Goal: Task Accomplishment & Management: Complete application form

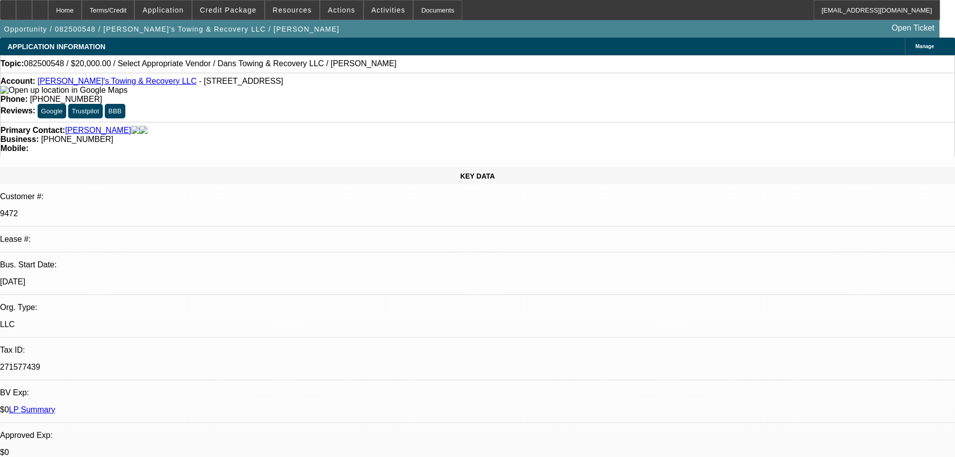
select select "0"
select select "2"
select select "0"
select select "6"
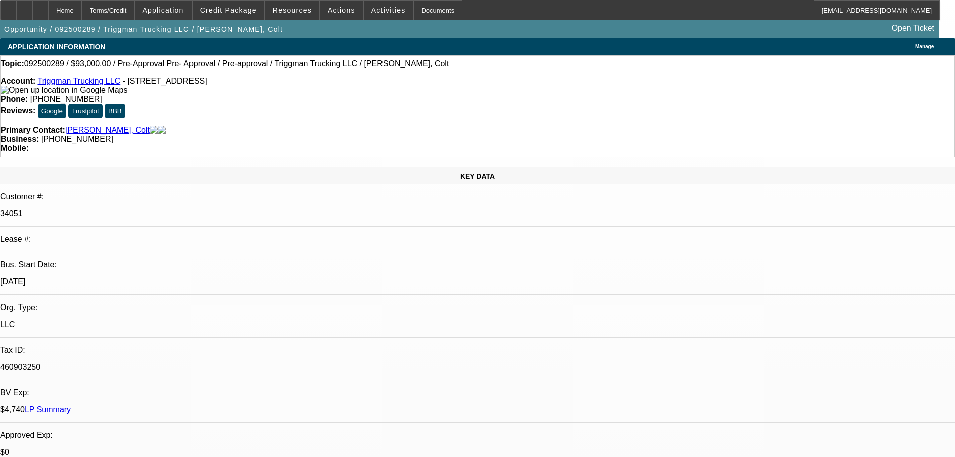
select select "0"
select select "2"
select select "0"
select select "6"
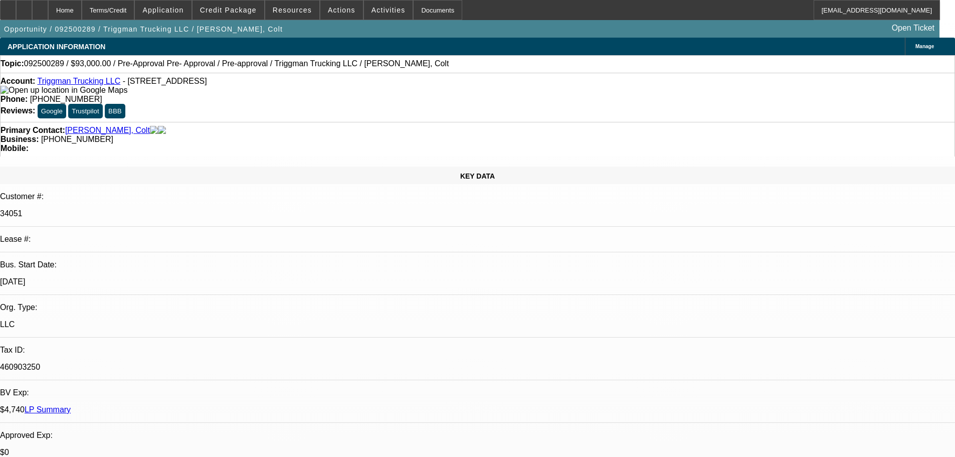
select select "0"
select select "2"
select select "0.1"
select select "4"
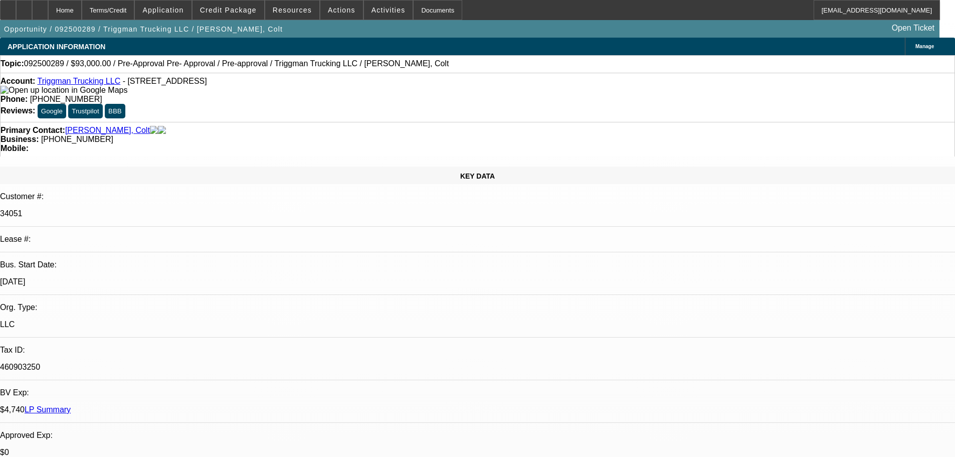
select select "0"
select select "2"
select select "0.1"
select select "4"
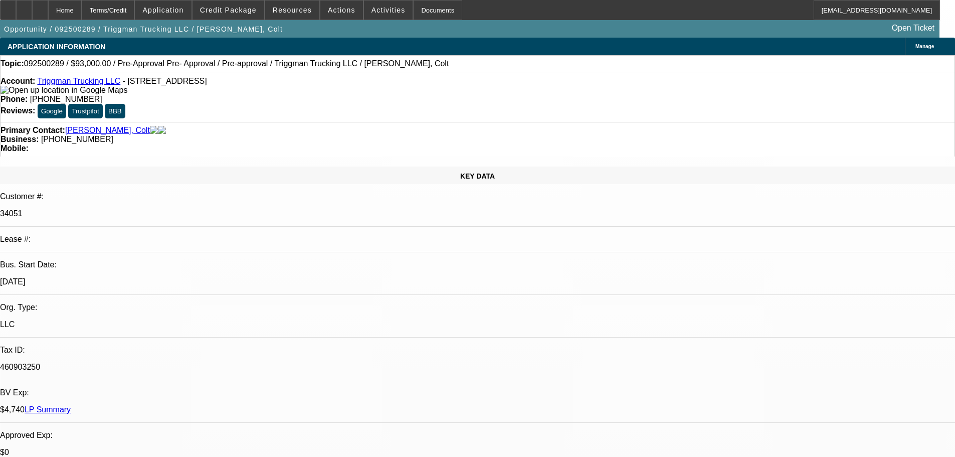
select select "0"
select select "2"
select select "0.1"
select select "4"
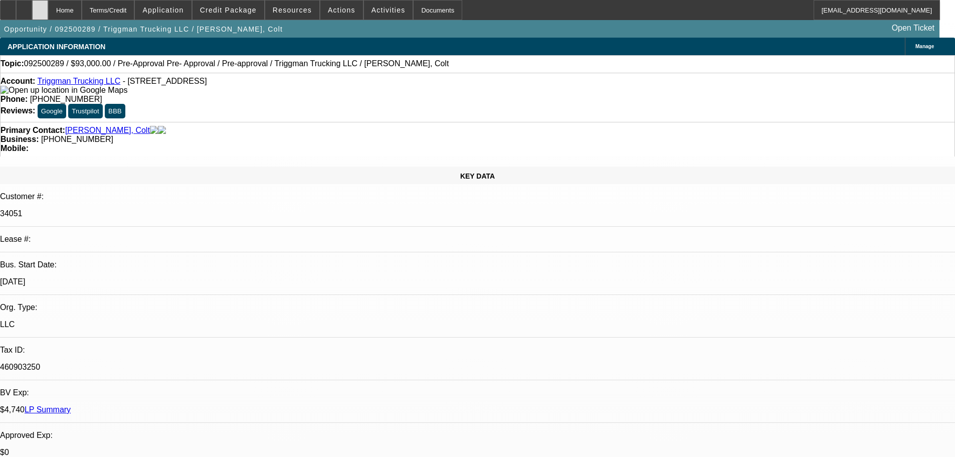
click at [40, 7] on icon at bounding box center [40, 7] width 0 height 0
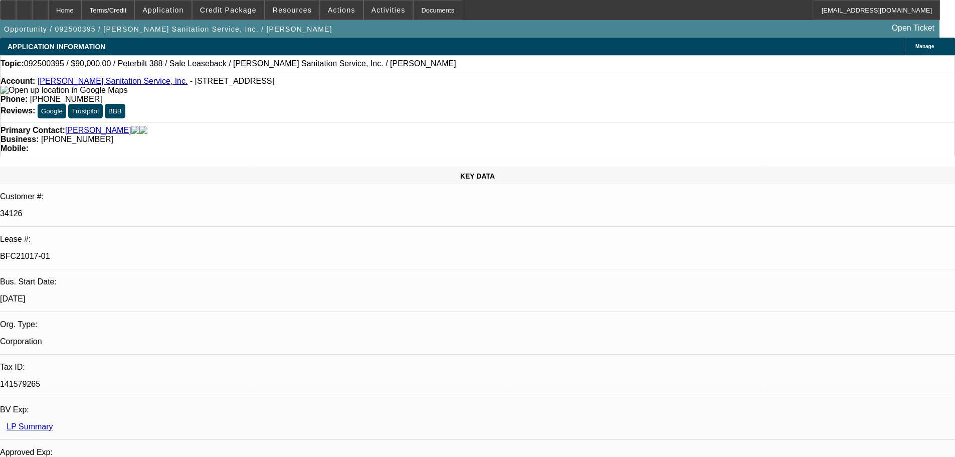
select select "0"
select select "2"
select select "0"
select select "6"
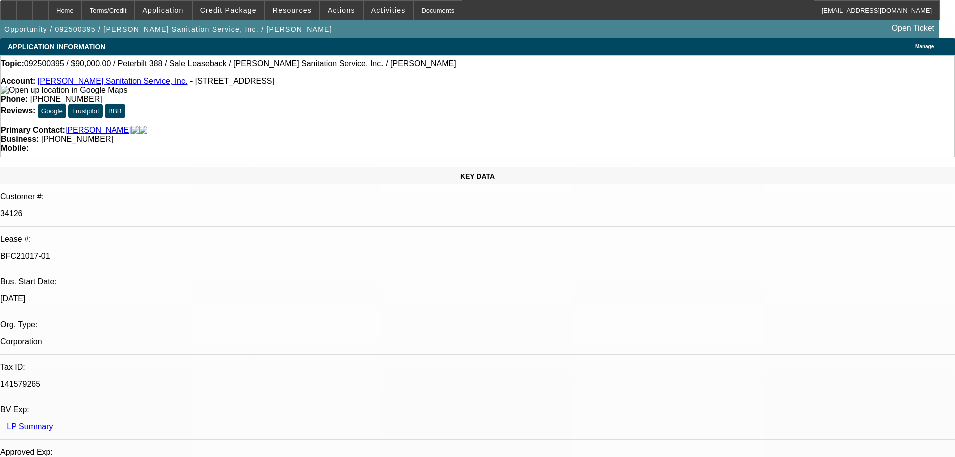
select select "0"
select select "2"
select select "0"
select select "6"
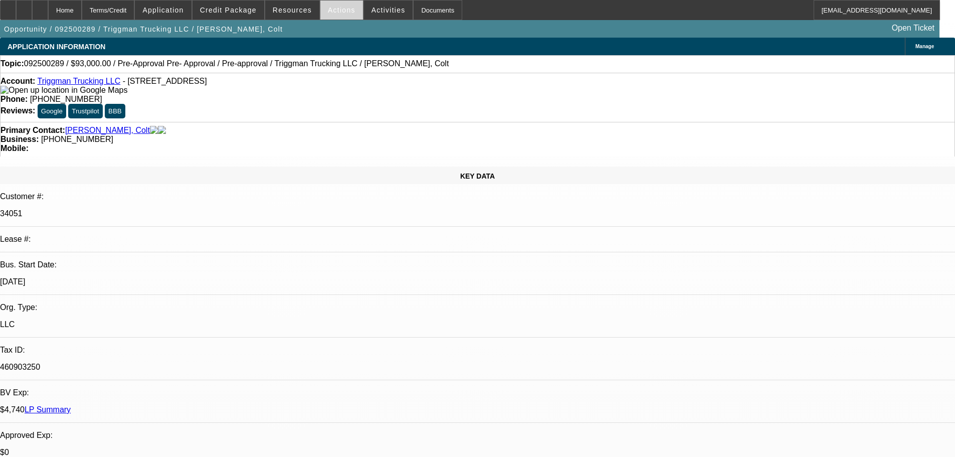
select select "0"
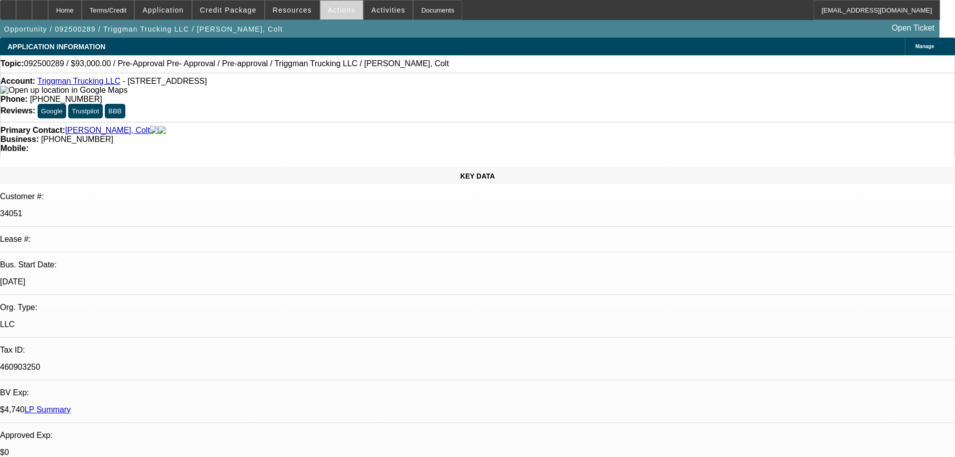
select select "0.1"
select select "0"
select select "0.1"
select select "0"
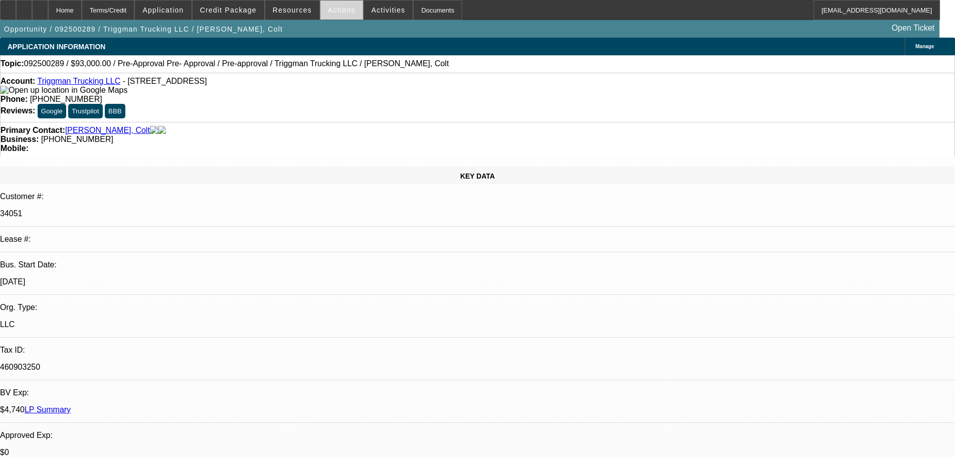
select select "0"
select select "0.1"
select select "1"
select select "2"
select select "6"
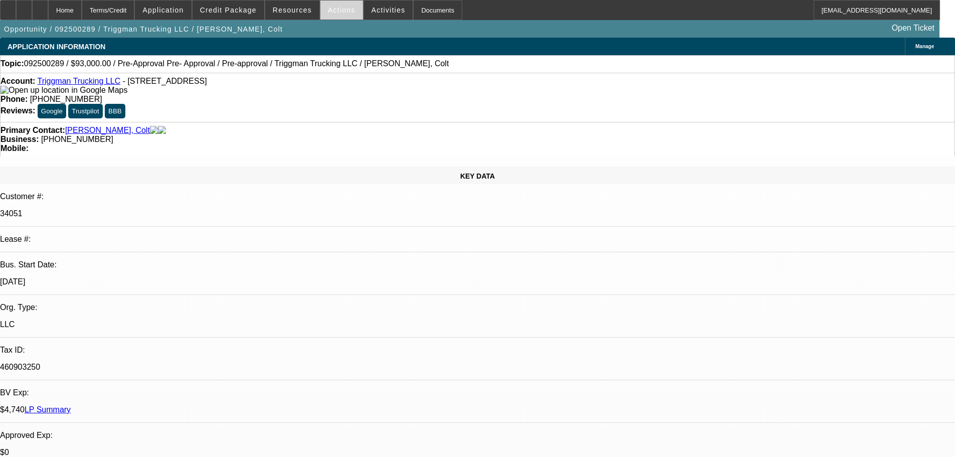
select select "1"
select select "2"
select select "4"
select select "1"
select select "2"
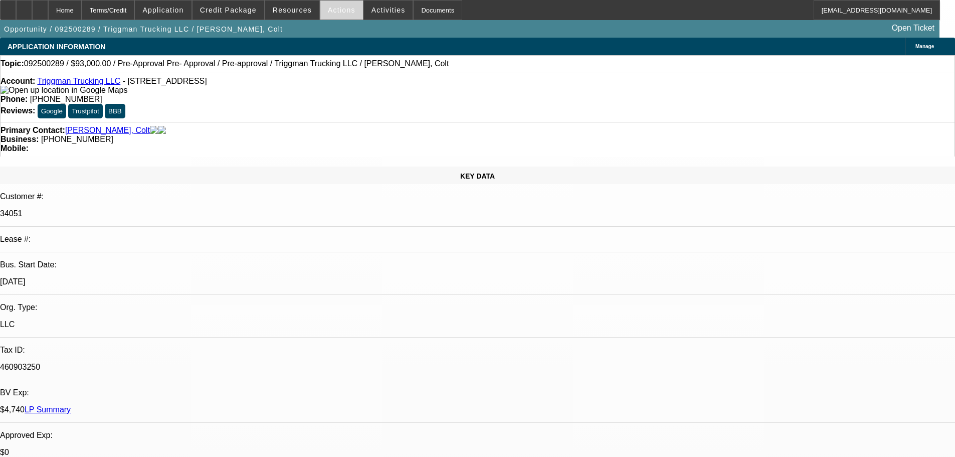
select select "4"
select select "1"
select select "2"
select select "4"
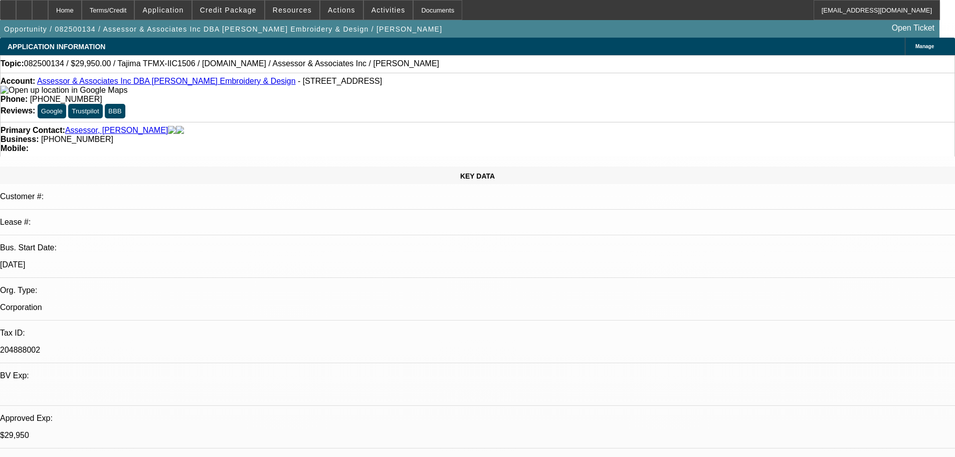
select select "0"
select select "2"
select select "0"
select select "6"
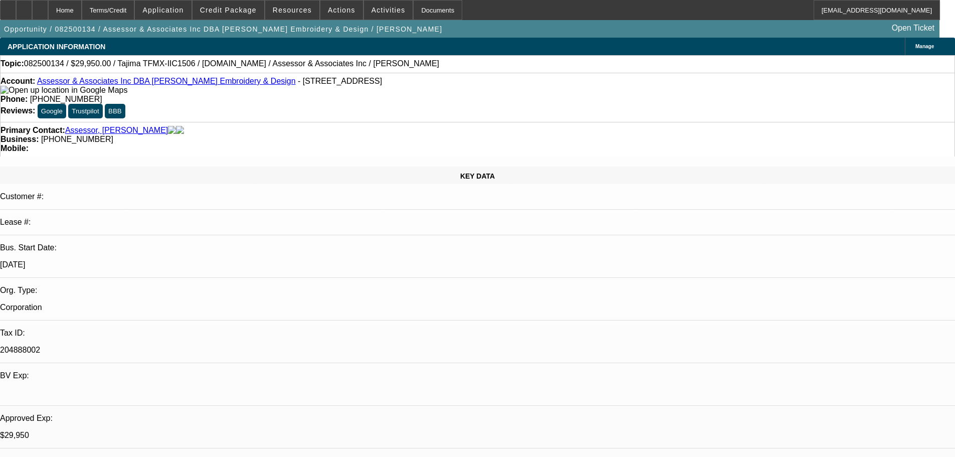
select select "0"
select select "2"
select select "0.1"
select select "4"
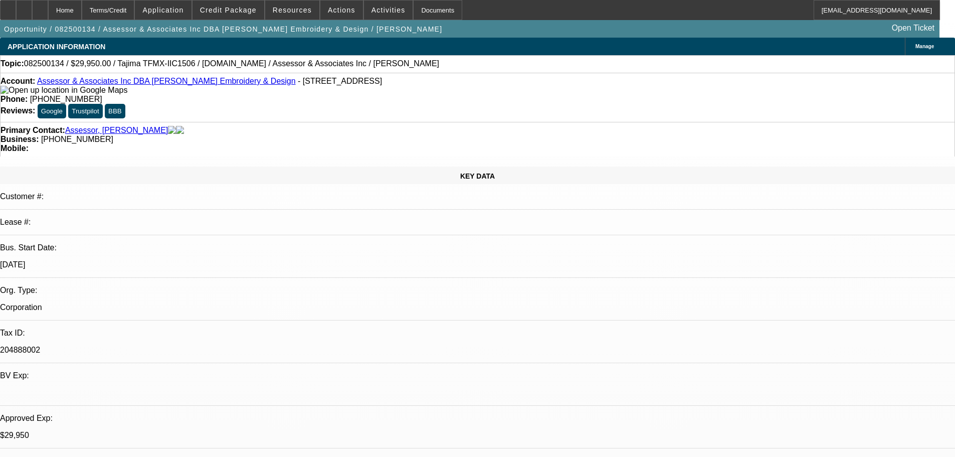
select select "0"
select select "2"
select select "0.1"
select select "4"
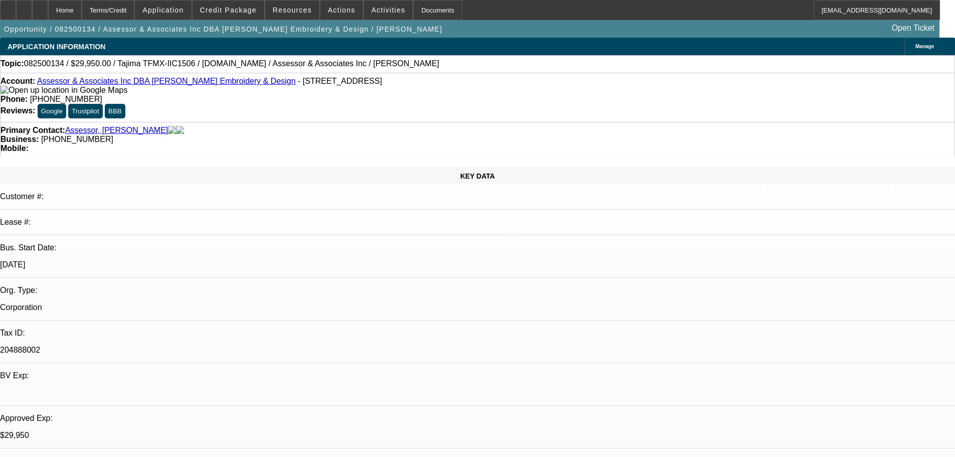
select select "0"
select select "2"
select select "0.1"
select select "4"
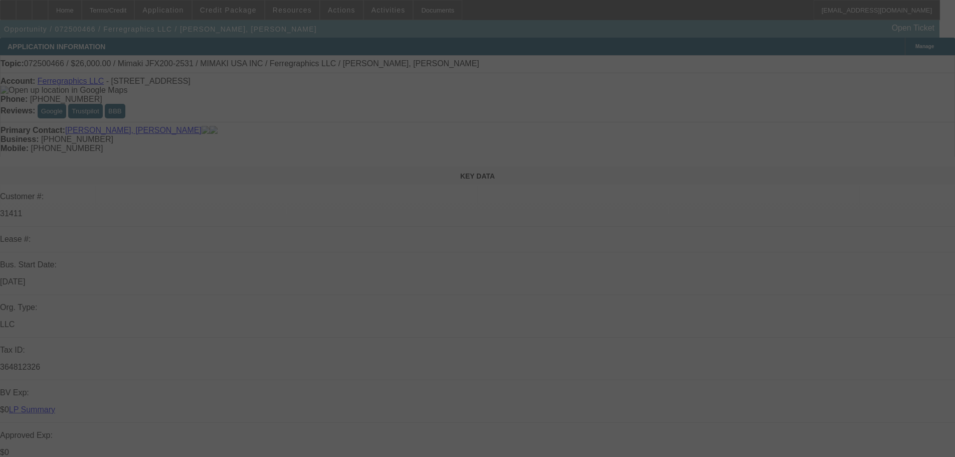
select select "0"
select select "6"
select select "0"
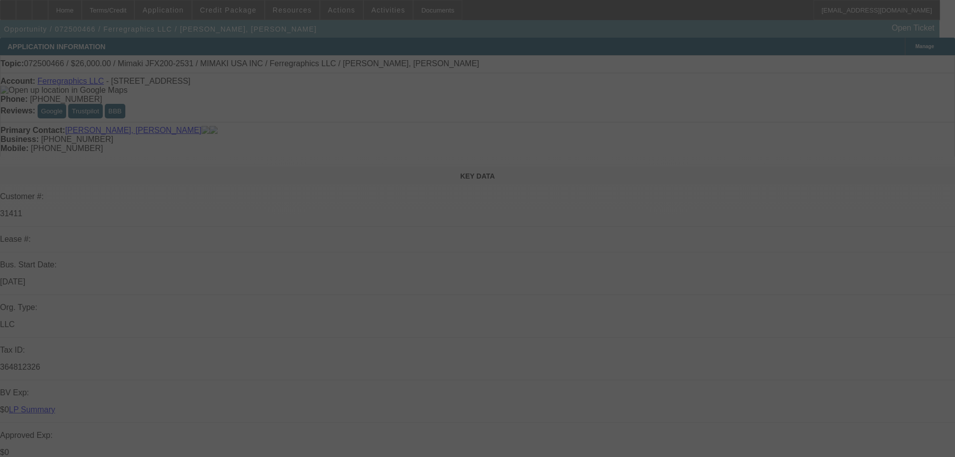
select select "0"
select select "6"
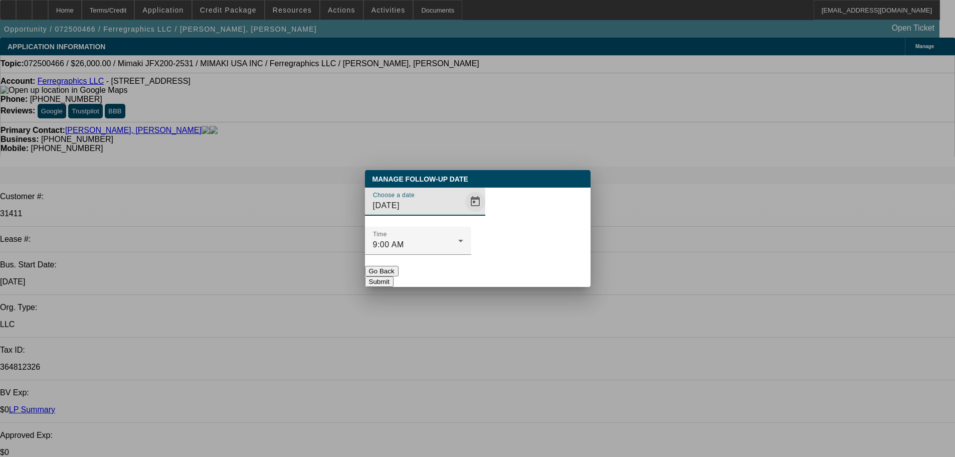
click at [463, 214] on span "Open calendar" at bounding box center [475, 202] width 24 height 24
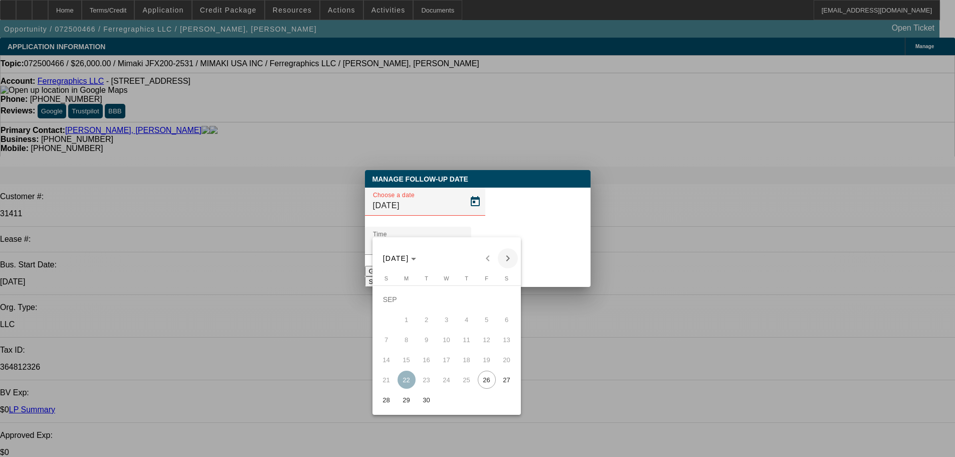
click at [503, 261] on span "Next month" at bounding box center [508, 258] width 20 height 20
click at [480, 301] on span "3" at bounding box center [487, 299] width 18 height 18
type input "10/3/2025"
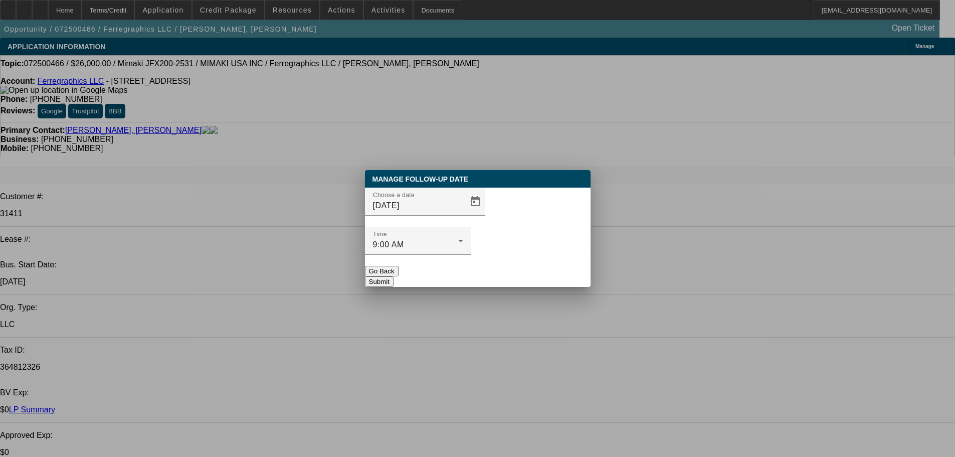
click at [394, 276] on button "Submit" at bounding box center [379, 281] width 29 height 11
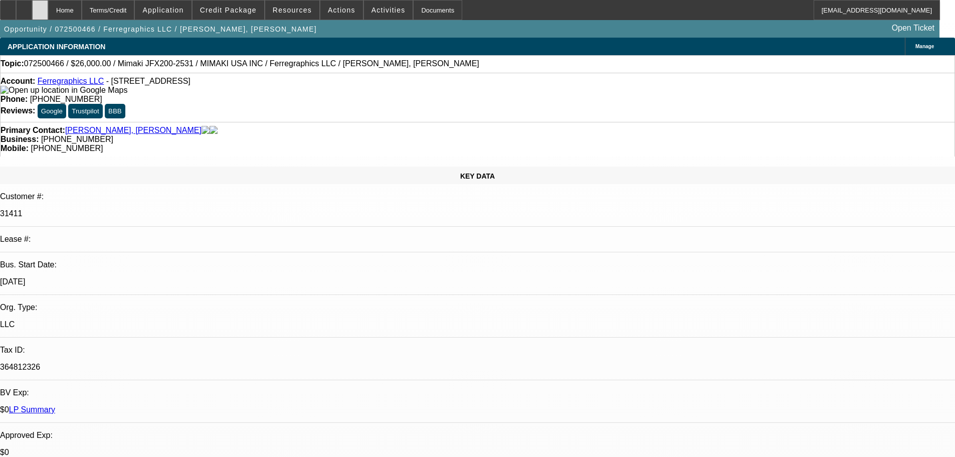
click at [40, 7] on icon at bounding box center [40, 7] width 0 height 0
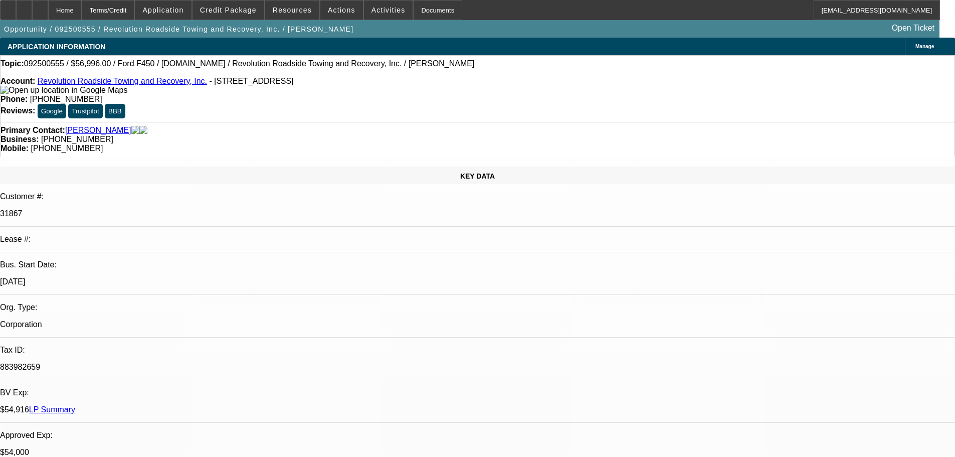
select select "0"
select select "3"
select select "0"
select select "6"
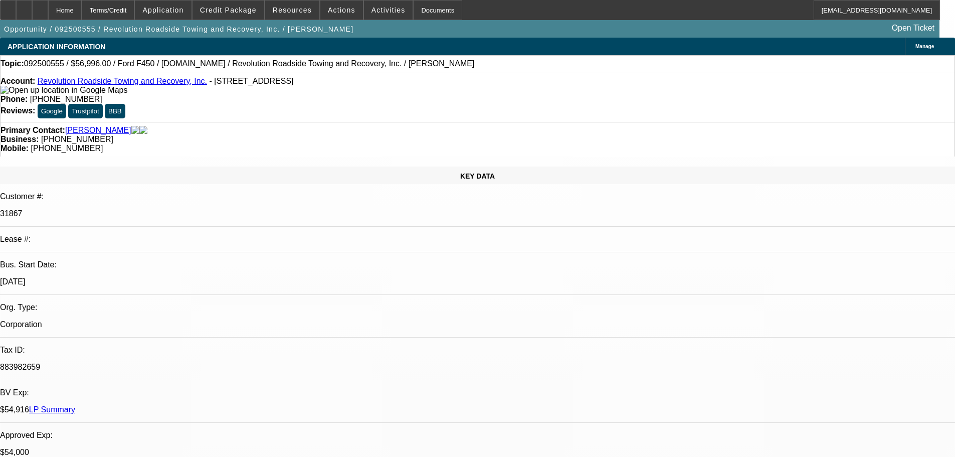
select select "0"
select select "2"
select select "0"
select select "6"
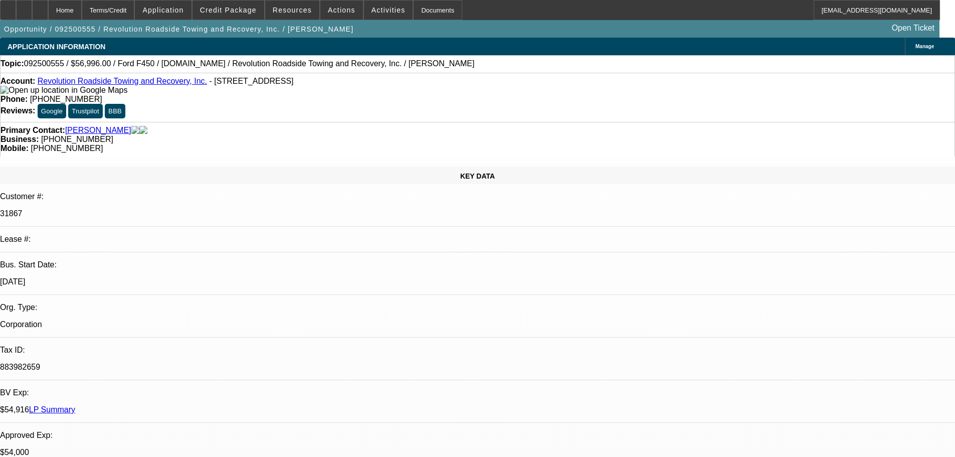
select select "0"
select select "2"
select select "0"
select select "6"
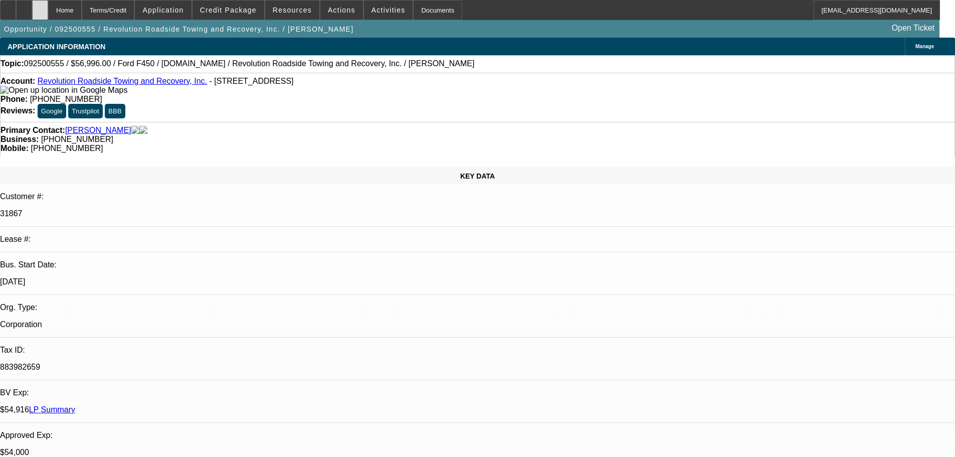
click at [40, 7] on icon at bounding box center [40, 7] width 0 height 0
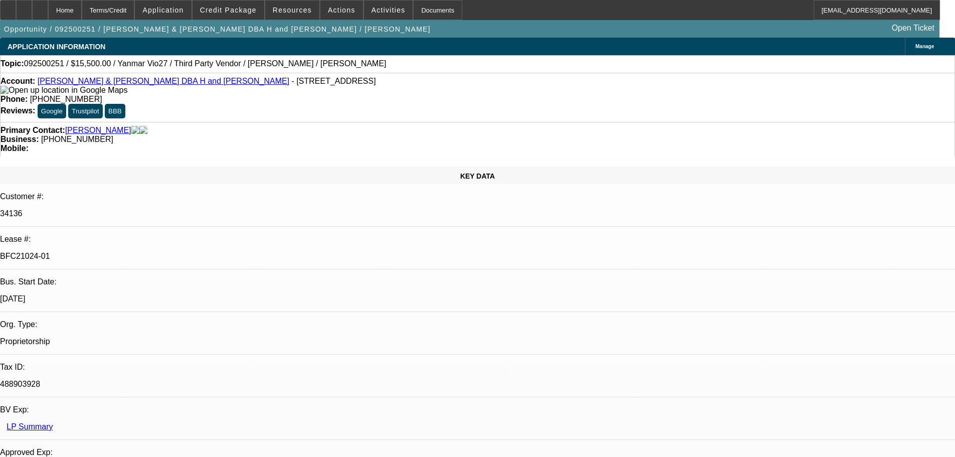
select select "0"
select select "6"
select select "0"
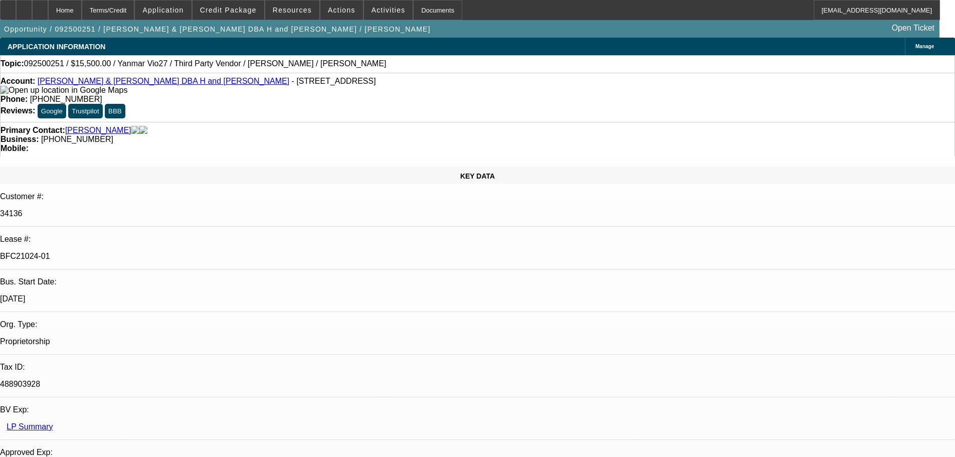
select select "0"
select select "6"
select select "0"
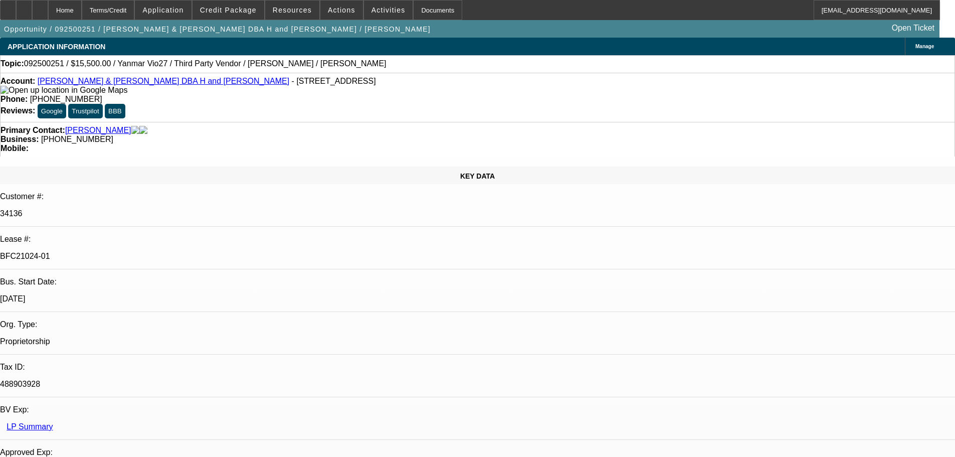
select select "0"
select select "6"
select select "0"
select select "0.1"
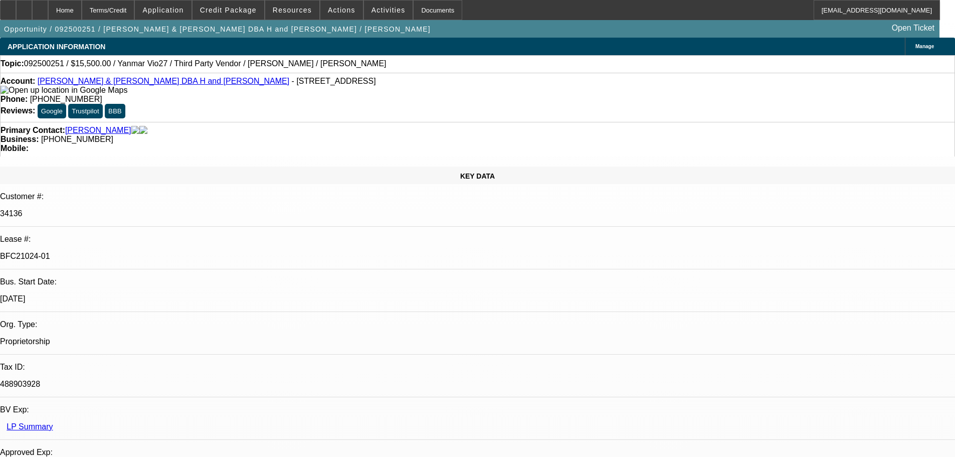
select select "4"
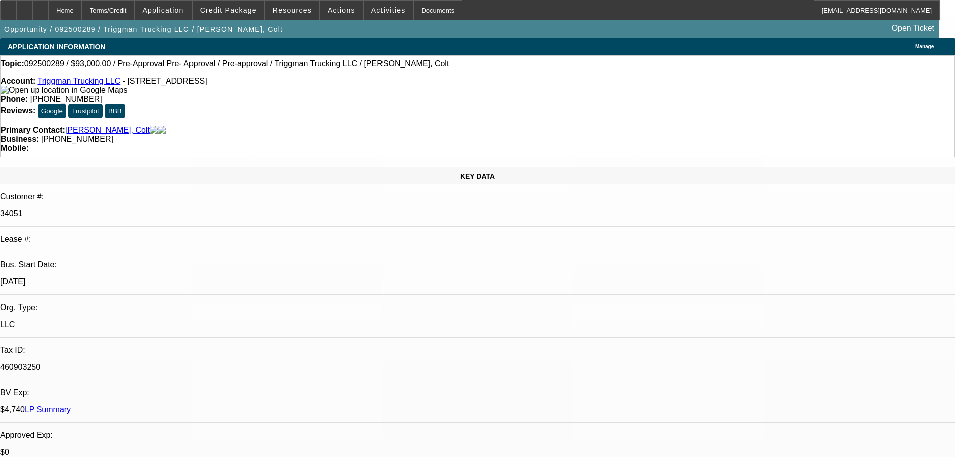
select select "0"
select select "2"
select select "0"
select select "6"
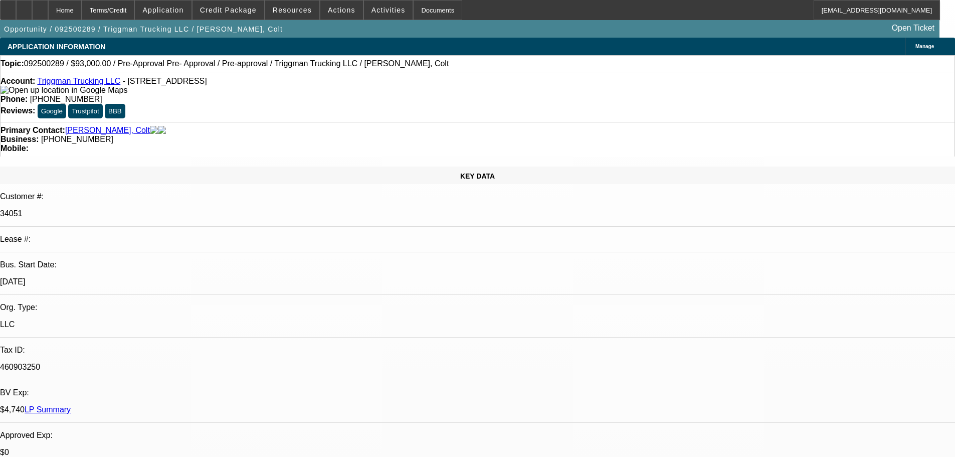
select select "0"
select select "2"
select select "0.1"
select select "4"
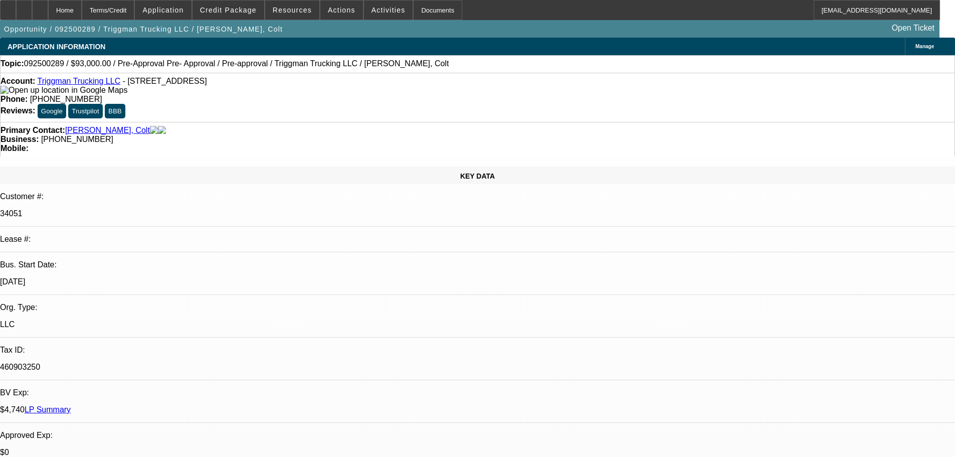
select select "0"
select select "2"
select select "0.1"
select select "4"
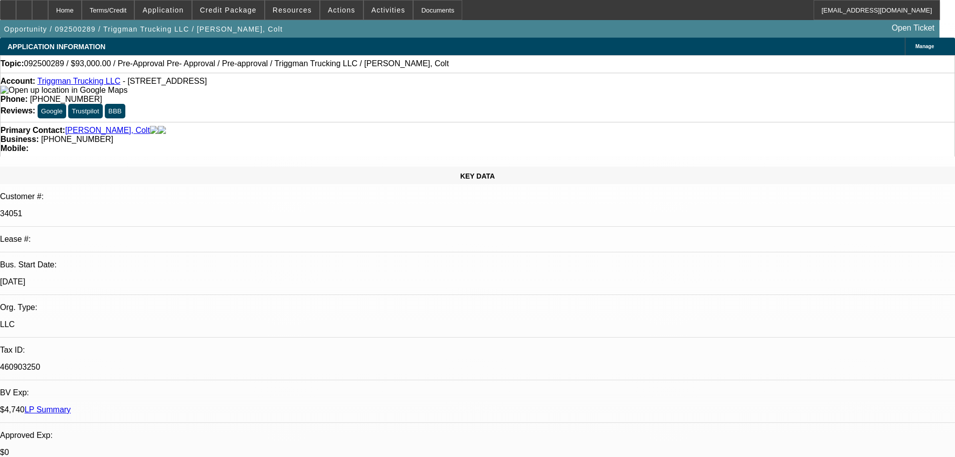
select select "0"
select select "2"
select select "0.1"
select select "4"
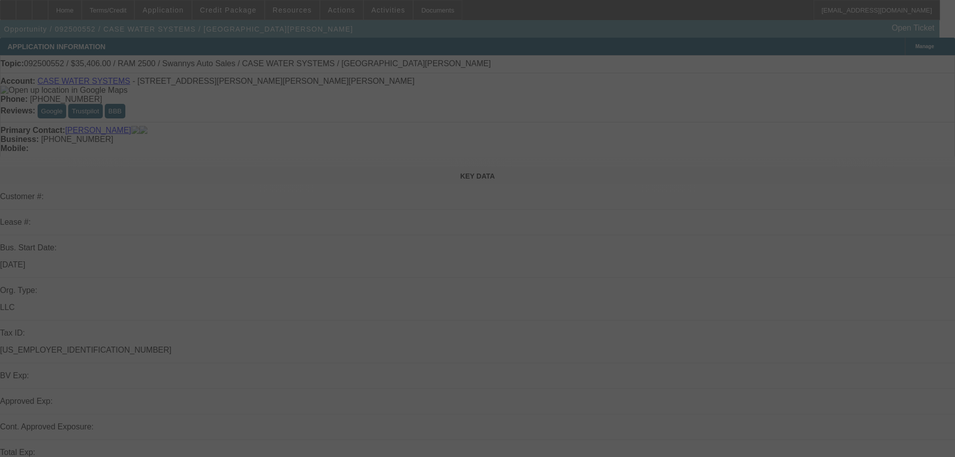
select select "0.1"
select select "2"
select select "0.1"
select select "4"
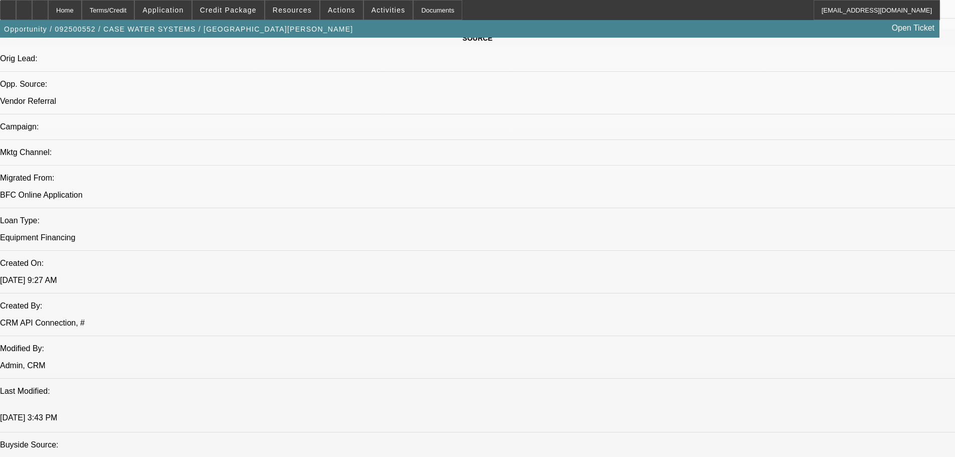
scroll to position [451, 0]
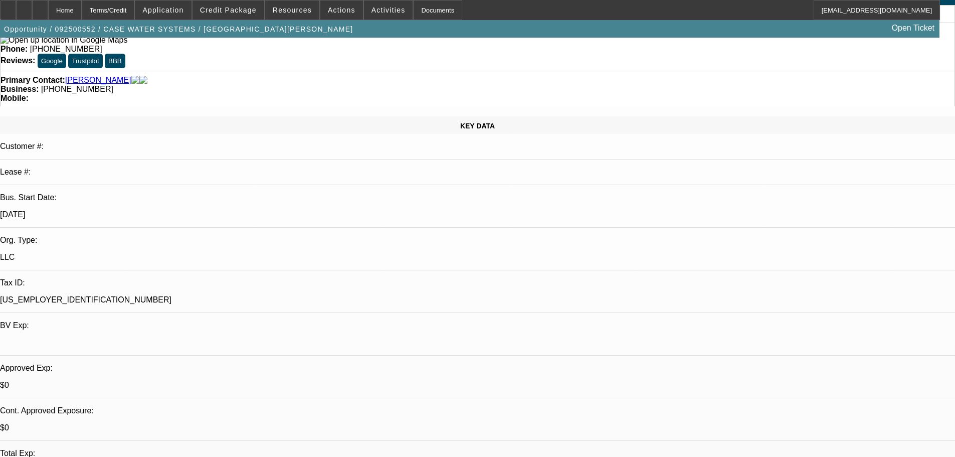
scroll to position [0, 0]
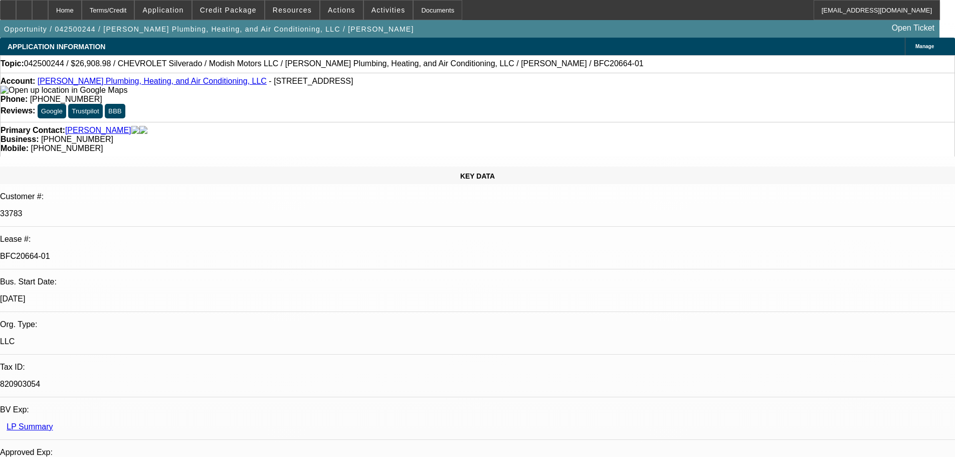
select select "0"
select select "3"
select select "0"
select select "6"
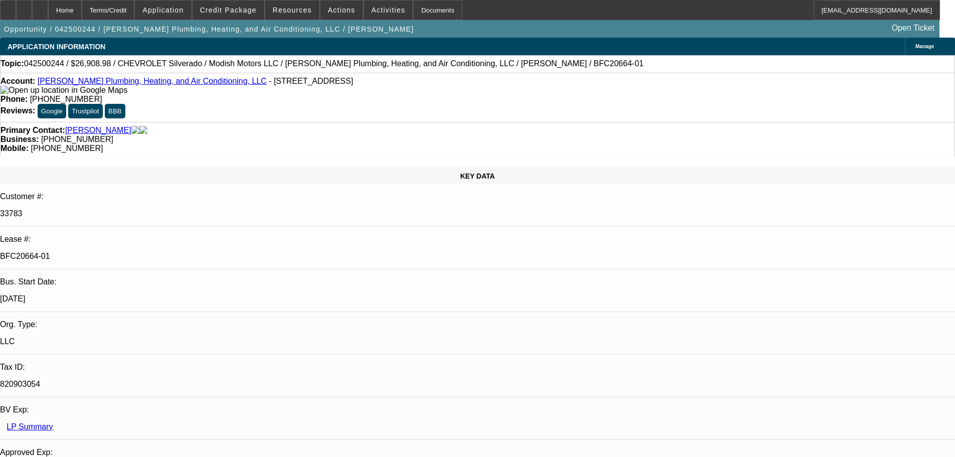
select select "0"
select select "3"
select select "0"
select select "6"
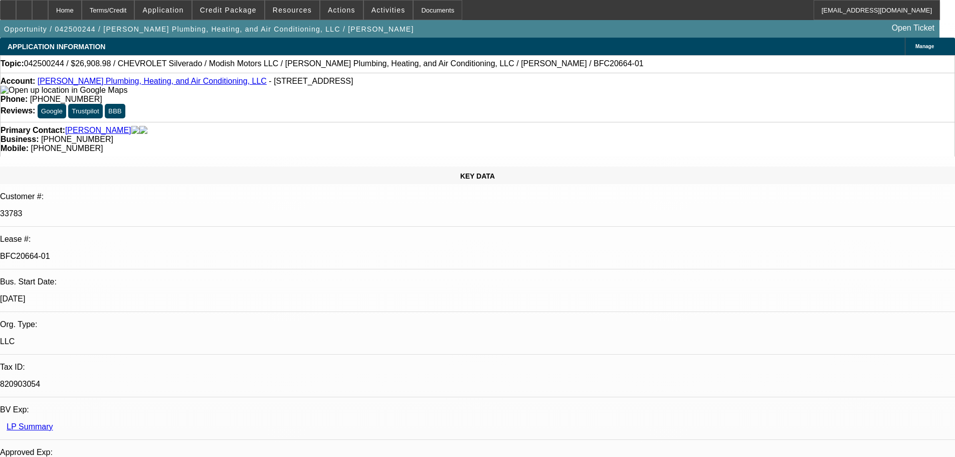
select select "0"
select select "3"
select select "0"
select select "6"
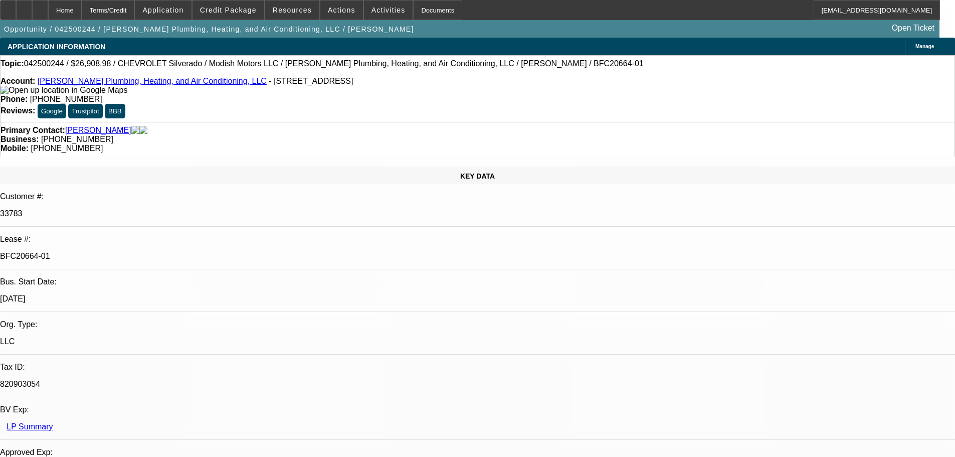
select select "0"
select select "2"
select select "0"
select select "6"
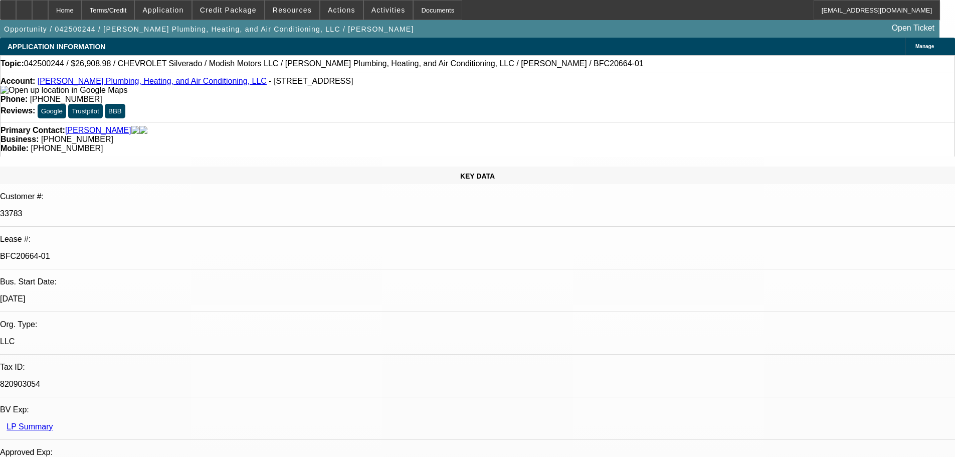
click at [48, 9] on div at bounding box center [40, 10] width 16 height 20
select select "0"
select select "3"
select select "0"
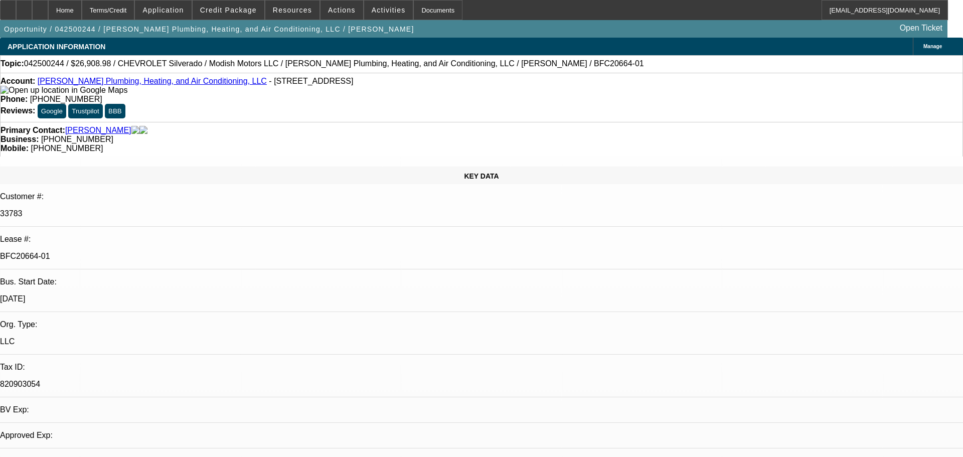
select select "6"
select select "0"
select select "3"
select select "0"
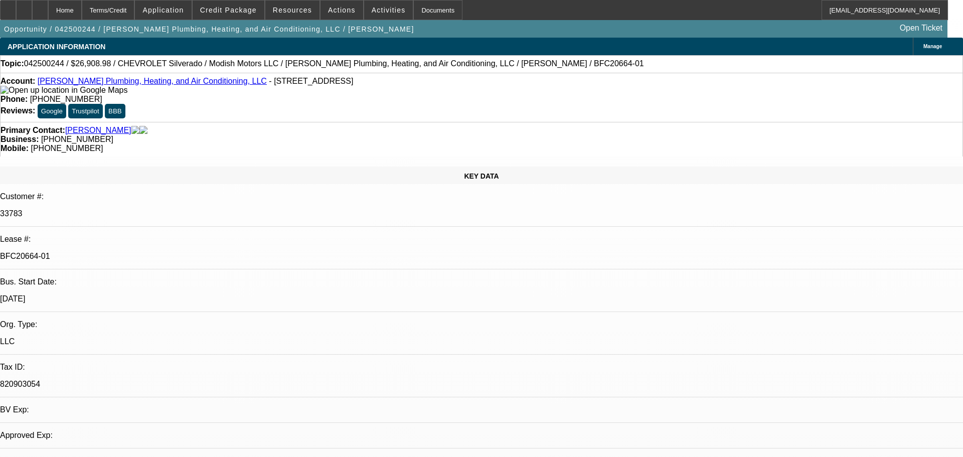
select select "6"
select select "0"
select select "3"
select select "0"
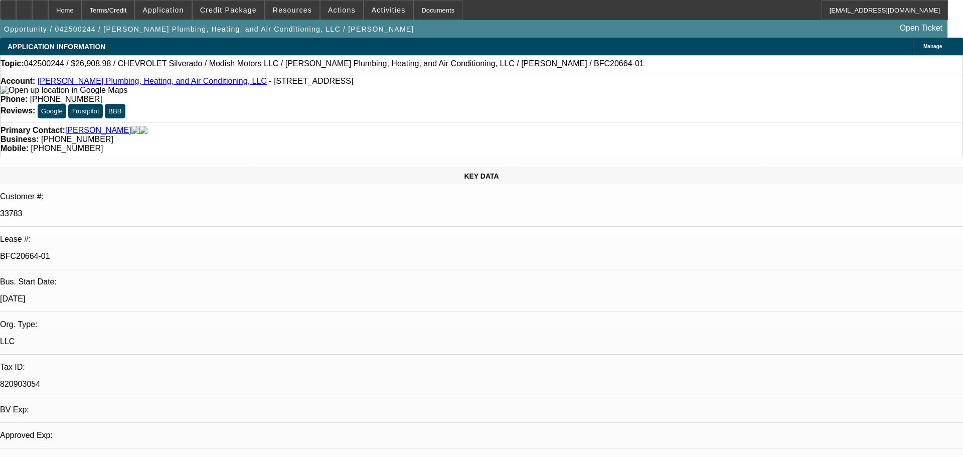
select select "6"
select select "0"
select select "2"
select select "0"
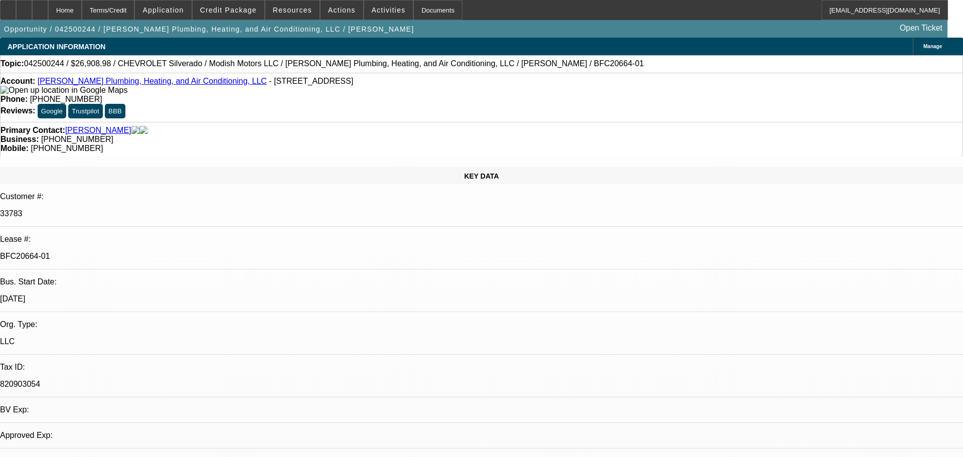
select select "6"
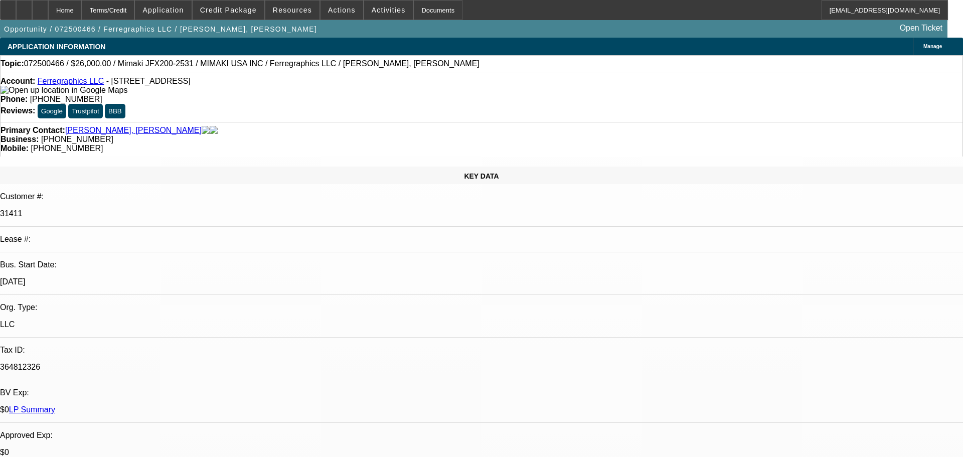
select select "0"
select select "6"
select select "0"
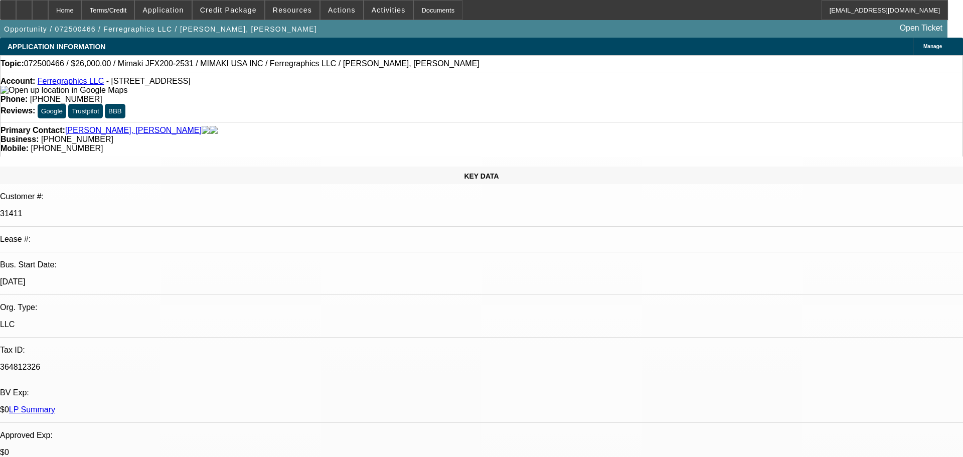
select select "0"
select select "6"
click at [40, 7] on icon at bounding box center [40, 7] width 0 height 0
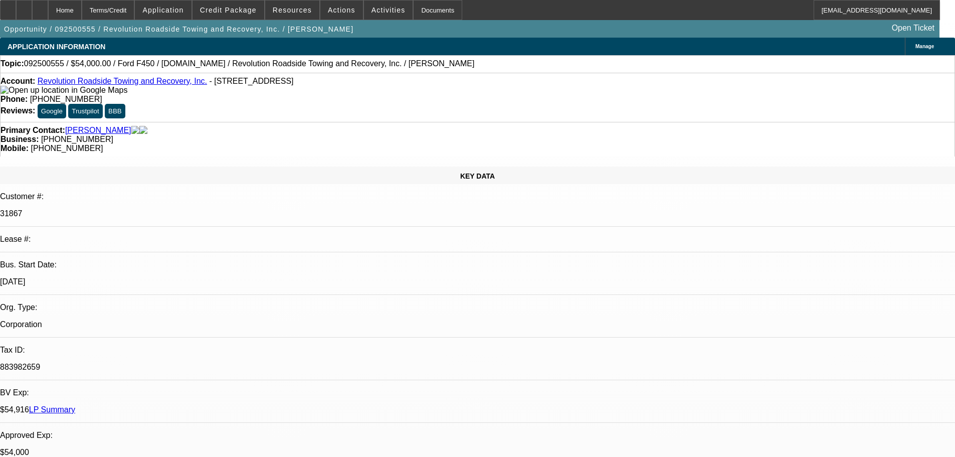
select select "0"
select select "3"
select select "0"
select select "6"
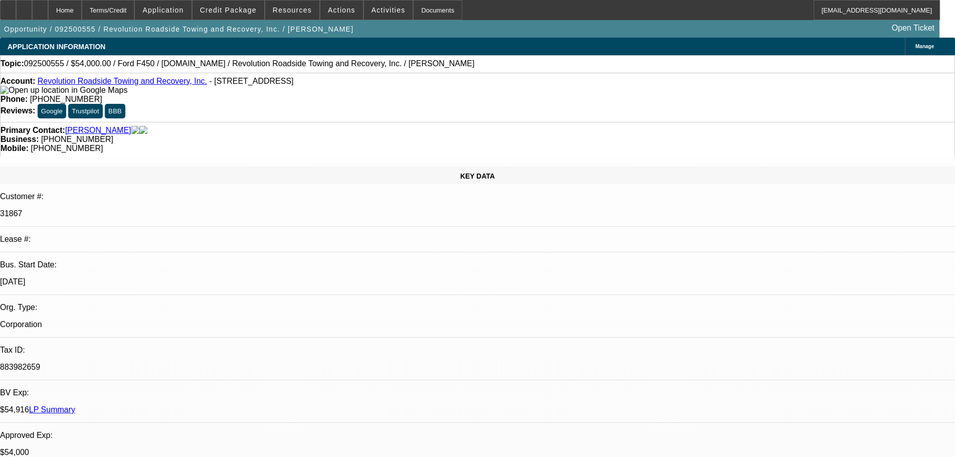
select select "0"
select select "3"
select select "0"
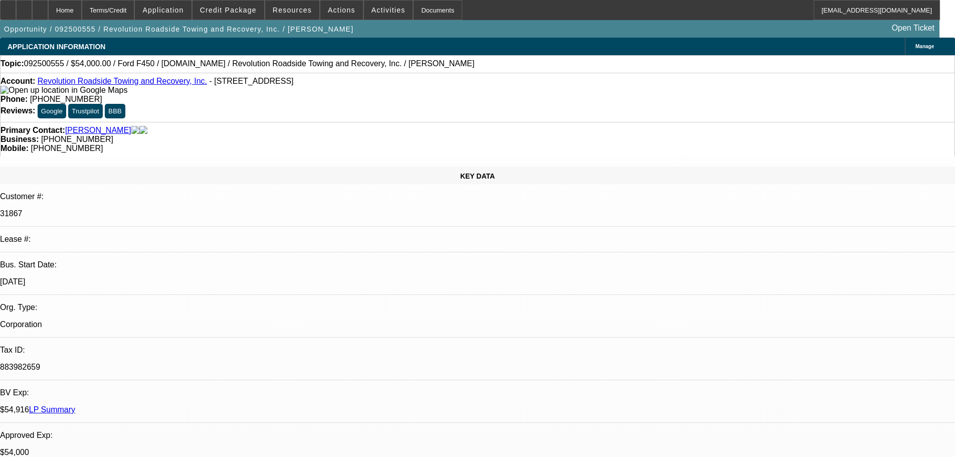
select select "0"
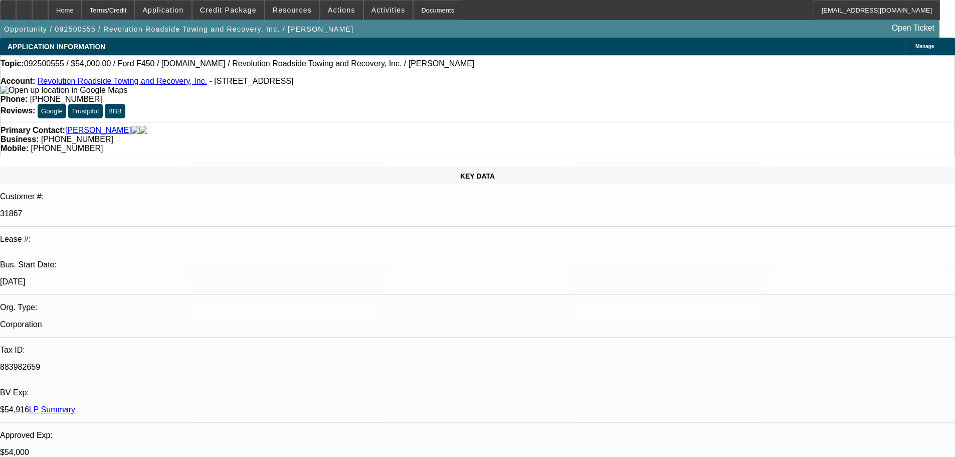
select select "0"
select select "2"
select select "0"
select select "2"
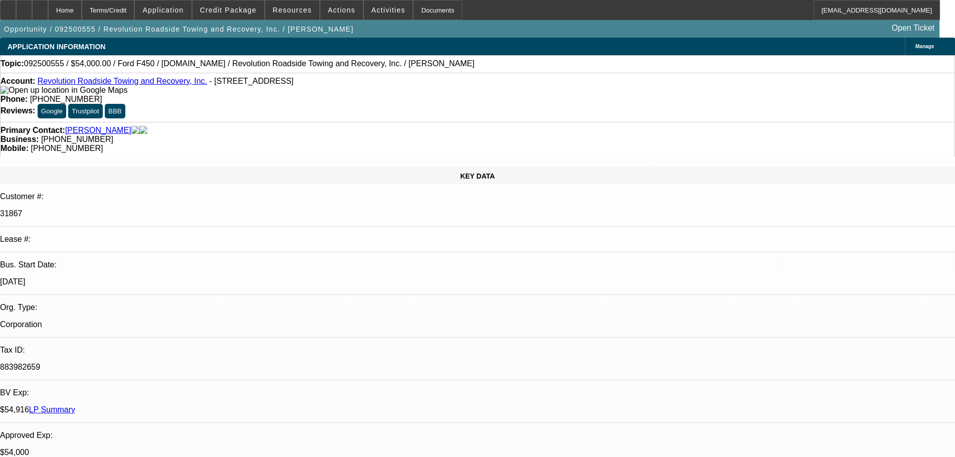
select select "0"
select select "1"
select select "3"
select select "6"
select select "1"
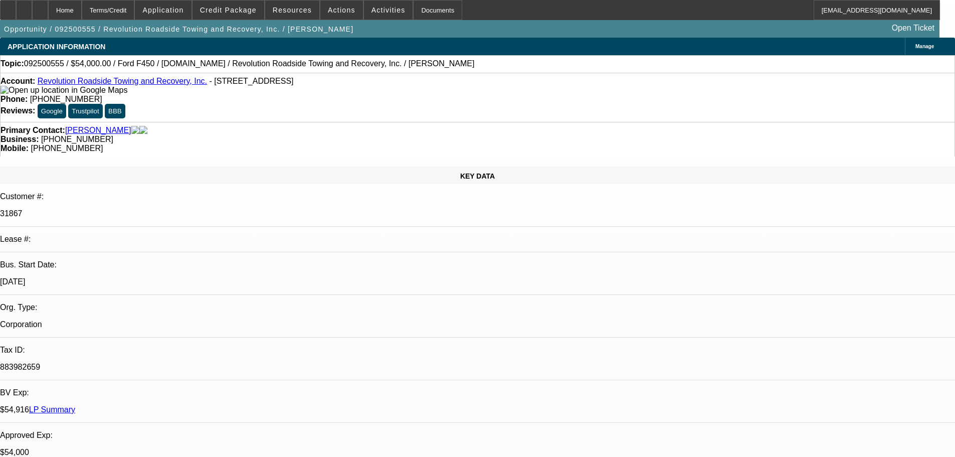
select select "3"
select select "6"
select select "1"
select select "2"
select select "6"
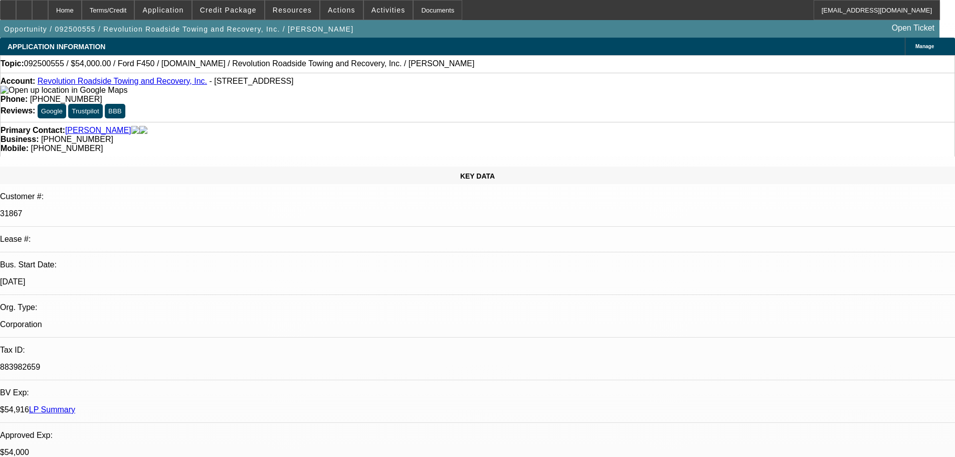
select select "1"
select select "2"
select select "6"
click at [226, 95] on div "Account: Revolution Roadside Towing and Recovery, Inc. - 833 Thimbleby Dr, Newp…" at bounding box center [478, 86] width 954 height 18
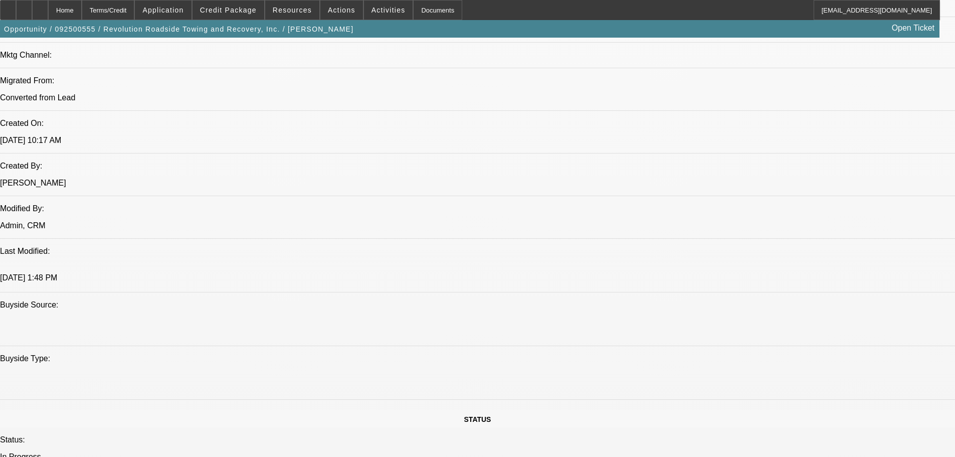
scroll to position [652, 0]
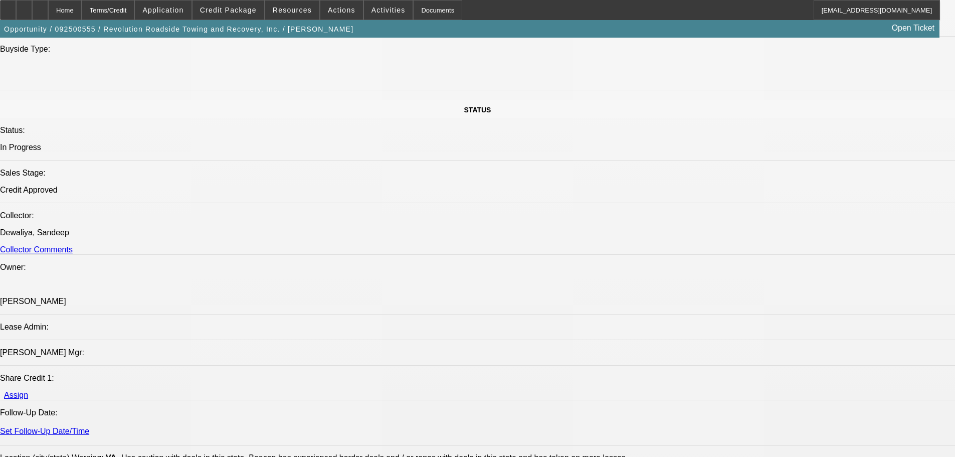
scroll to position [1053, 0]
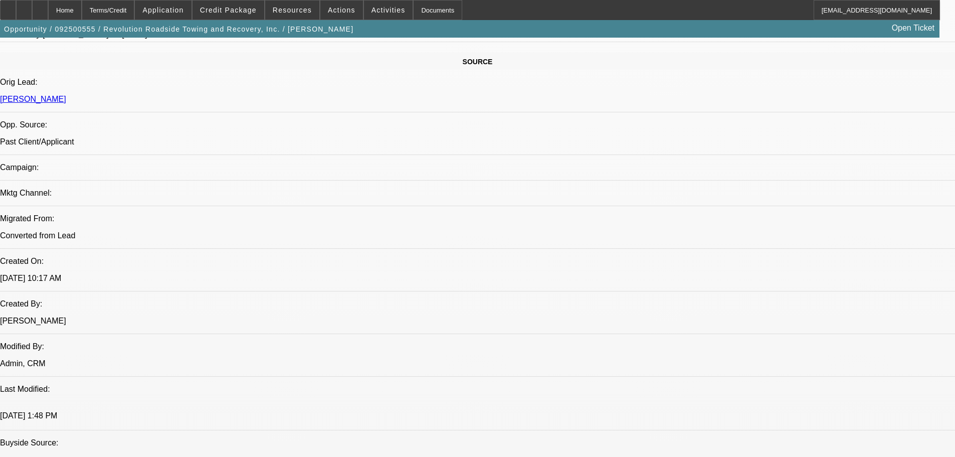
scroll to position [602, 0]
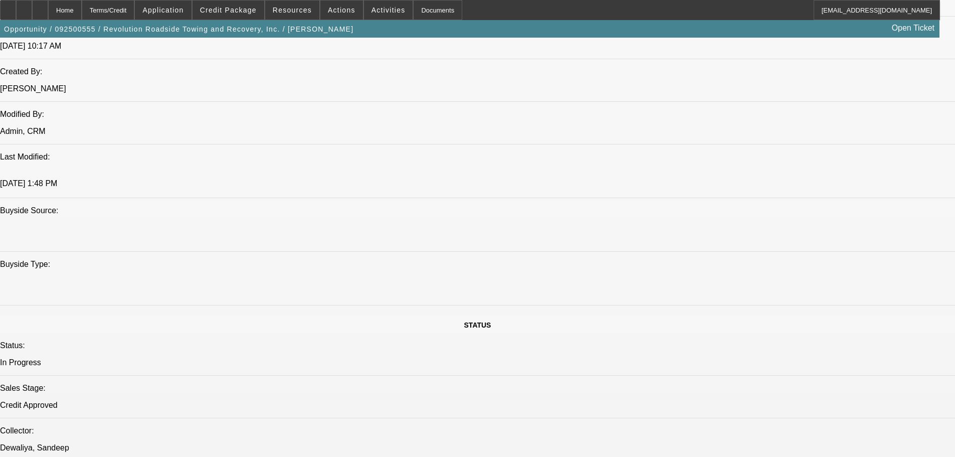
scroll to position [702, 0]
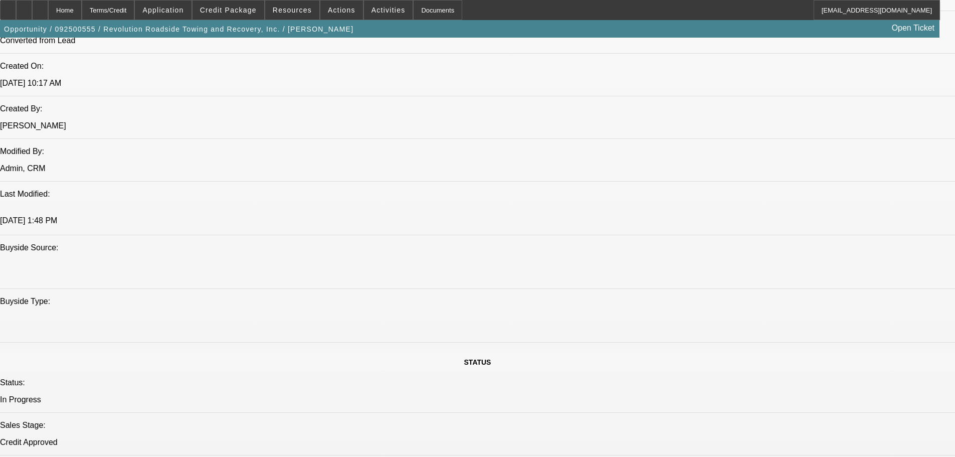
scroll to position [1053, 0]
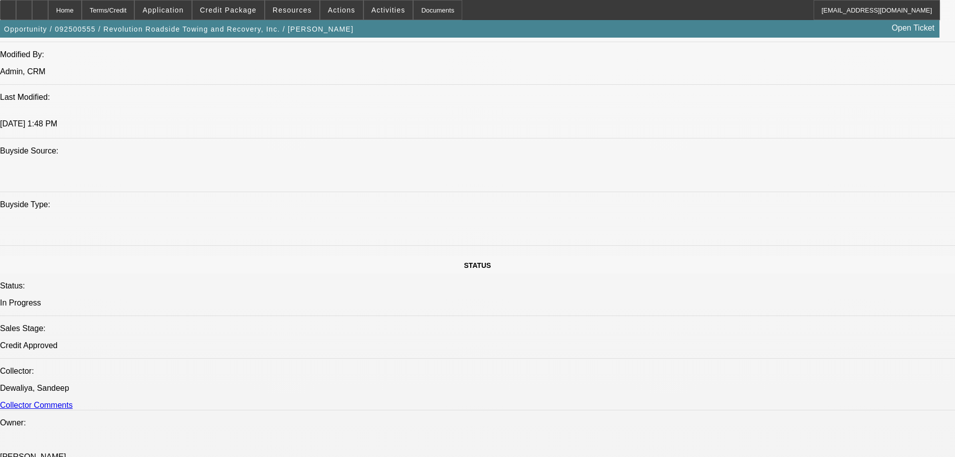
scroll to position [652, 0]
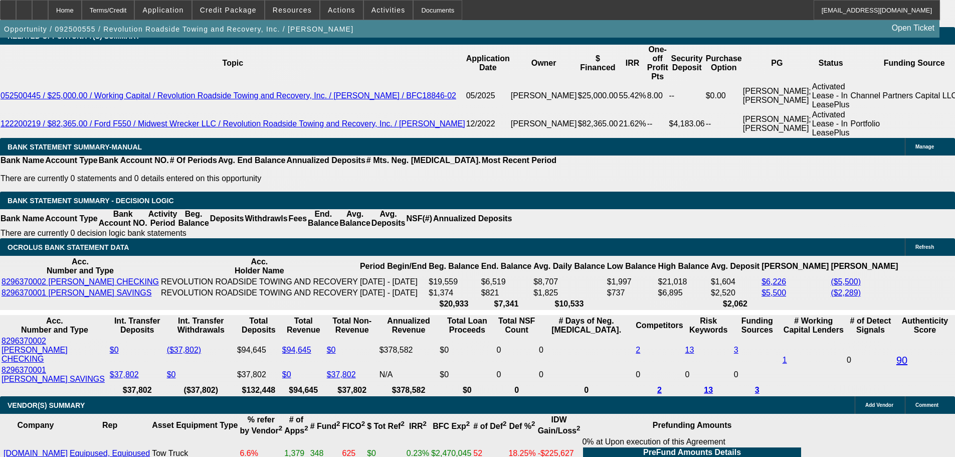
scroll to position [1655, 0]
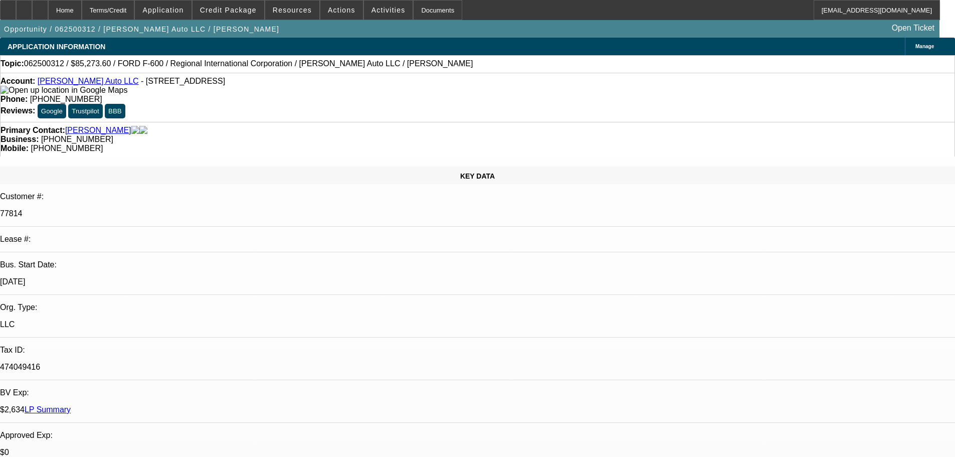
select select "0"
select select "6"
select select "0"
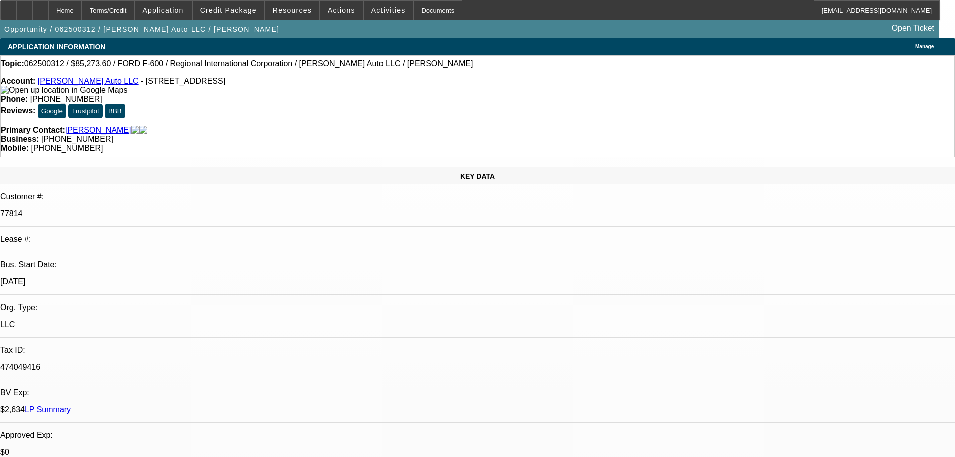
select select "0"
select select "6"
select select "0.1"
select select "0"
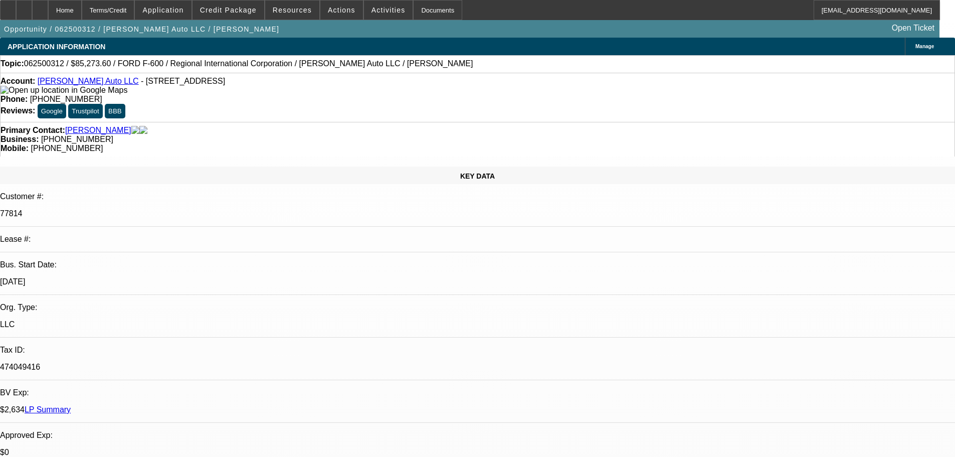
select select "2"
select select "0"
select select "6"
select select "0.1"
select select "0"
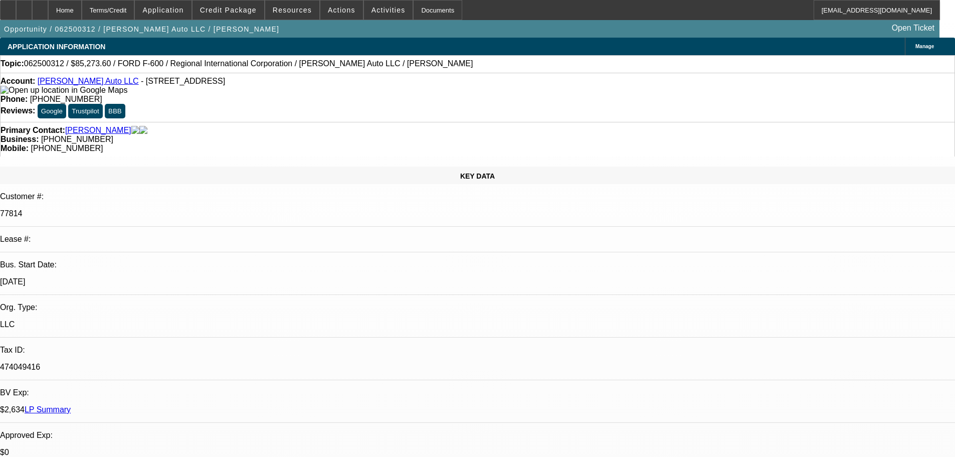
select select "2"
select select "0"
select select "6"
click at [244, 95] on div "Account: Estronza Auto LLC - 190 Ocean Ave, Lakewood, NJ 08701" at bounding box center [478, 86] width 954 height 18
click at [441, 58] on div "Topic: 062500312 / $85,273.60 / FORD F-600 / Regional International Corporation…" at bounding box center [477, 64] width 955 height 18
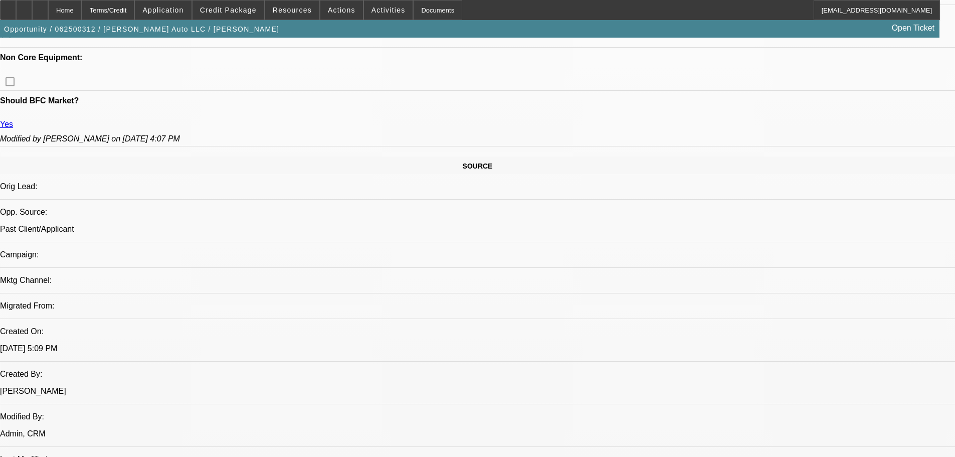
scroll to position [501, 0]
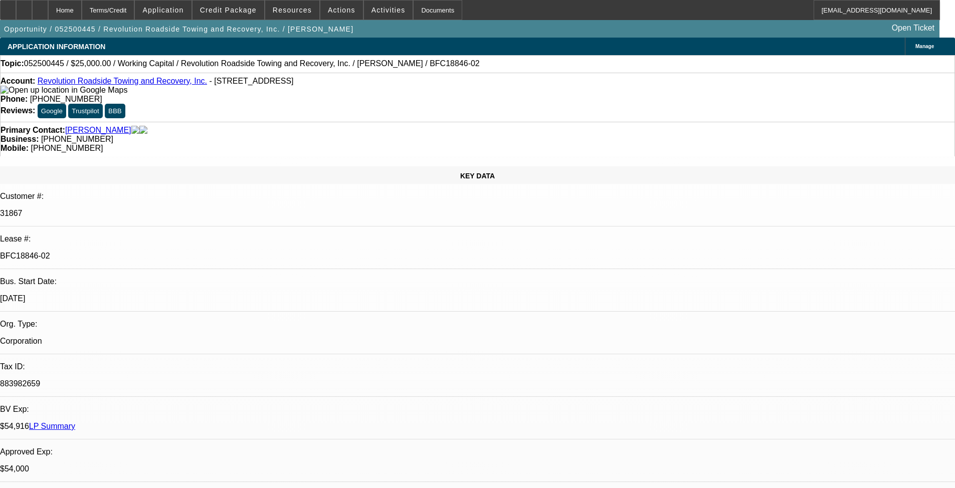
select select "0"
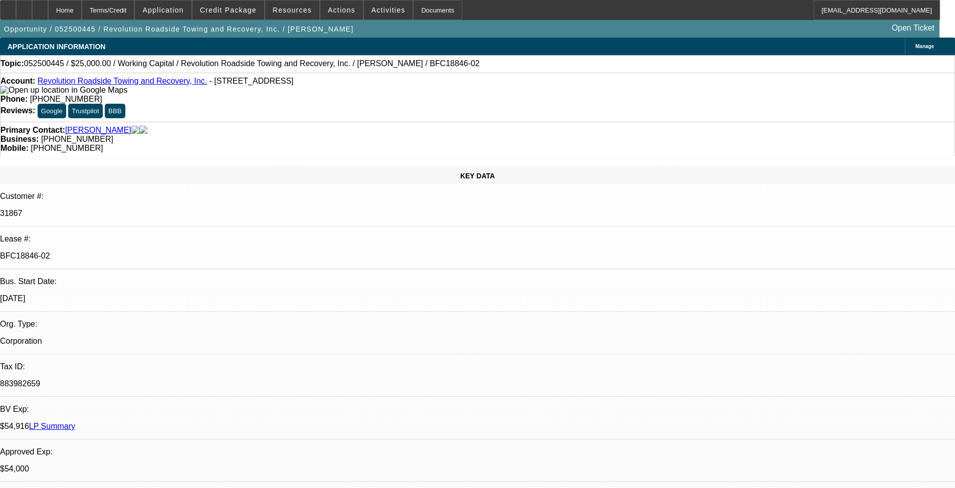
select select "0"
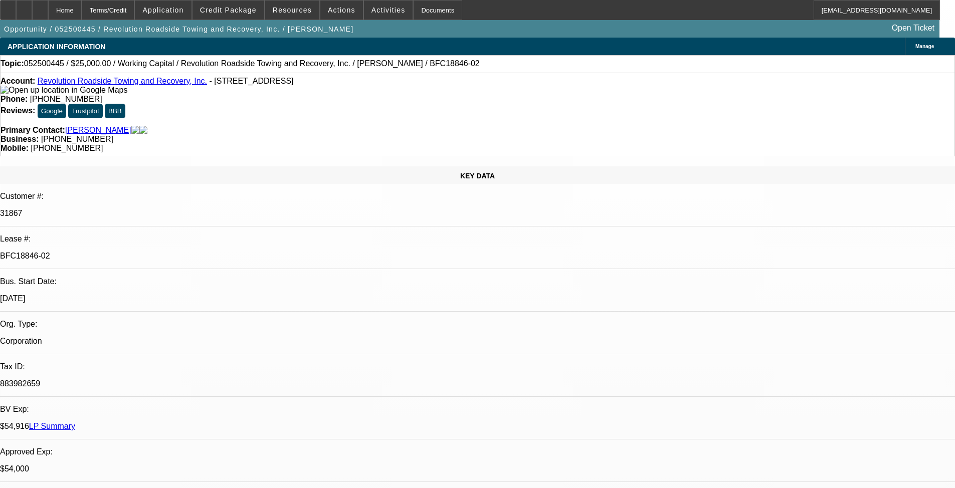
select select "0"
select select "1"
select select "2"
select select "6"
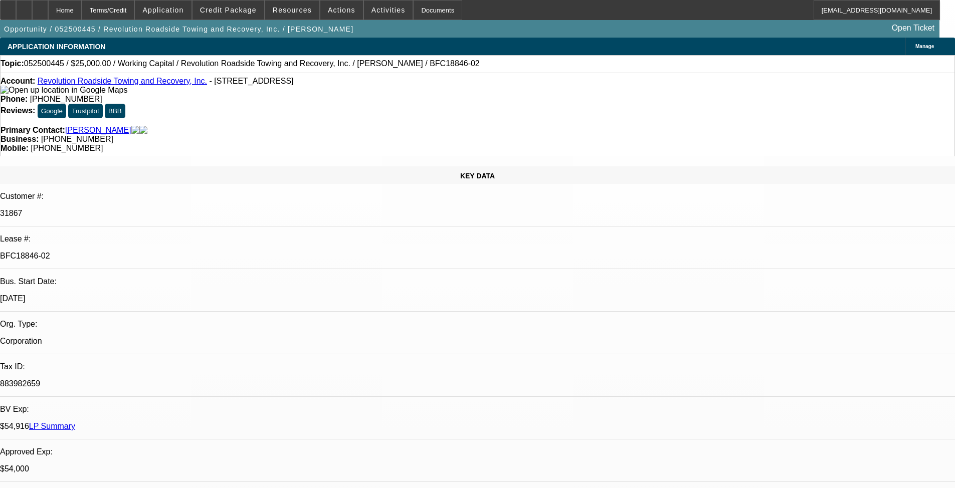
select select "1"
select select "2"
select select "6"
select select "1"
select select "2"
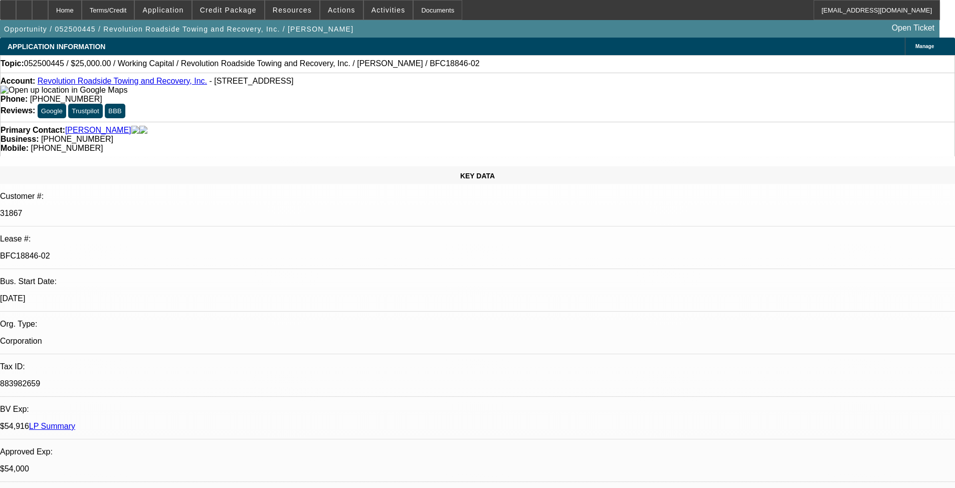
select select "6"
select select "1"
select select "2"
select select "6"
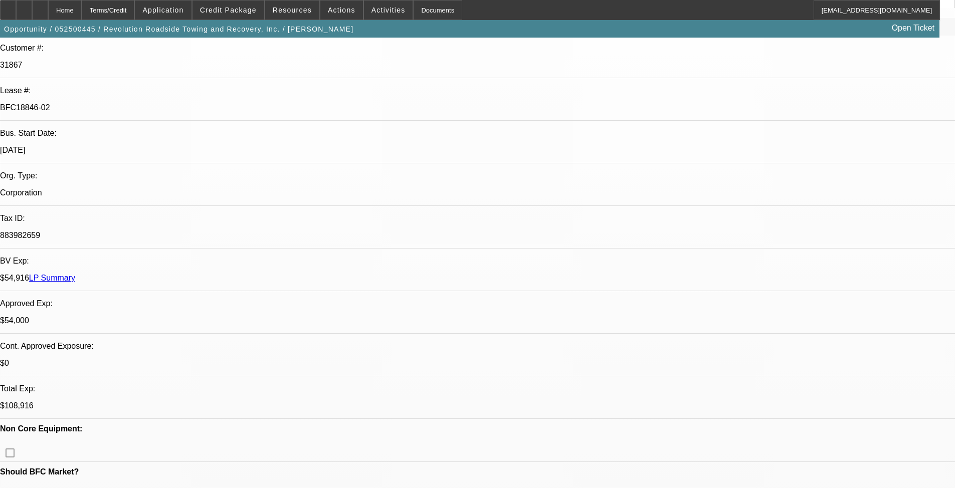
scroll to position [251, 0]
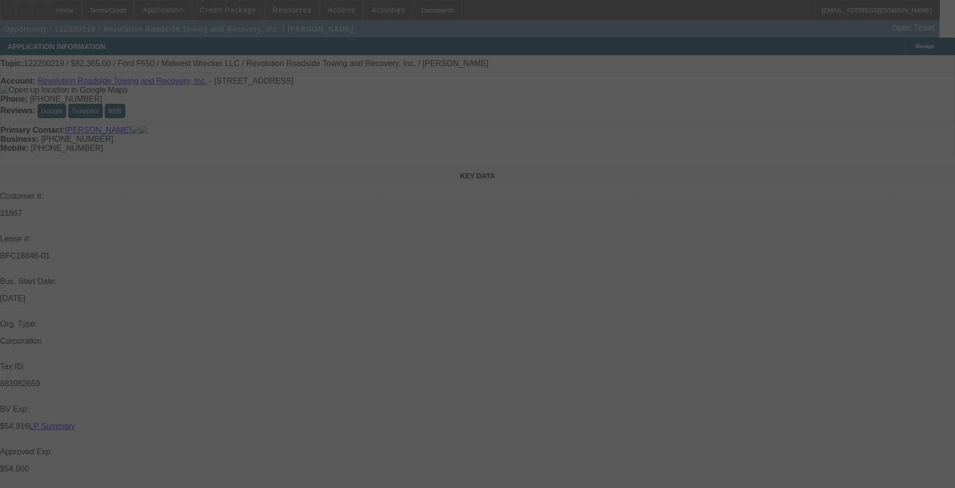
select select "0.15"
select select "2"
select select "0"
select select "6"
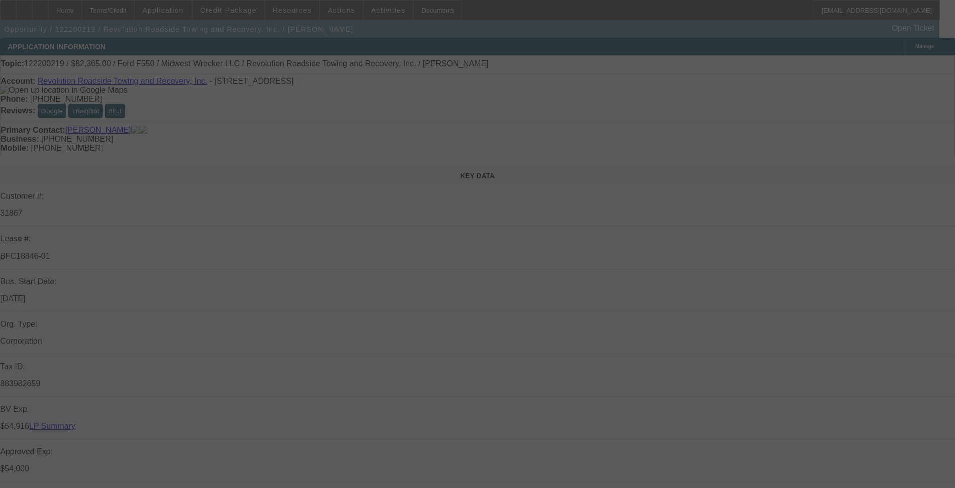
select select "0.15"
select select "2"
select select "0"
select select "6"
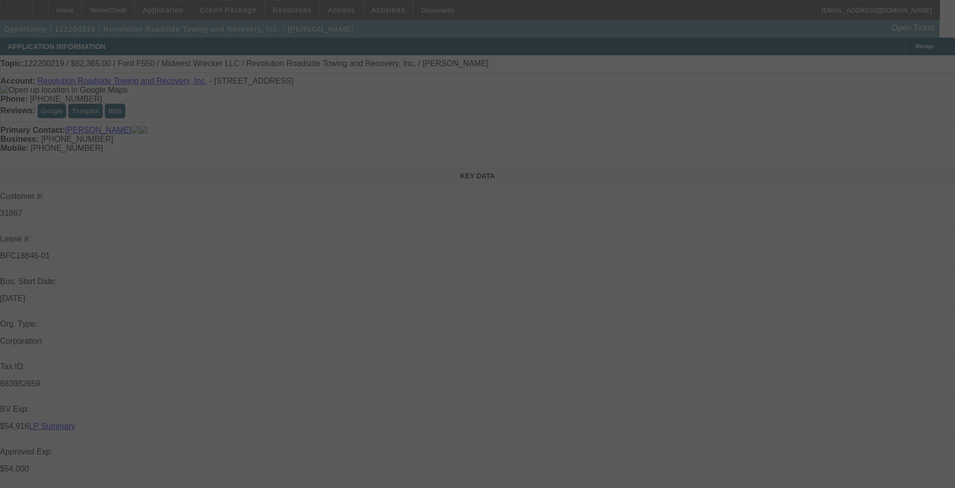
select select "0.15"
select select "2"
select select "0"
select select "6"
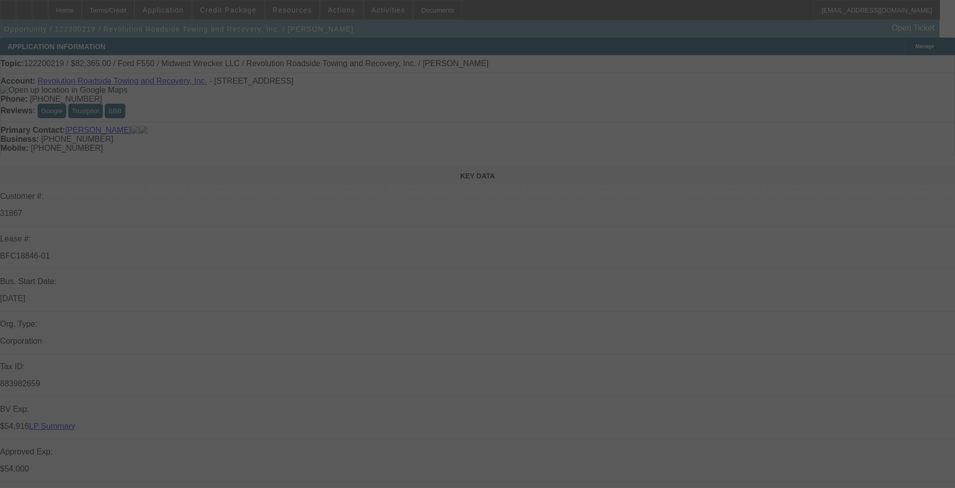
select select "0.15"
select select "0"
select select "0.1"
select select "4"
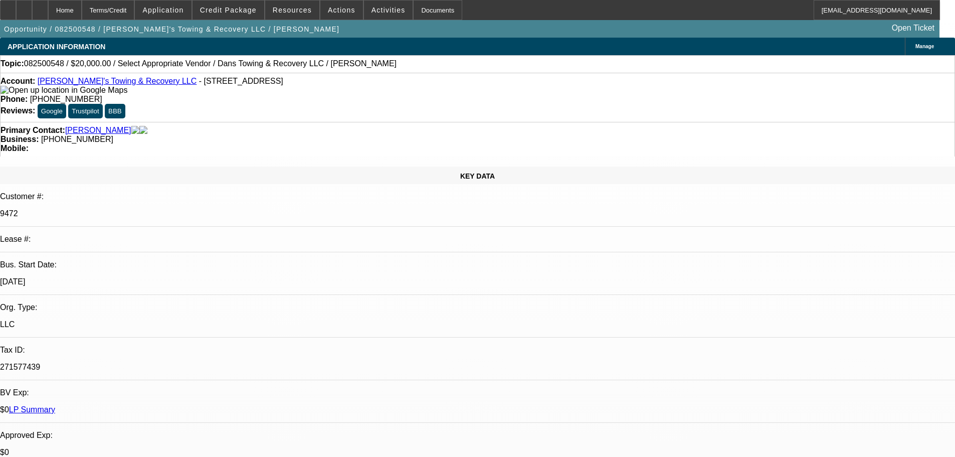
select select "0"
select select "2"
select select "0"
select select "6"
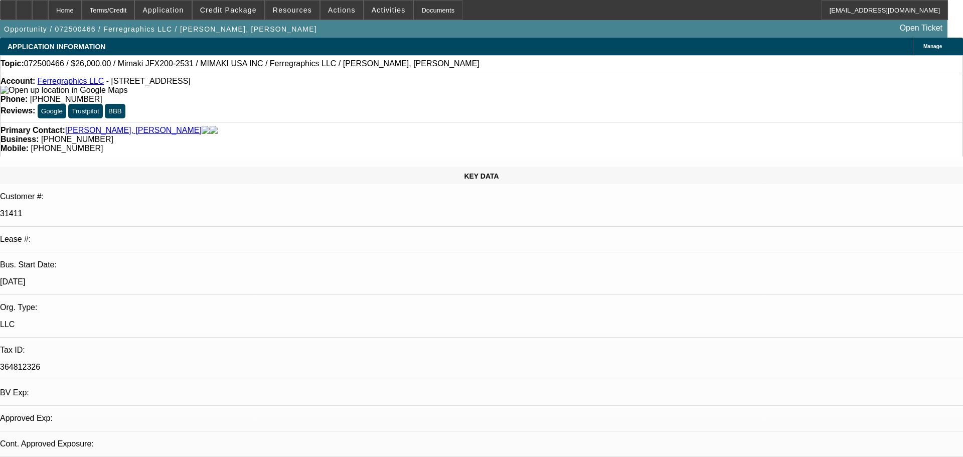
select select "0"
select select "6"
select select "0"
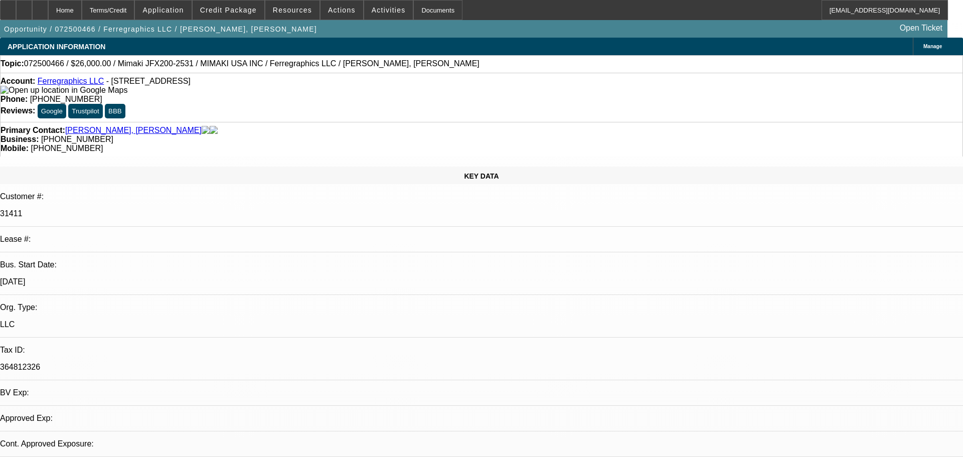
select select "0"
select select "6"
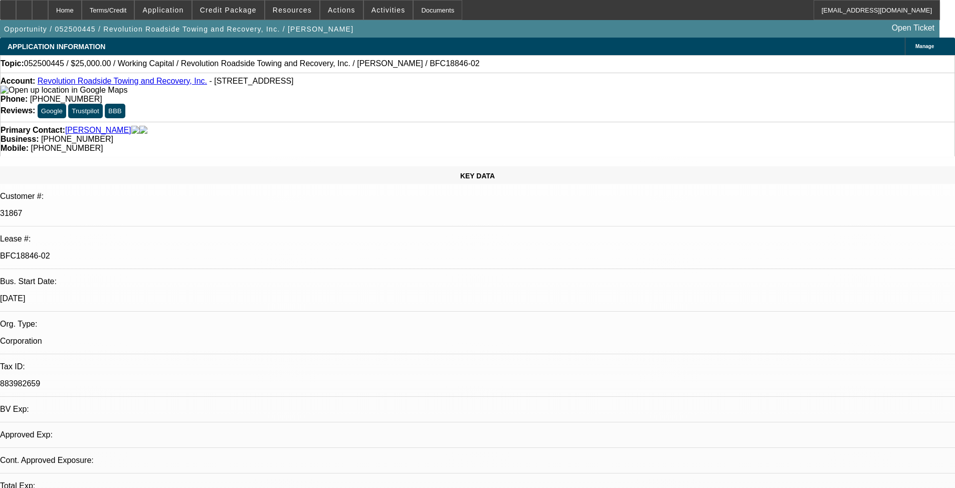
select select "0"
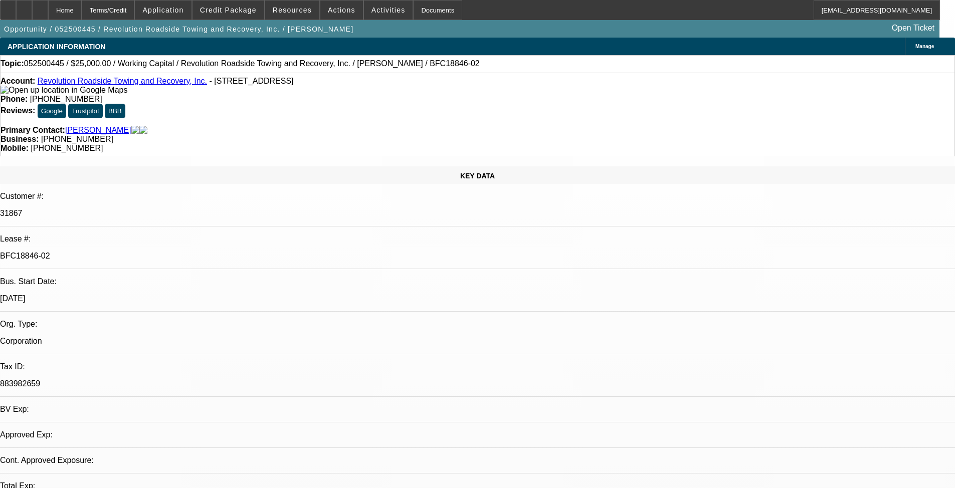
select select "0"
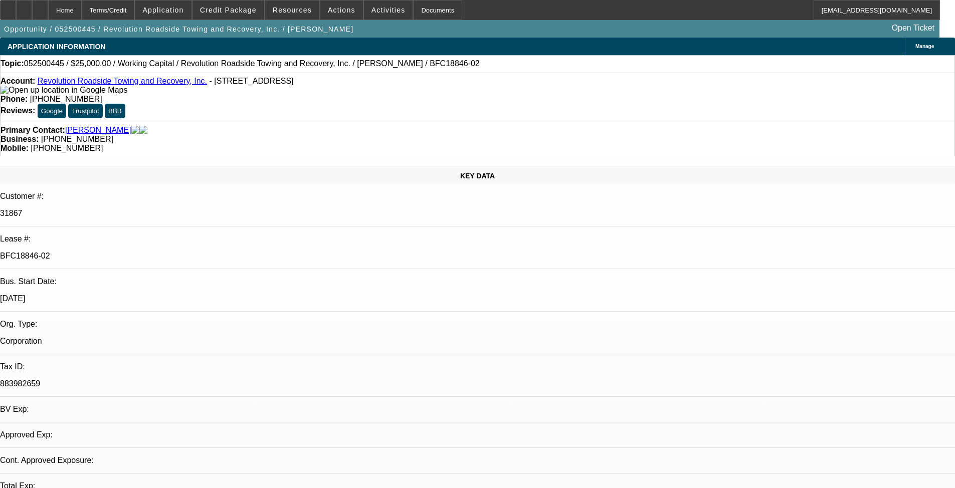
select select "0"
select select "1"
select select "2"
select select "6"
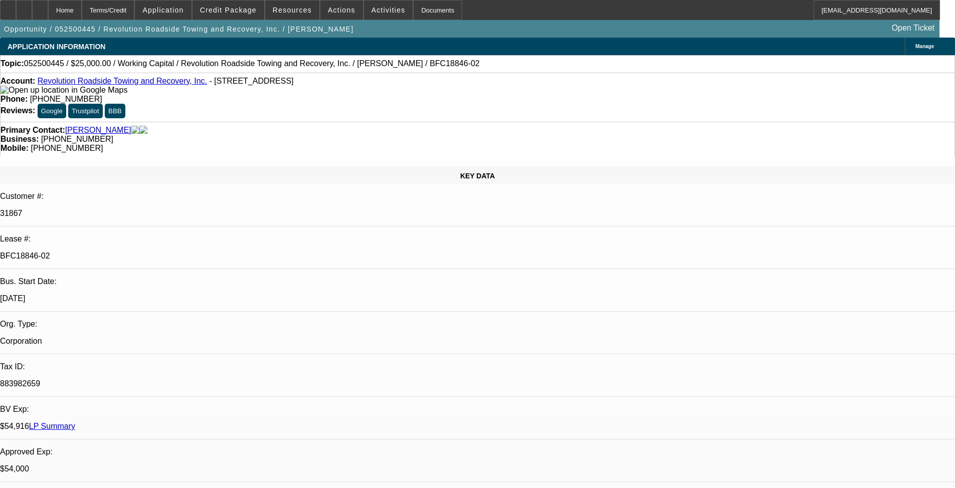
select select "1"
select select "2"
select select "6"
select select "1"
select select "2"
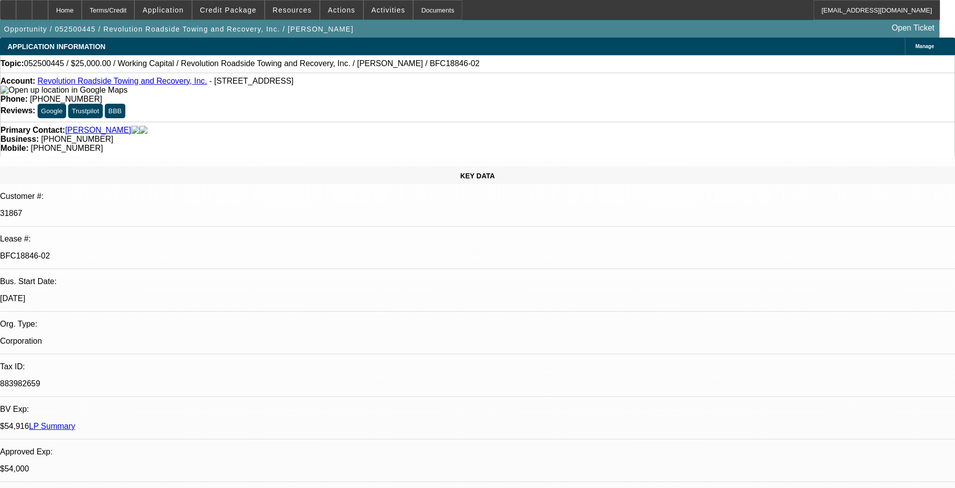
select select "6"
select select "1"
select select "2"
select select "6"
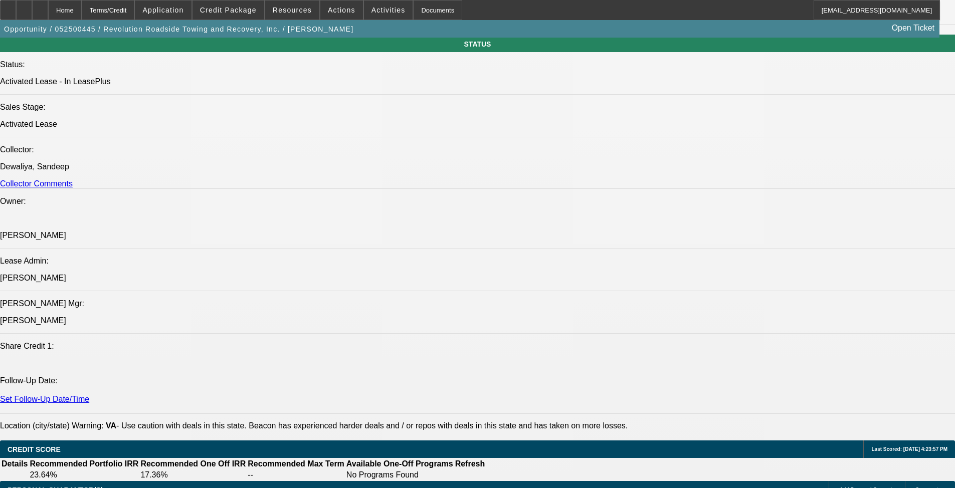
scroll to position [1404, 0]
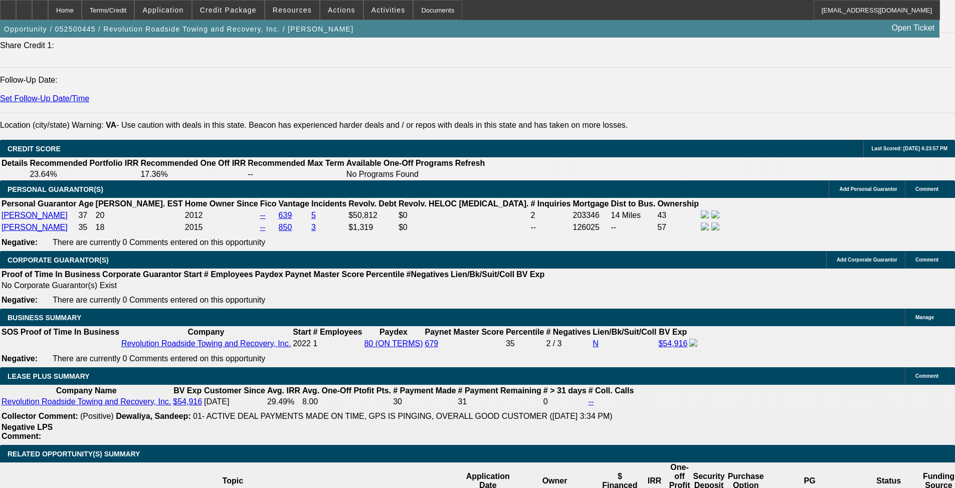
drag, startPoint x: 364, startPoint y: 169, endPoint x: 595, endPoint y: 170, distance: 231.2
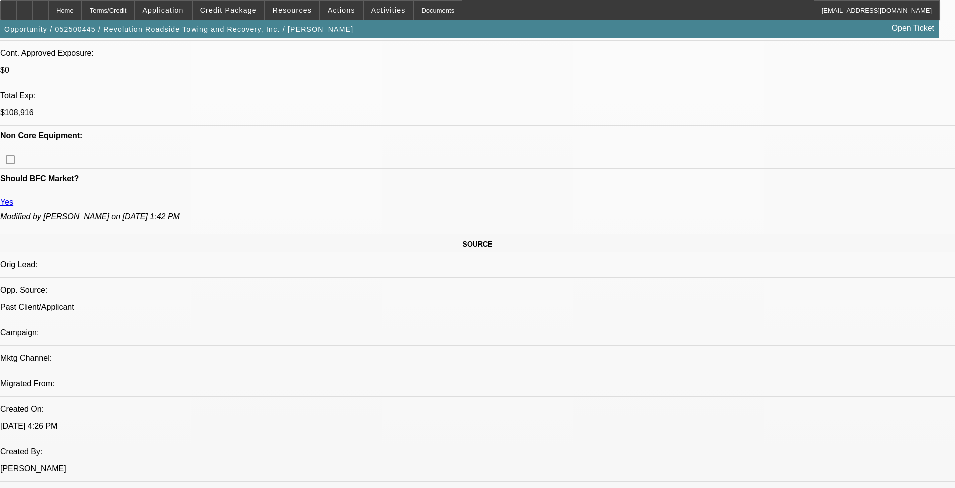
scroll to position [552, 0]
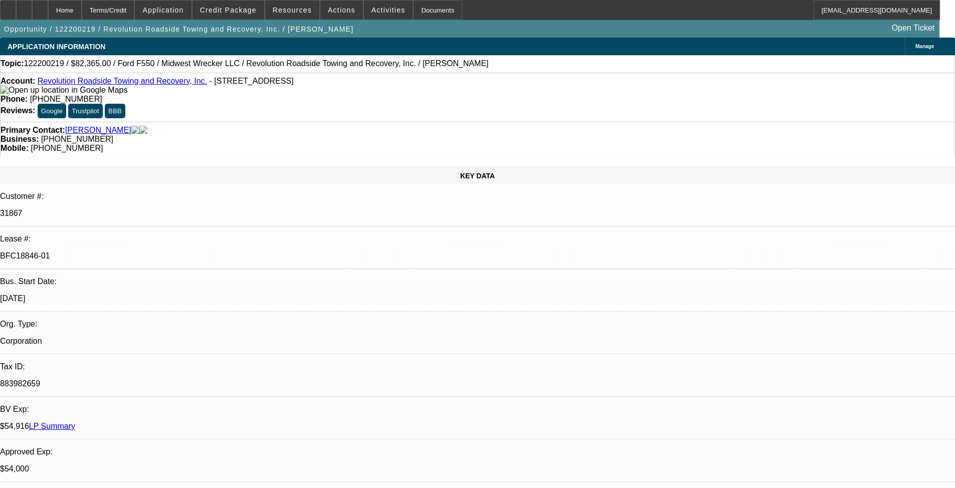
select select "0.15"
select select "2"
select select "0"
select select "6"
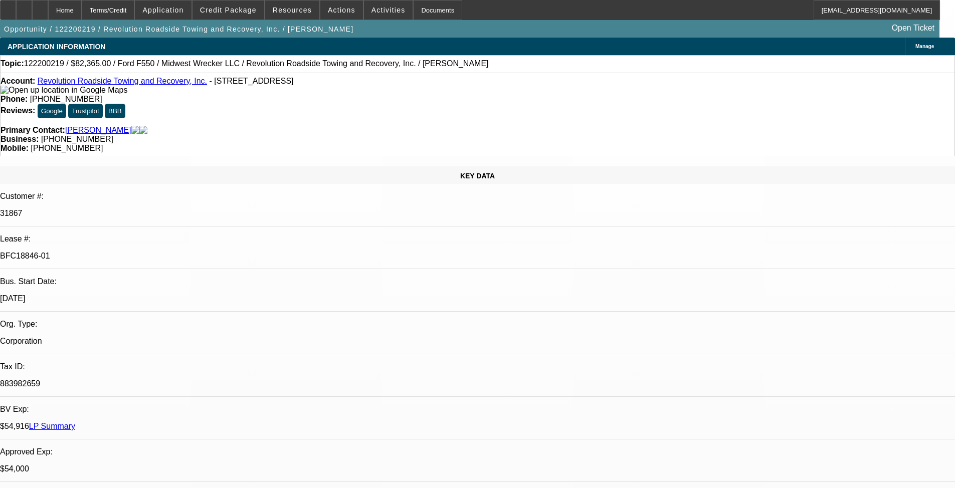
select select "0.15"
select select "2"
select select "0"
select select "6"
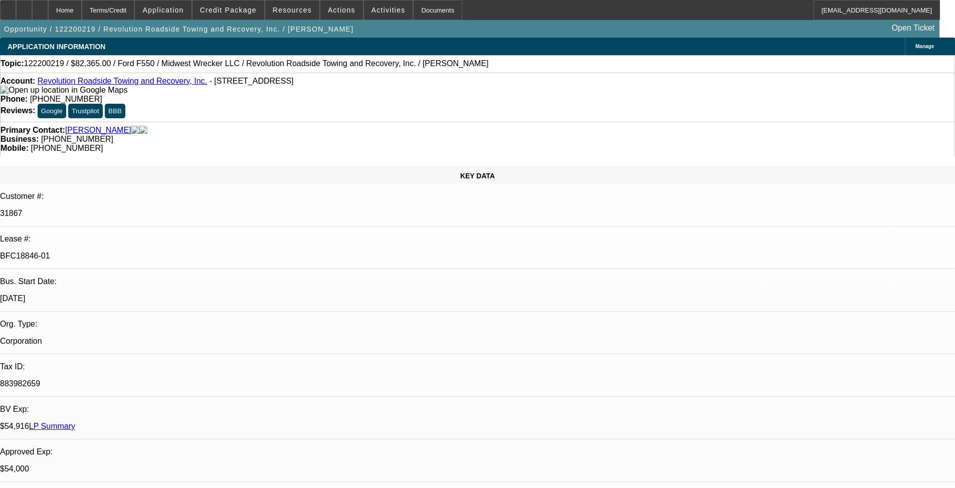
select select "0.15"
select select "2"
select select "0"
select select "6"
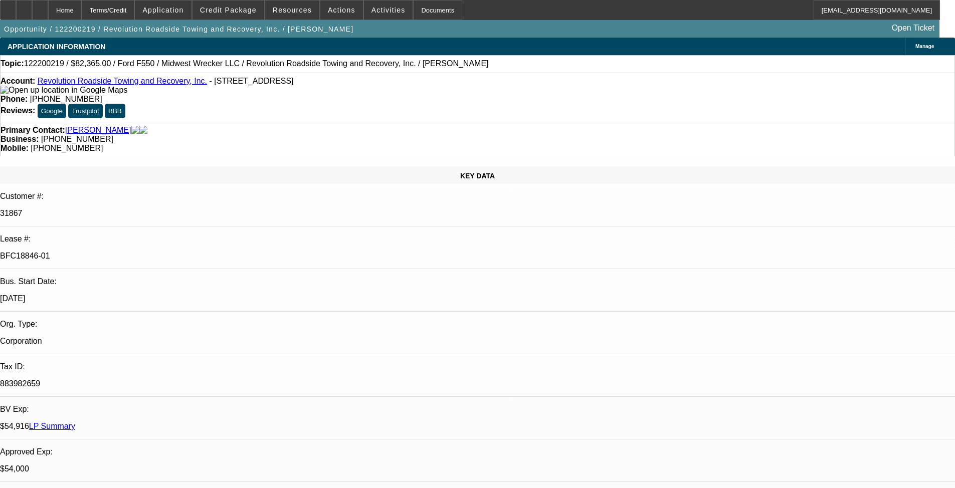
select select "0.15"
select select "0"
select select "0.1"
select select "4"
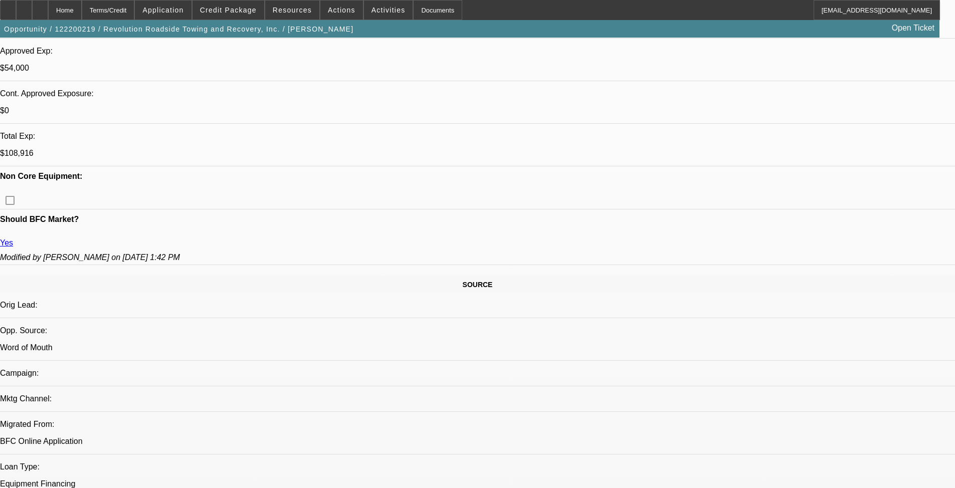
scroll to position [752, 0]
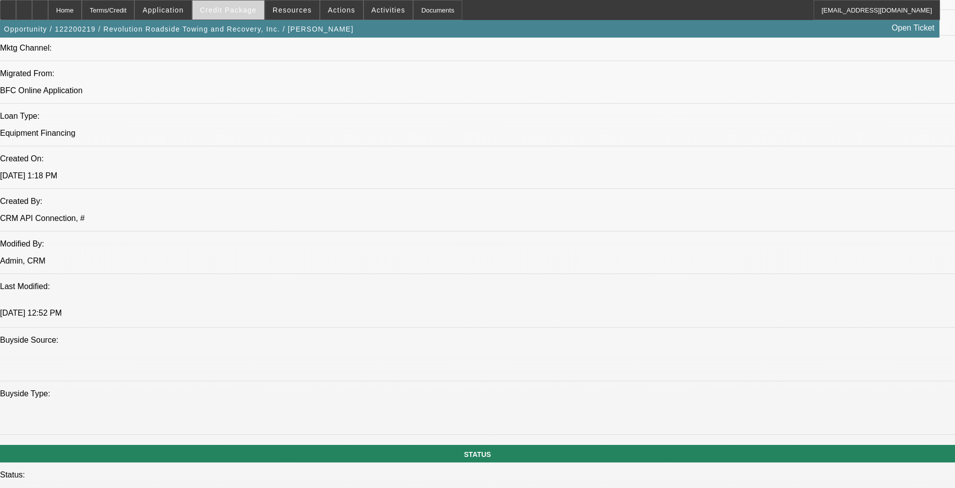
click at [231, 5] on span at bounding box center [229, 10] width 72 height 24
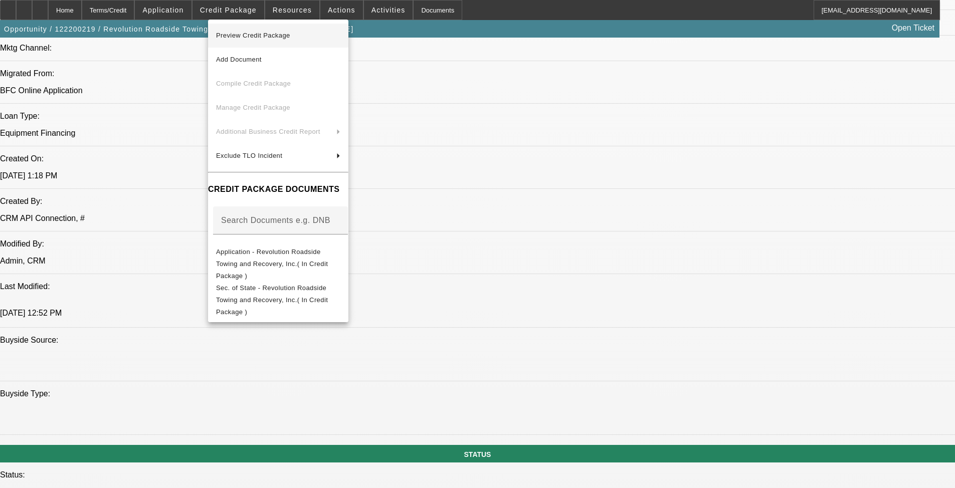
click at [265, 35] on span "Preview Credit Package" at bounding box center [253, 36] width 74 height 8
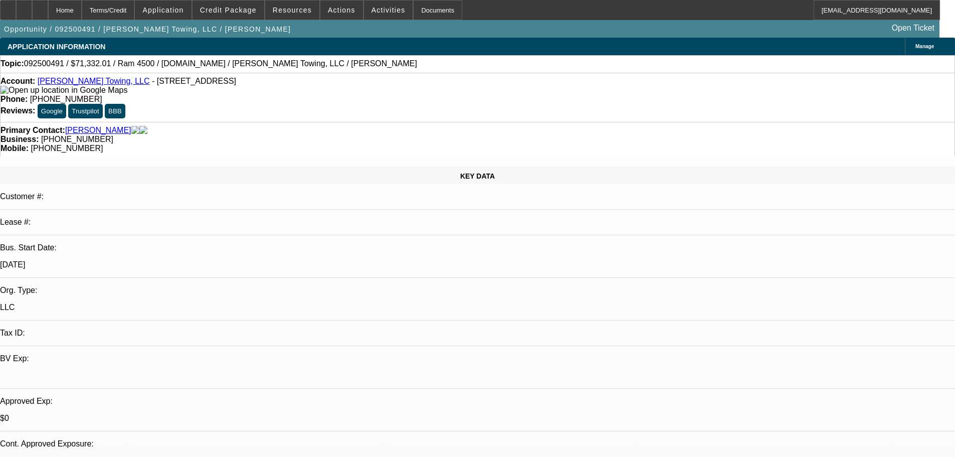
select select "0"
select select "2"
select select "0"
select select "6"
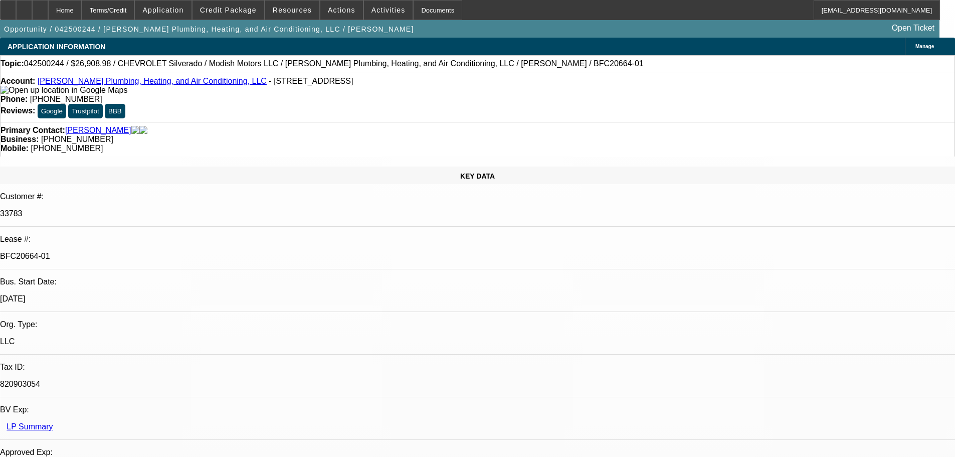
select select "0"
select select "3"
select select "0"
select select "6"
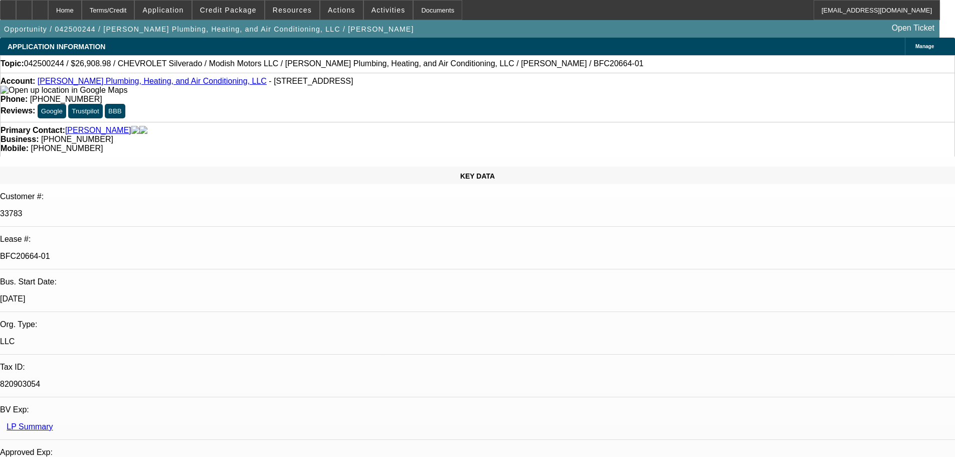
select select "0"
select select "3"
select select "0"
select select "6"
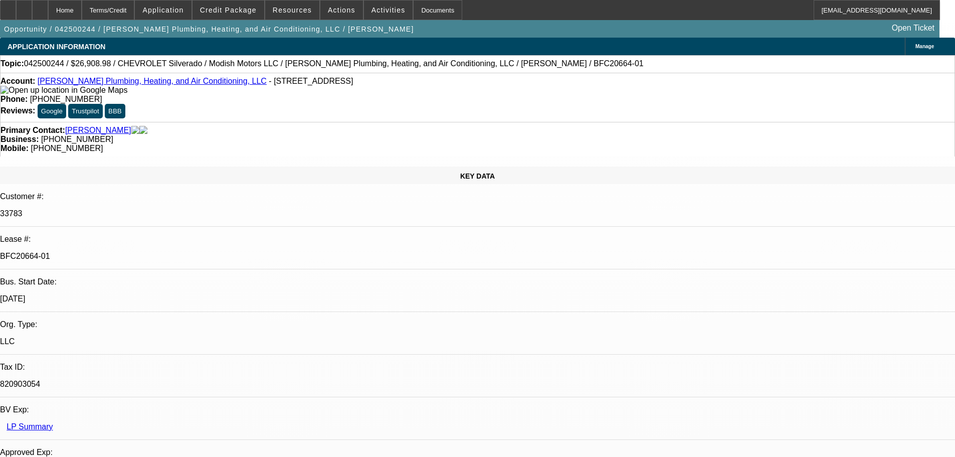
select select "0"
select select "3"
select select "0"
select select "6"
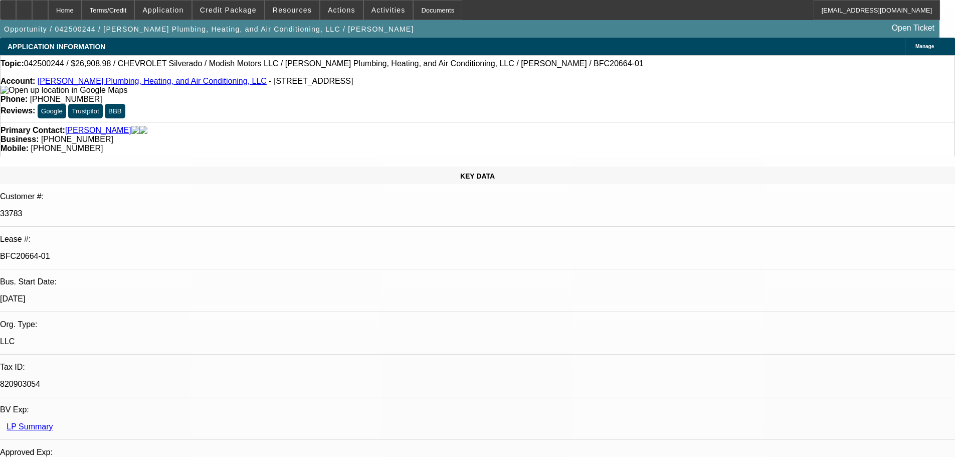
select select "0"
select select "2"
select select "0"
select select "6"
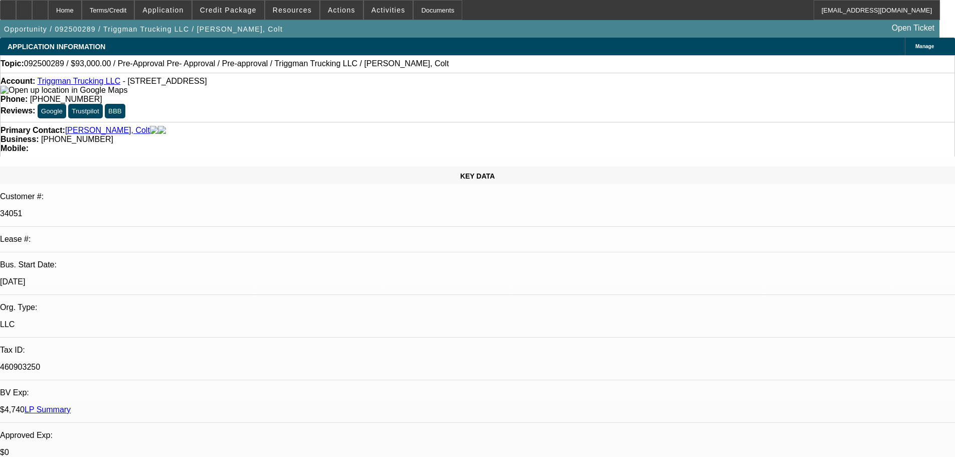
select select "0"
select select "2"
select select "0"
select select "6"
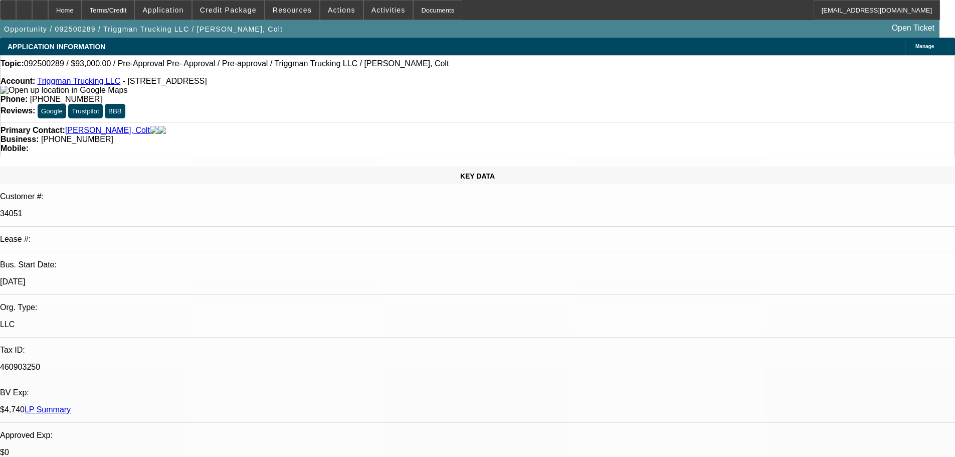
select select "0"
select select "2"
select select "0.1"
select select "4"
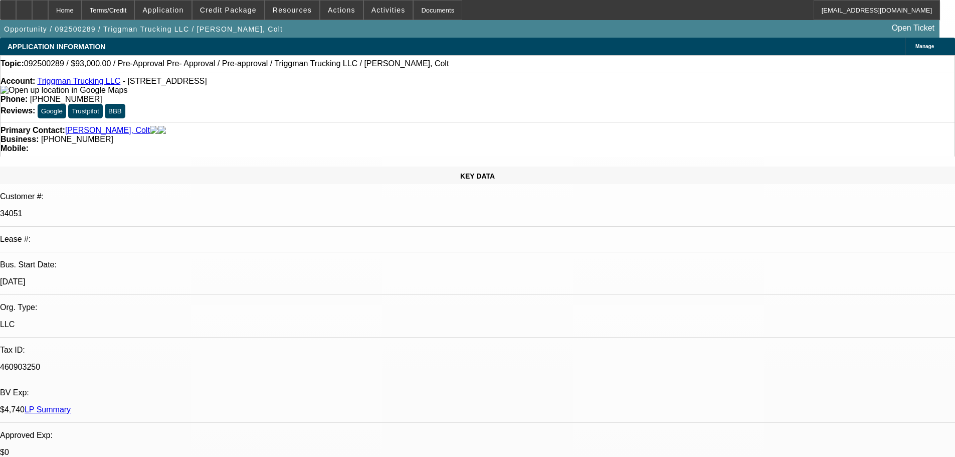
select select "0"
select select "2"
select select "0.1"
select select "4"
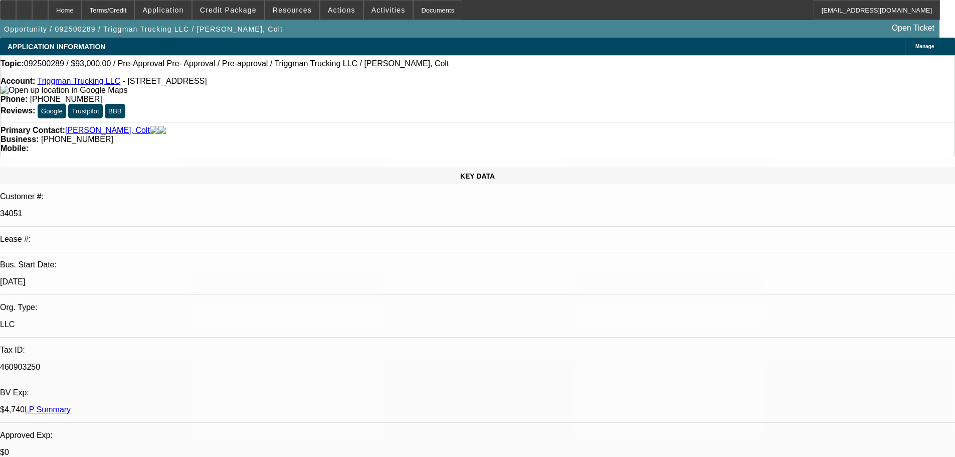
select select "0"
select select "2"
select select "0.1"
select select "4"
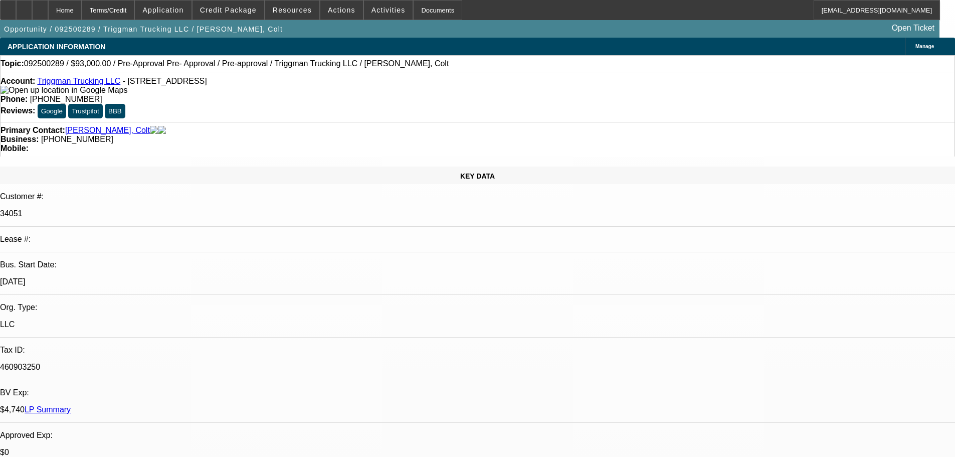
click at [390, 72] on div "Topic: 092500289 / $93,000.00 / Pre-Approval Pre- Approval / Pre-approval / Tri…" at bounding box center [477, 64] width 955 height 18
click at [430, 73] on div "Topic: 092500289 / $93,000.00 / Pre-Approval Pre- Approval / Pre-approval / Tri…" at bounding box center [477, 64] width 955 height 18
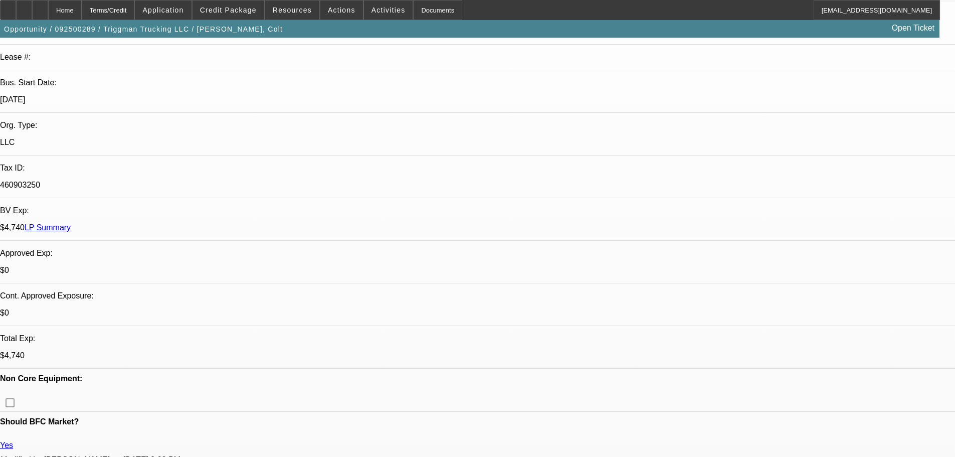
scroll to position [201, 0]
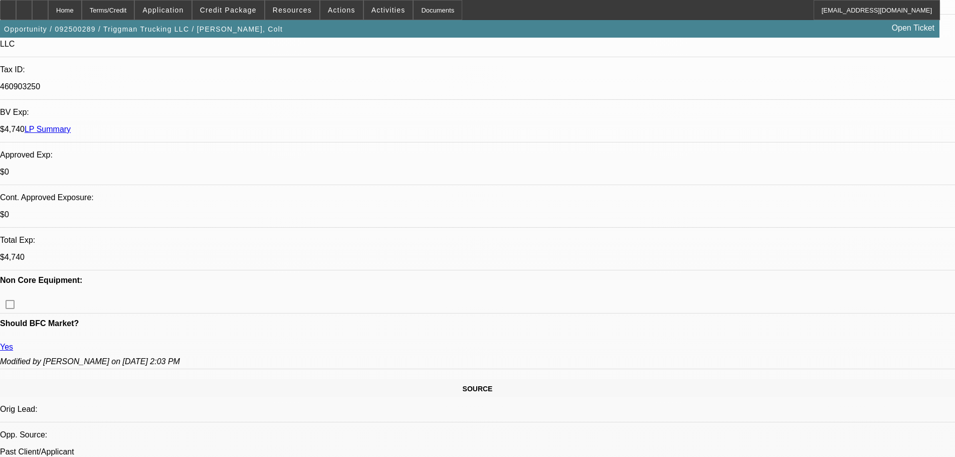
scroll to position [150, 0]
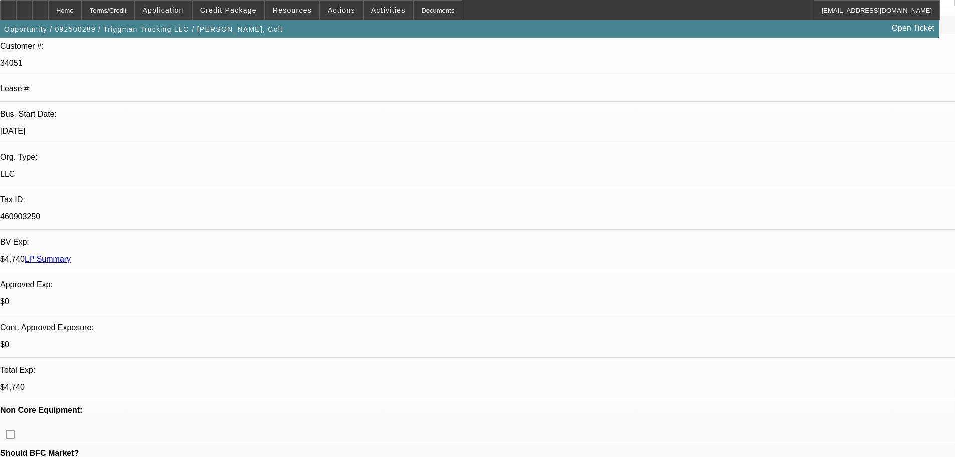
click at [48, 11] on div at bounding box center [40, 10] width 16 height 20
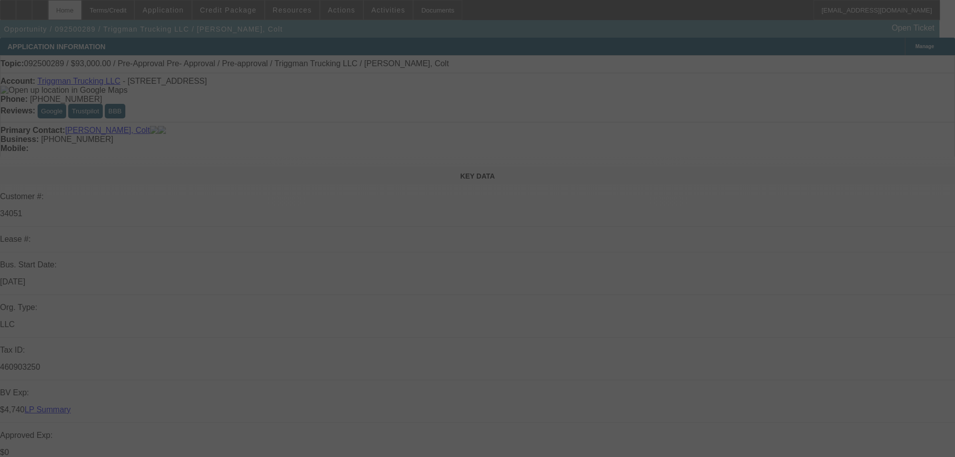
select select "0"
select select "2"
select select "0"
select select "6"
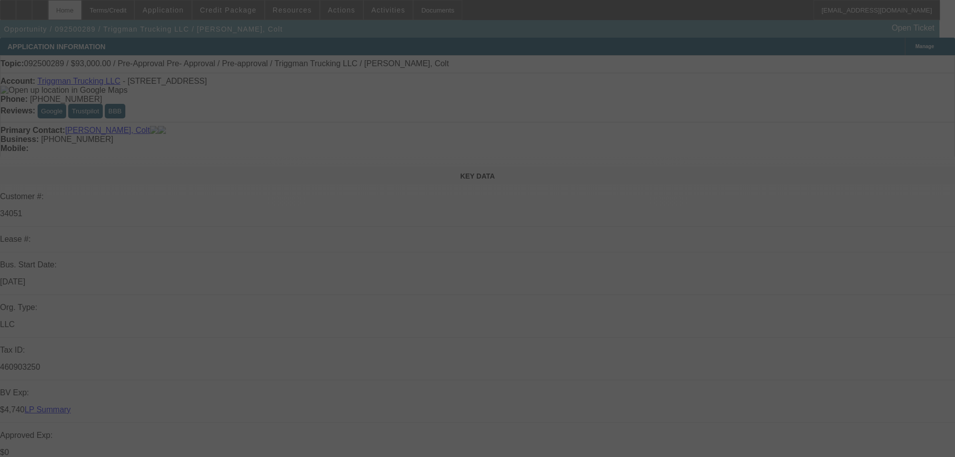
select select "0"
select select "2"
select select "0.1"
select select "4"
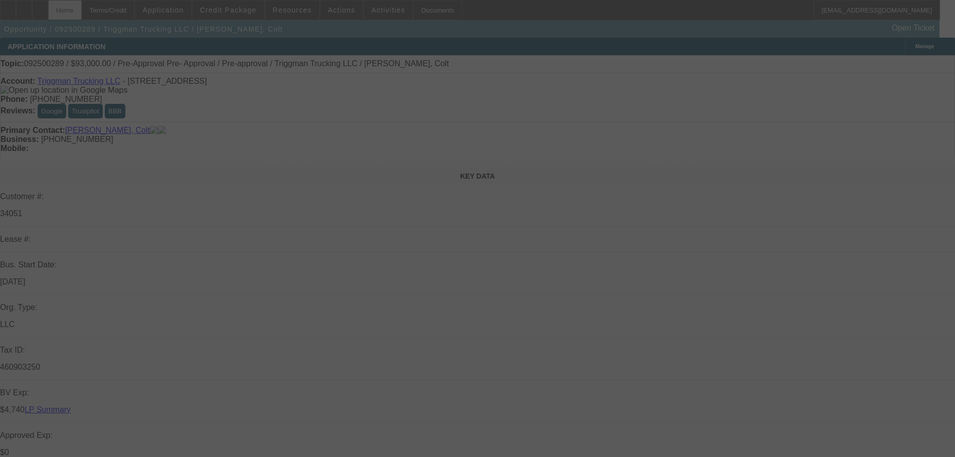
select select "0"
select select "2"
select select "0.1"
select select "4"
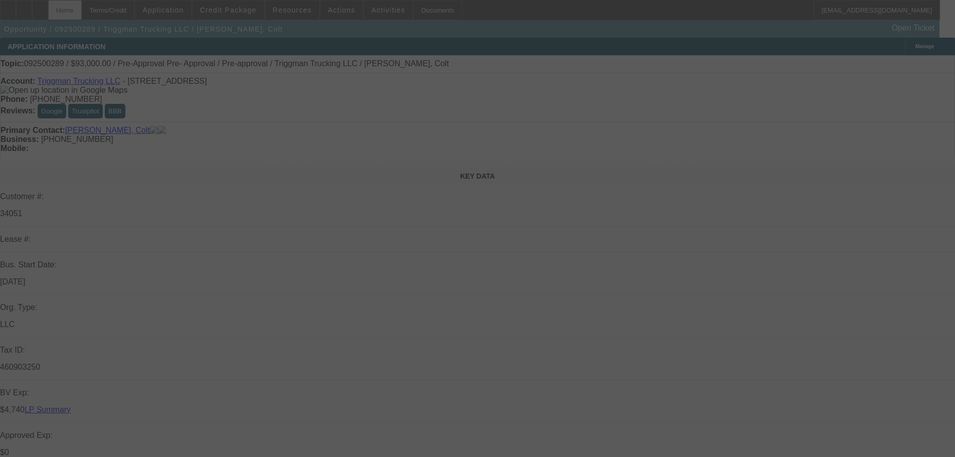
select select "0"
select select "2"
select select "0.1"
select select "4"
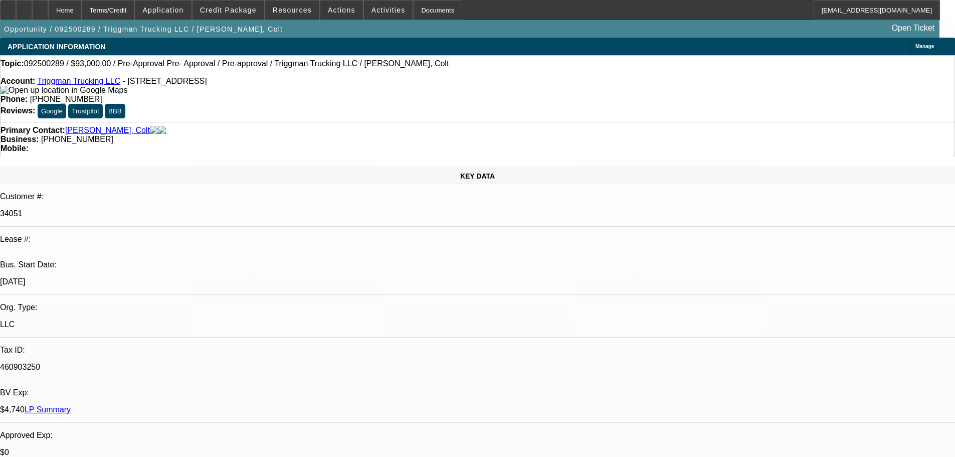
radio input "true"
type textarea "2 in fleet, construction, dump hauls"
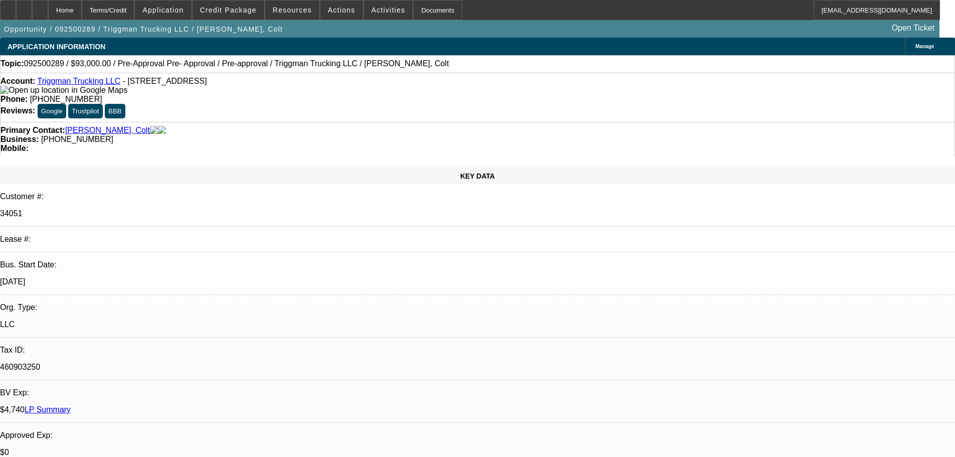
radio input "true"
click at [248, 14] on span "Credit Package" at bounding box center [228, 10] width 57 height 8
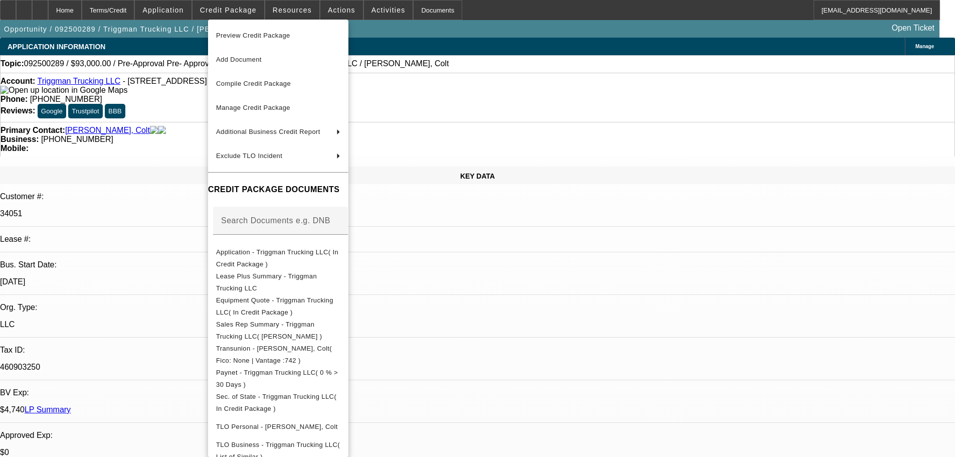
click at [189, 107] on div at bounding box center [477, 228] width 955 height 457
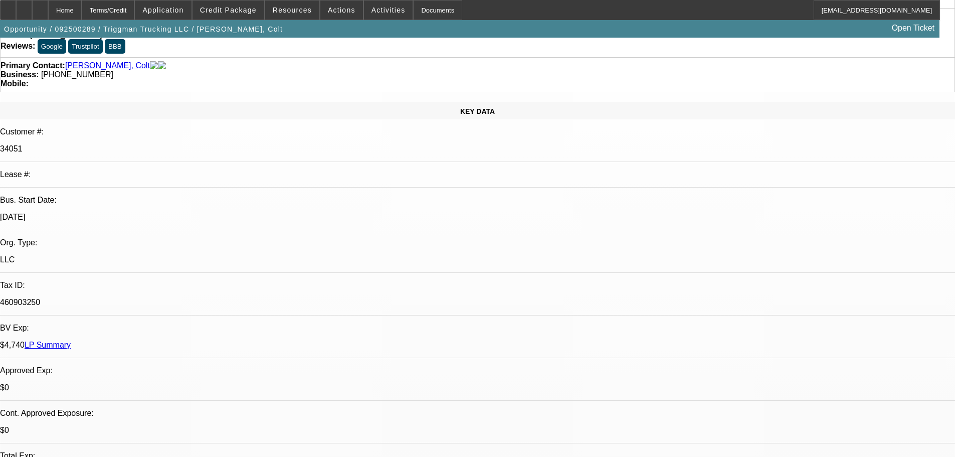
scroll to position [301, 0]
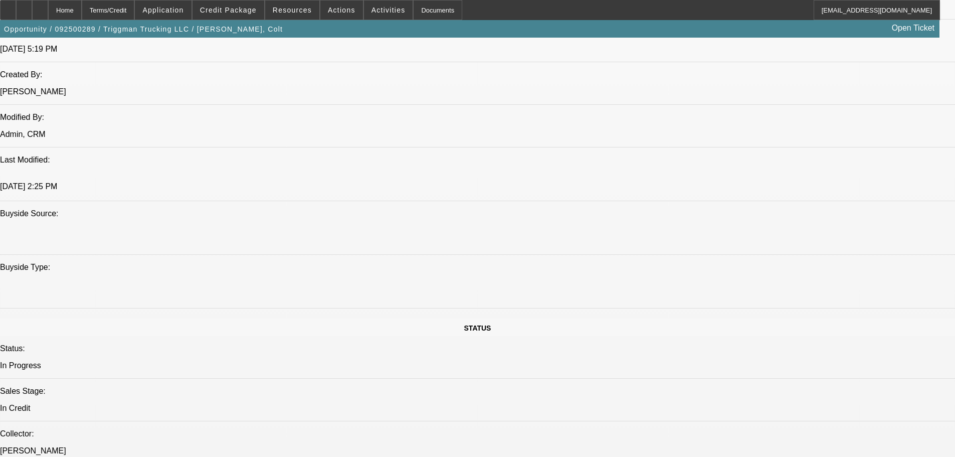
scroll to position [201, 0]
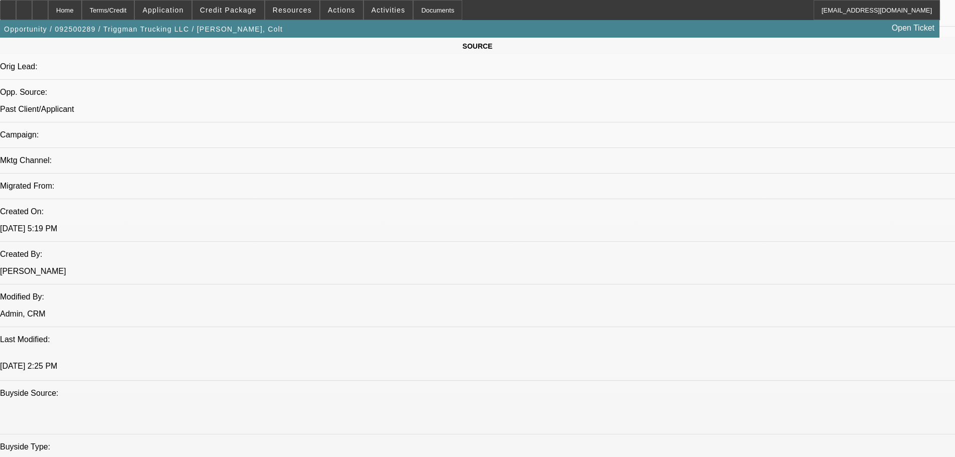
scroll to position [602, 0]
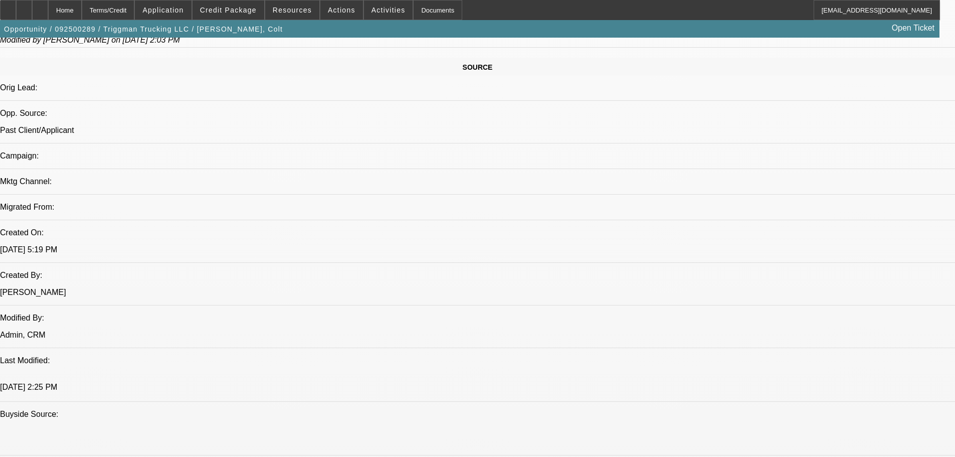
drag, startPoint x: 461, startPoint y: 216, endPoint x: 9, endPoint y: 196, distance: 452.8
click at [73, 8] on div "Home" at bounding box center [65, 10] width 34 height 20
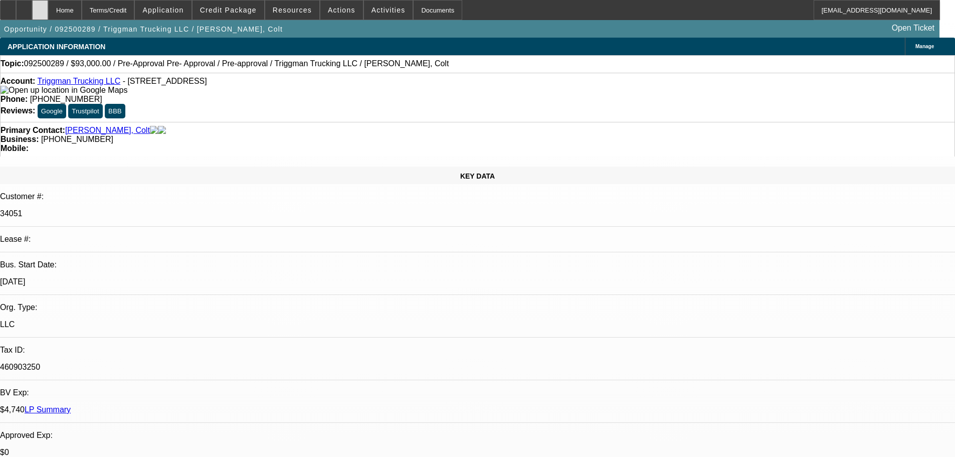
click at [48, 10] on div at bounding box center [40, 10] width 16 height 20
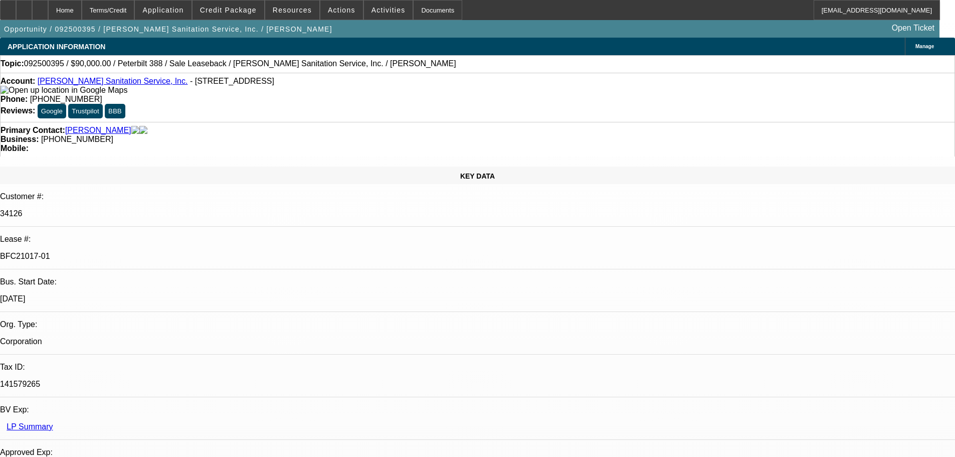
select select "0"
select select "2"
select select "0"
select select "6"
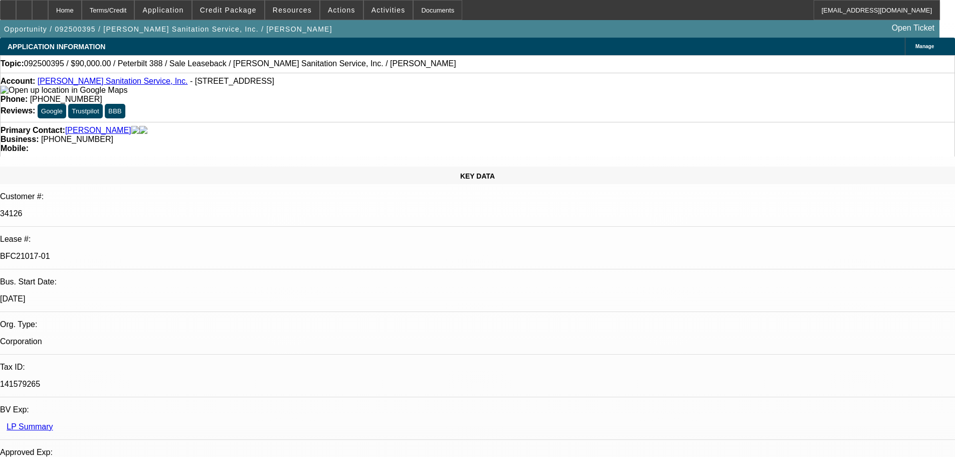
select select "0"
select select "2"
select select "0"
select select "6"
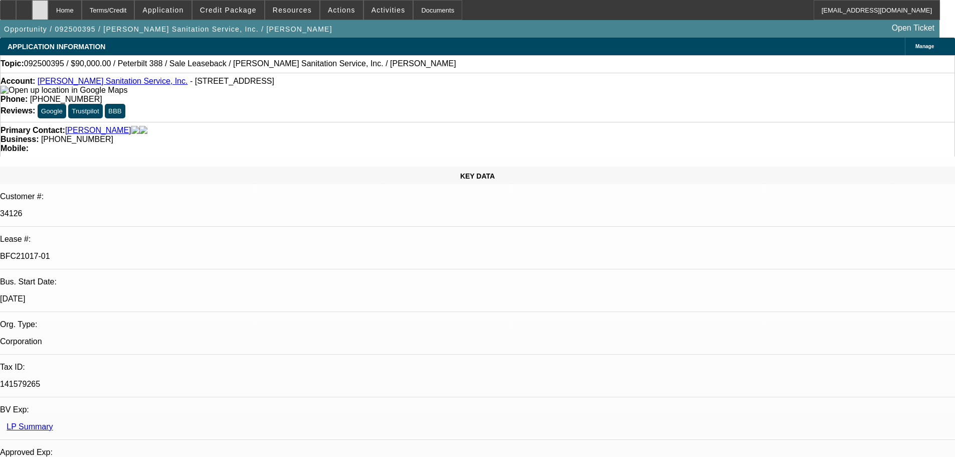
click at [40, 7] on icon at bounding box center [40, 7] width 0 height 0
select select "0"
select select "2"
select select "0"
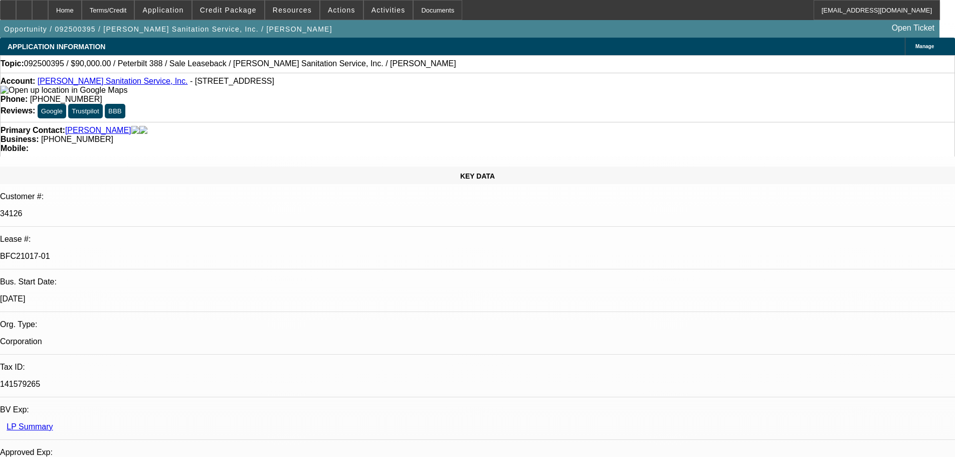
select select "6"
select select "0"
select select "2"
select select "0"
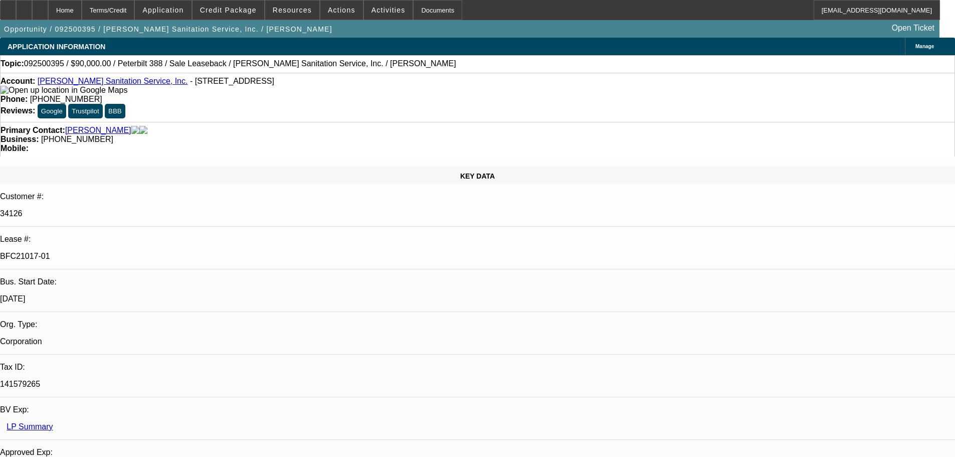
select select "6"
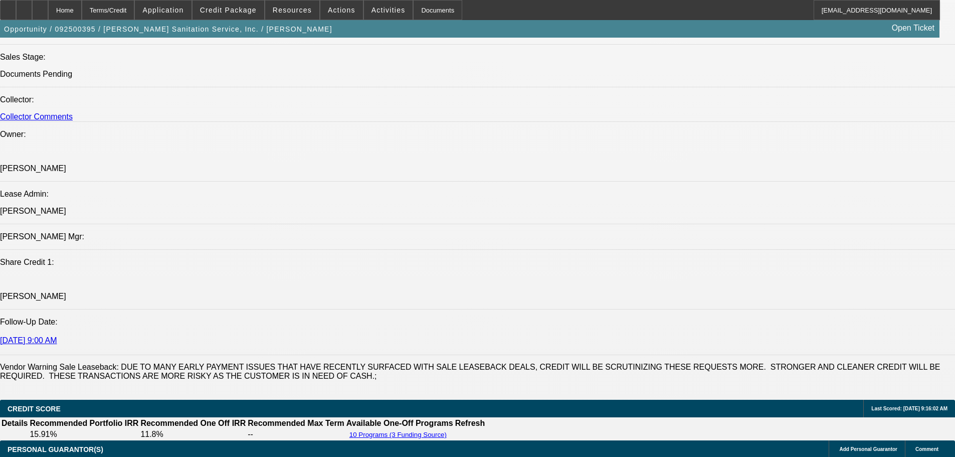
scroll to position [0, 0]
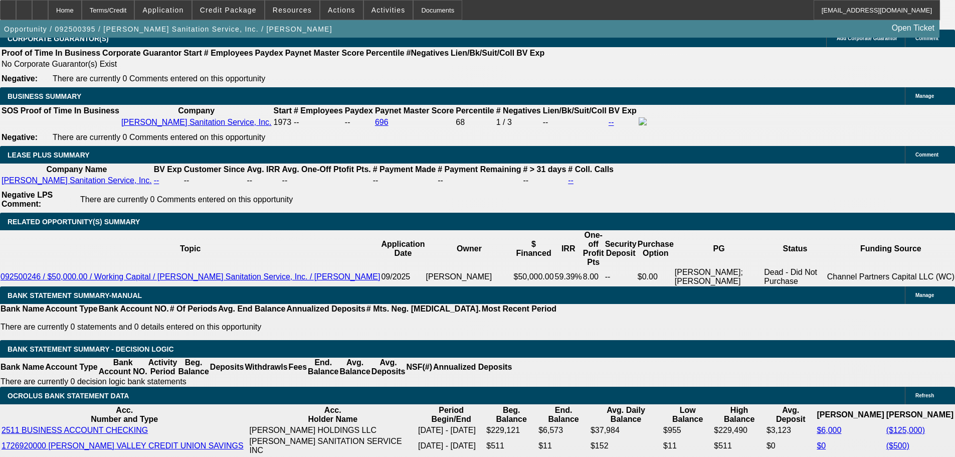
scroll to position [1755, 0]
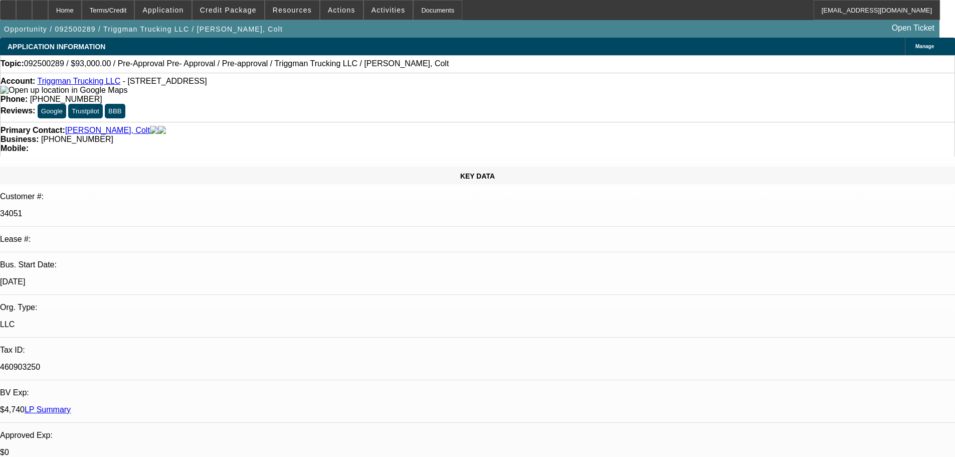
select select "0"
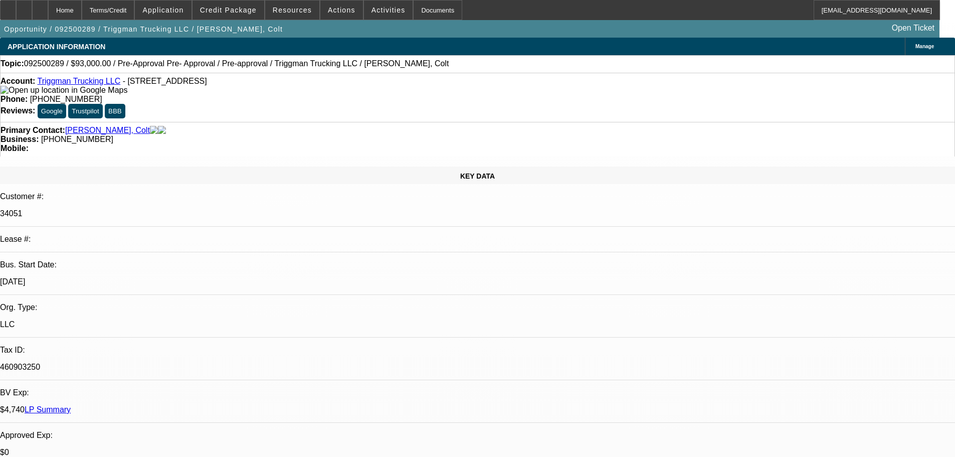
select select "0"
select select "0.1"
select select "0"
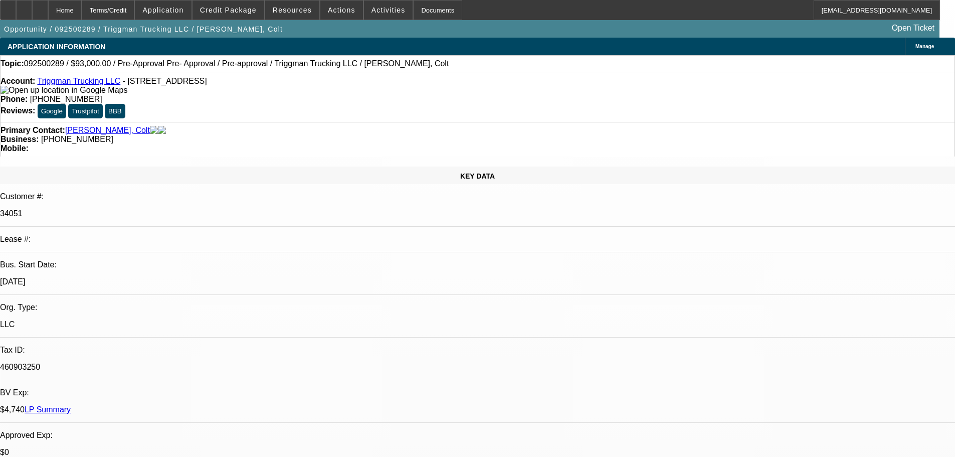
select select "0"
select select "0.1"
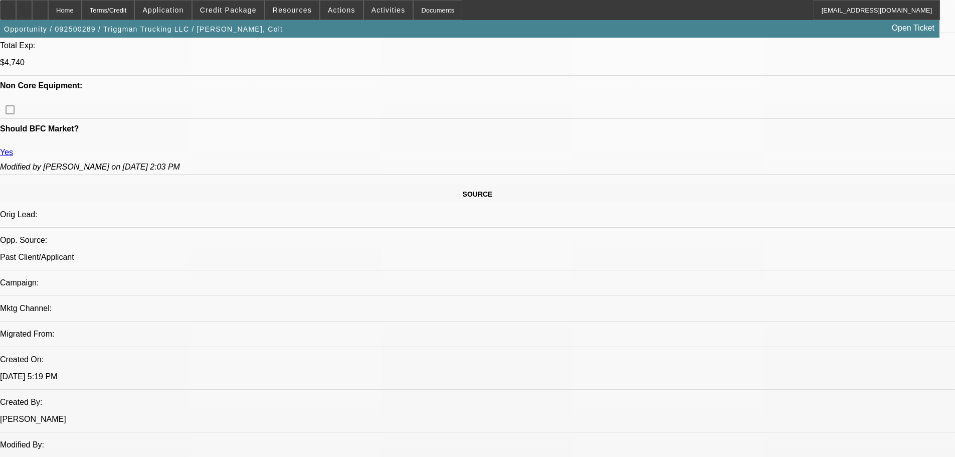
select select "2"
select select "6"
select select "2"
select select "6"
select select "2"
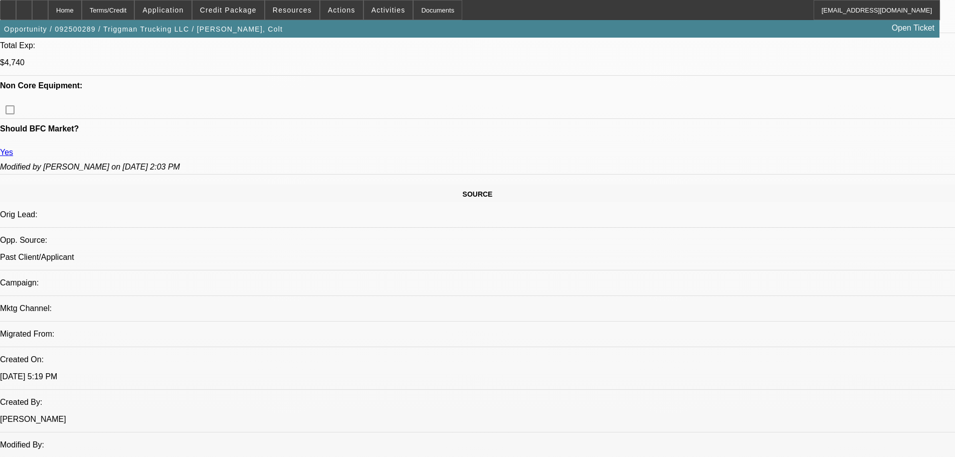
select select "4"
select select "2"
select select "4"
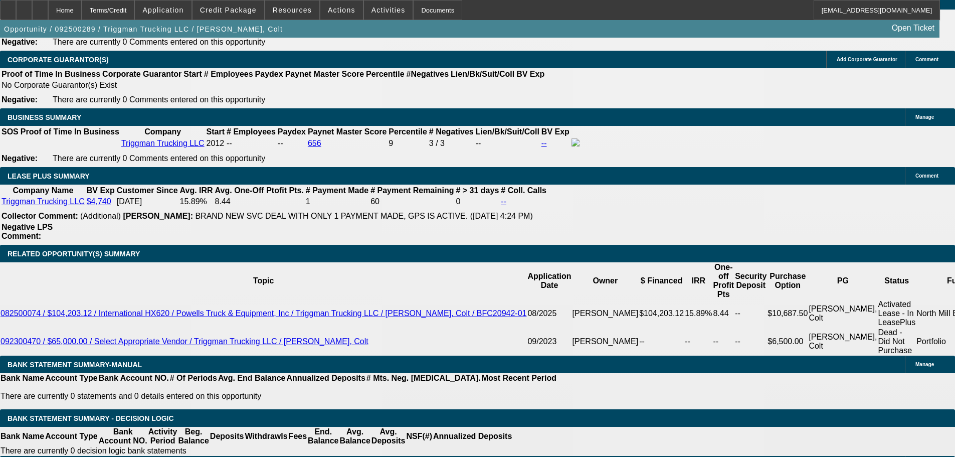
scroll to position [1555, 0]
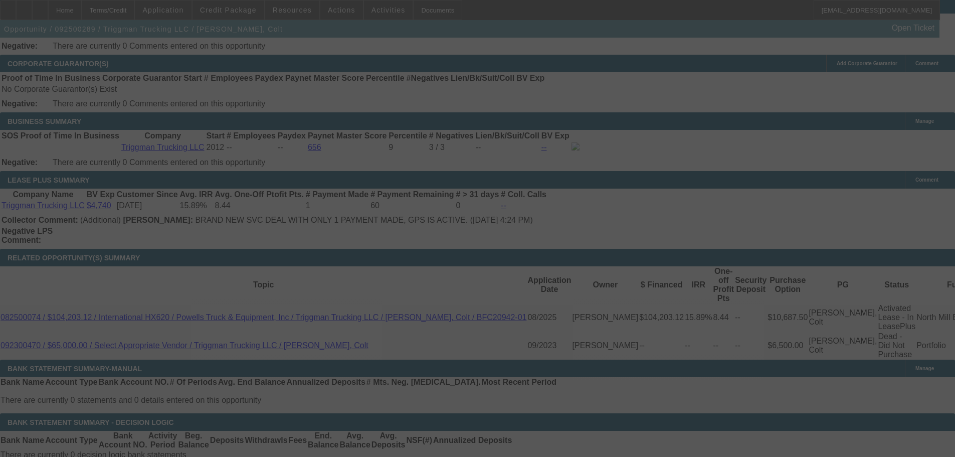
scroll to position [0, 0]
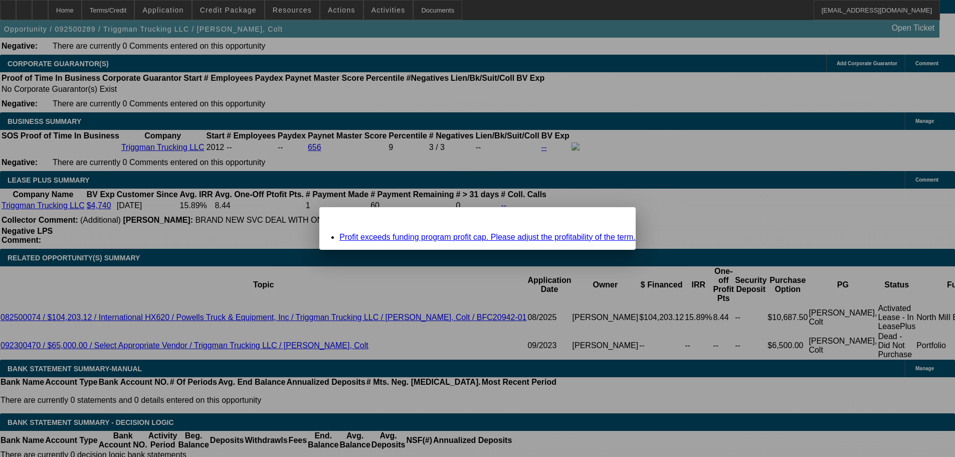
click at [614, 219] on div "Close" at bounding box center [625, 213] width 22 height 12
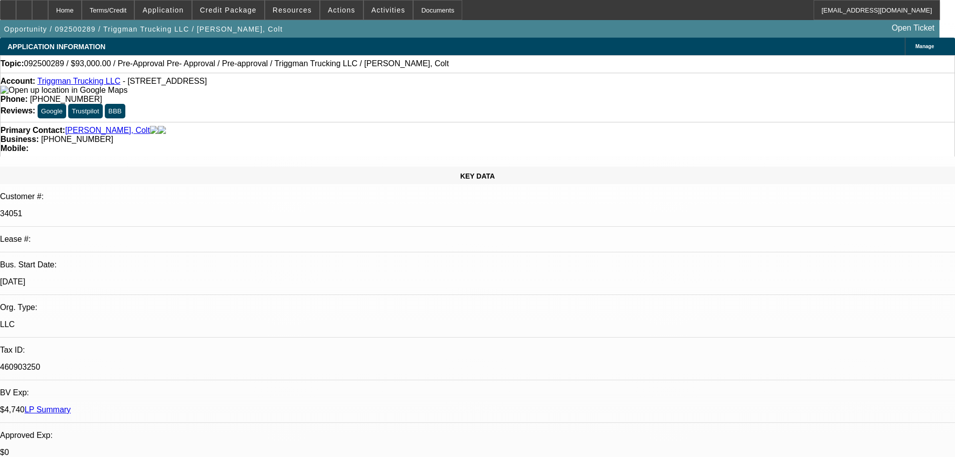
scroll to position [1555, 0]
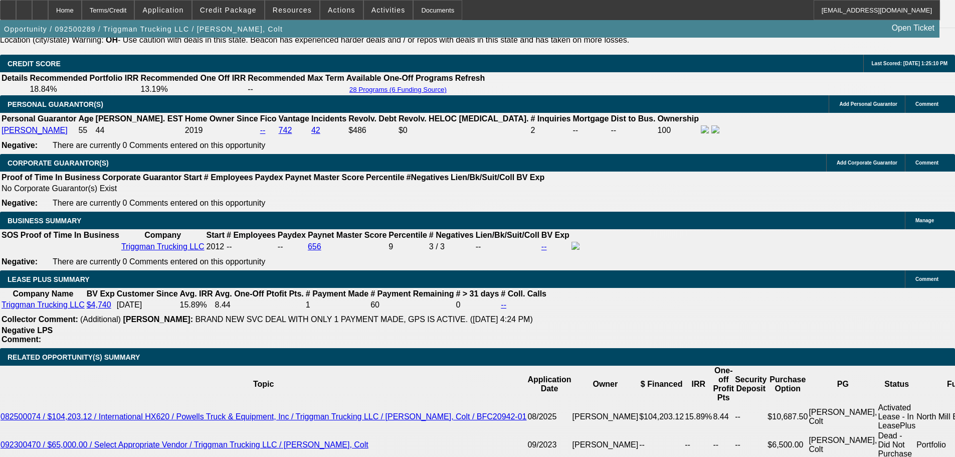
scroll to position [1454, 0]
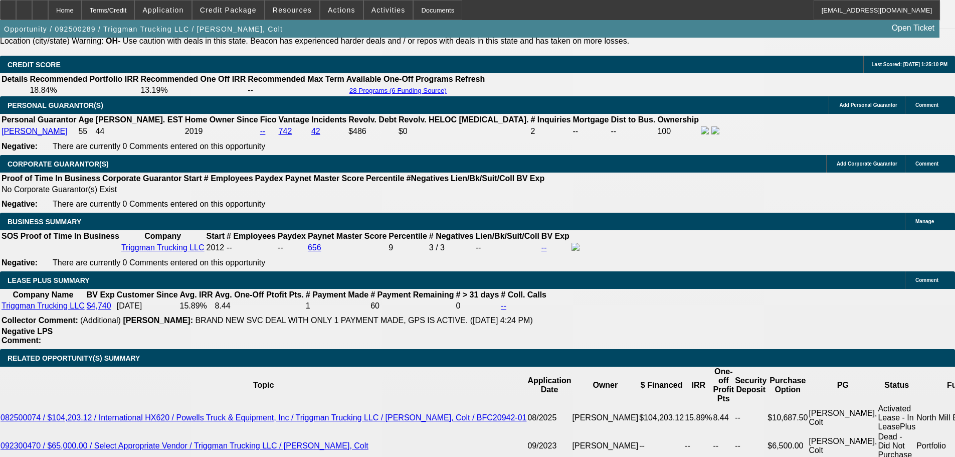
drag, startPoint x: 791, startPoint y: 122, endPoint x: 837, endPoint y: 128, distance: 46.5
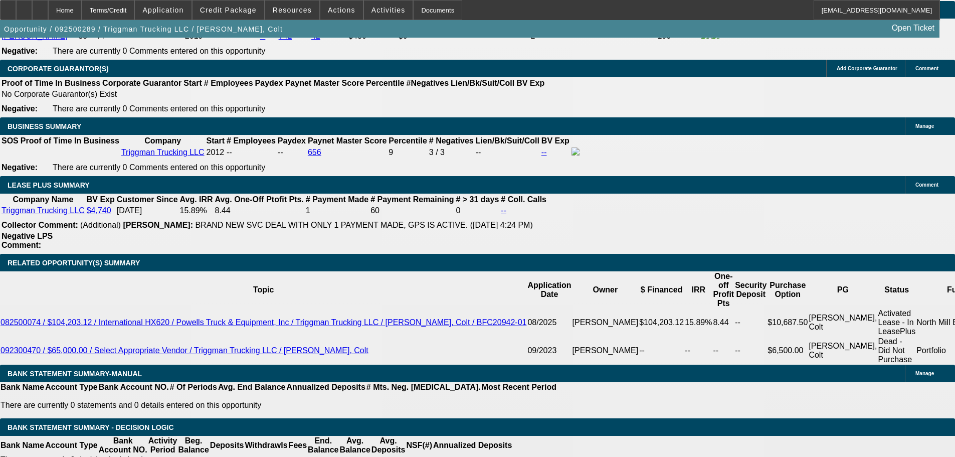
scroll to position [1655, 0]
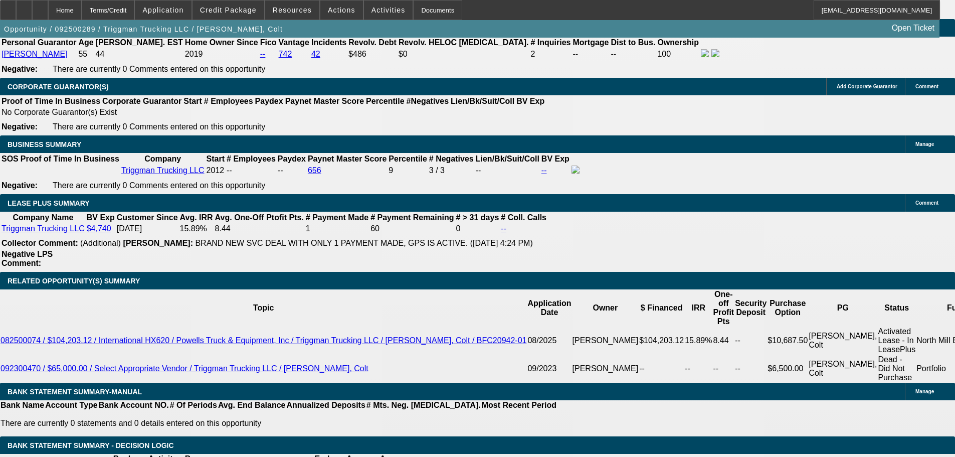
scroll to position [1454, 0]
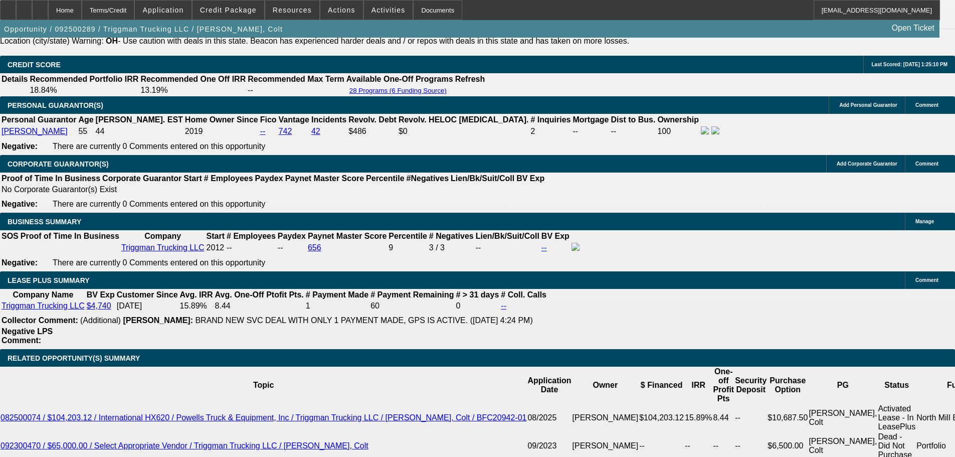
radio input "true"
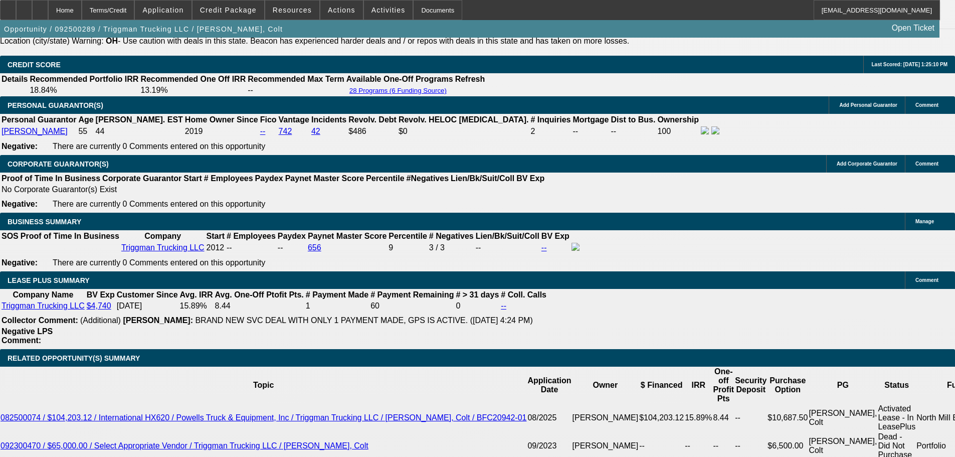
type textarea "spoke with seller. Getting truck invoice, VIN, and dealers license."
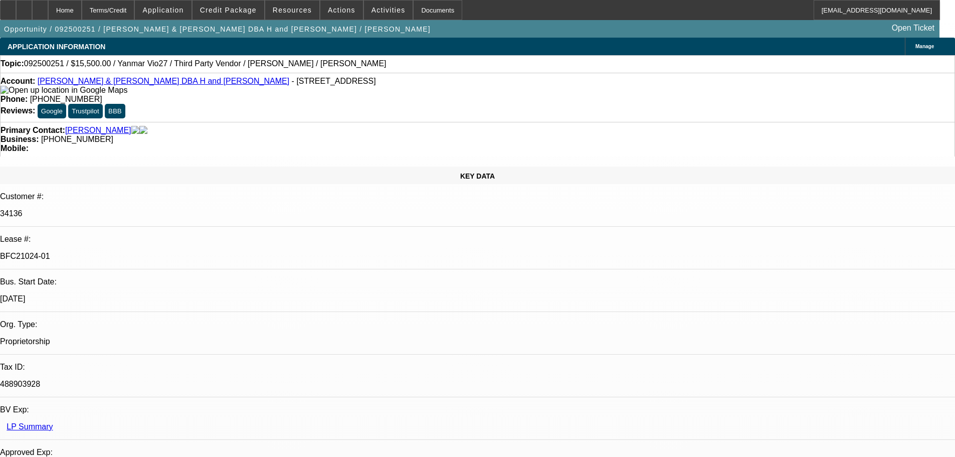
select select "0"
select select "6"
select select "0"
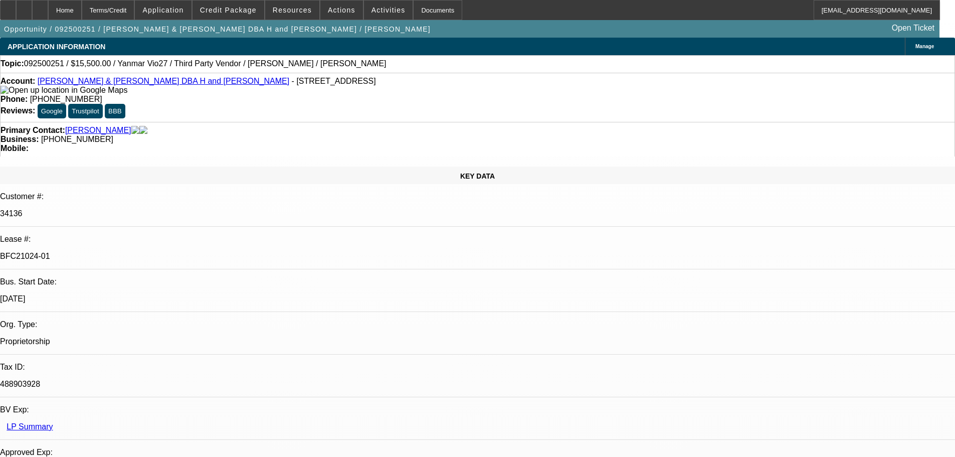
select select "0"
select select "6"
select select "0"
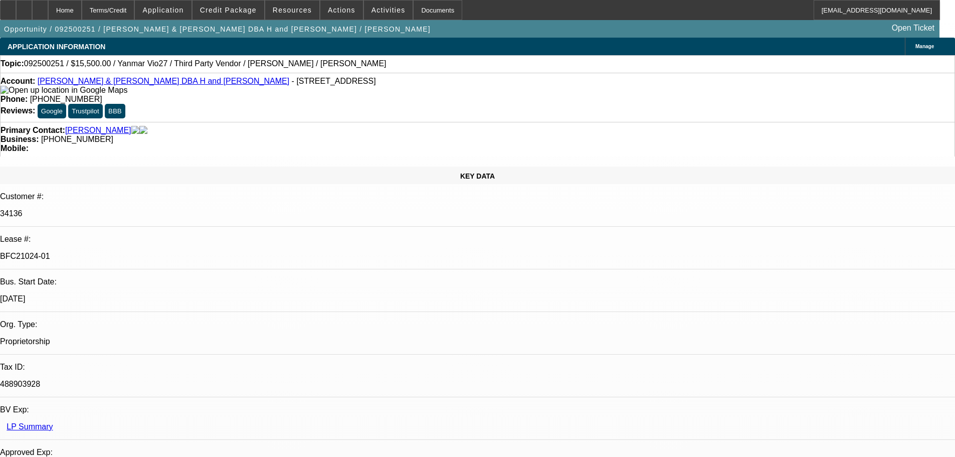
select select "0"
select select "6"
select select "0"
select select "0.1"
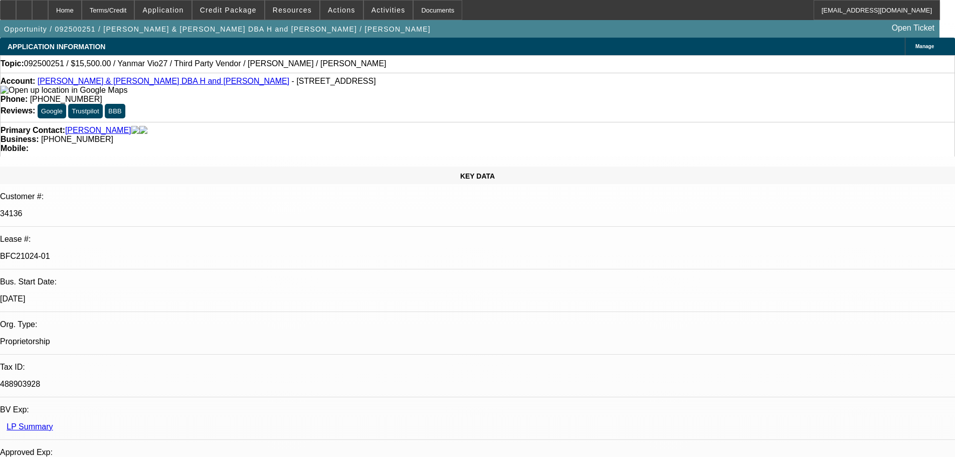
select select "4"
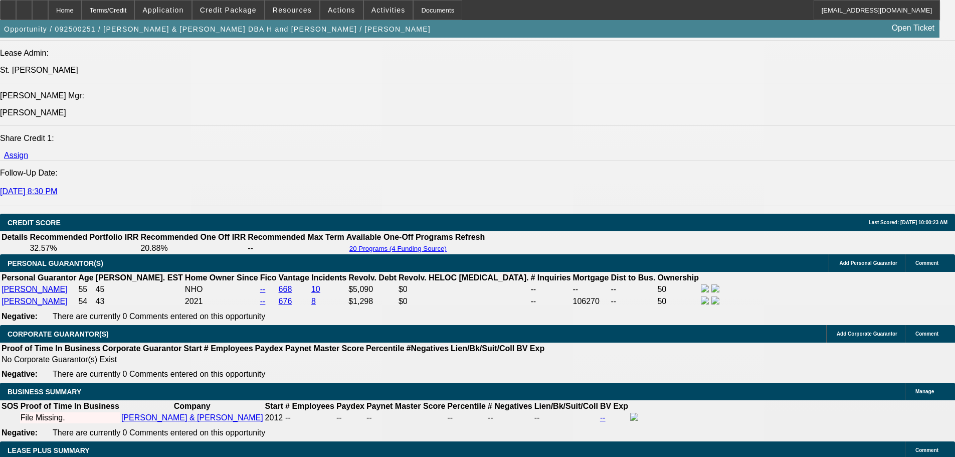
scroll to position [1454, 0]
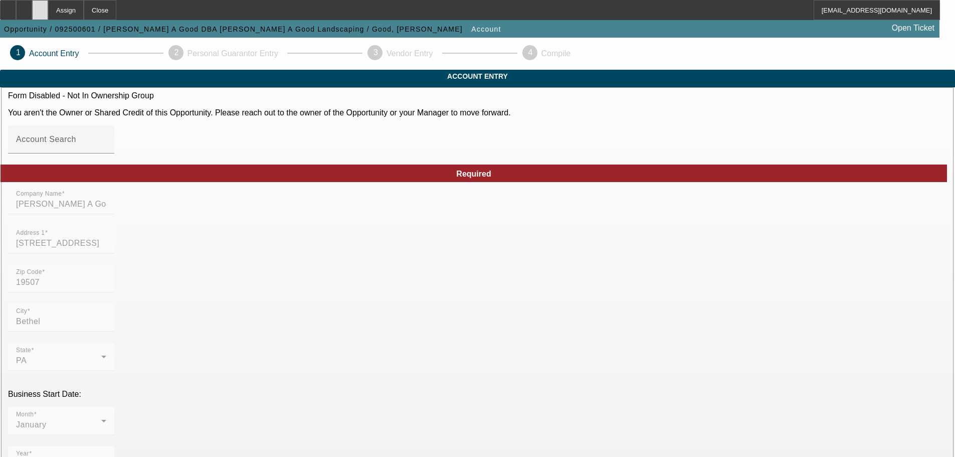
click at [48, 16] on div at bounding box center [40, 10] width 16 height 20
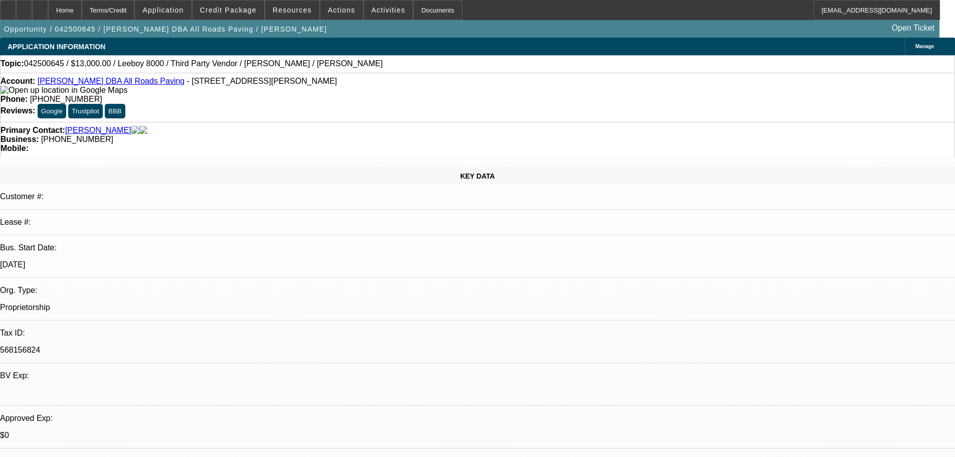
select select "0"
select select "0.1"
select select "0"
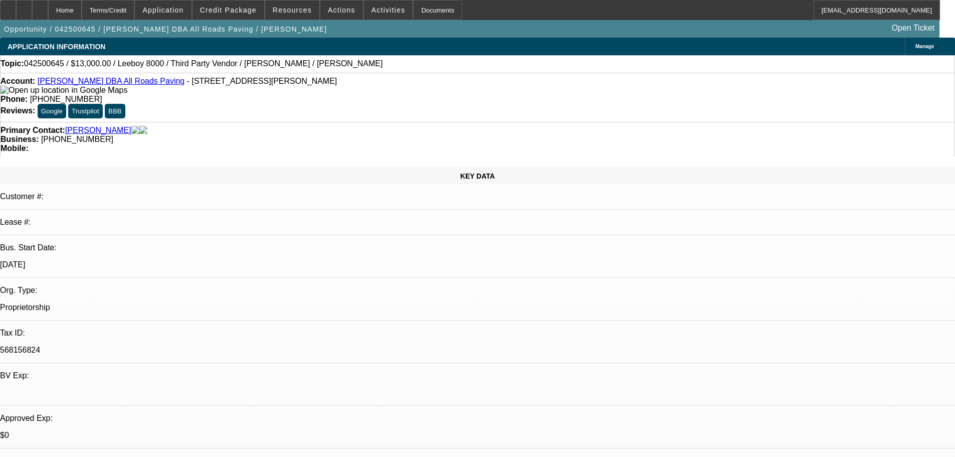
select select "0.1"
select select "0"
select select "0.1"
select select "0"
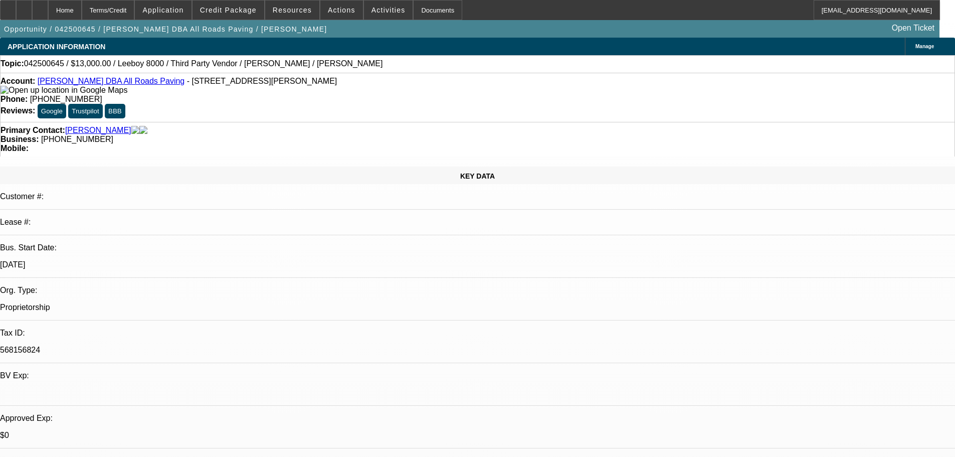
select select "0"
select select "0.1"
select select "1"
select select "3"
select select "5"
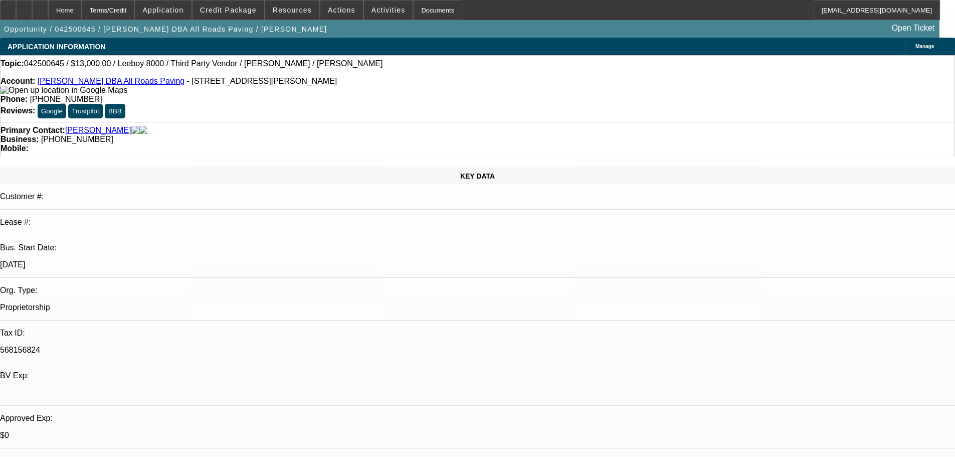
select select "1"
select select "3"
select select "5"
select select "1"
select select "3"
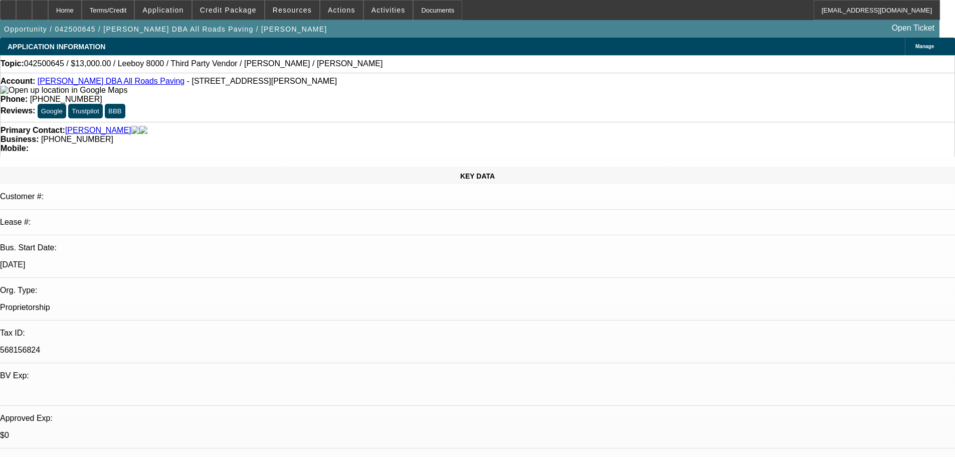
select select "5"
select select "1"
select select "3"
select select "5"
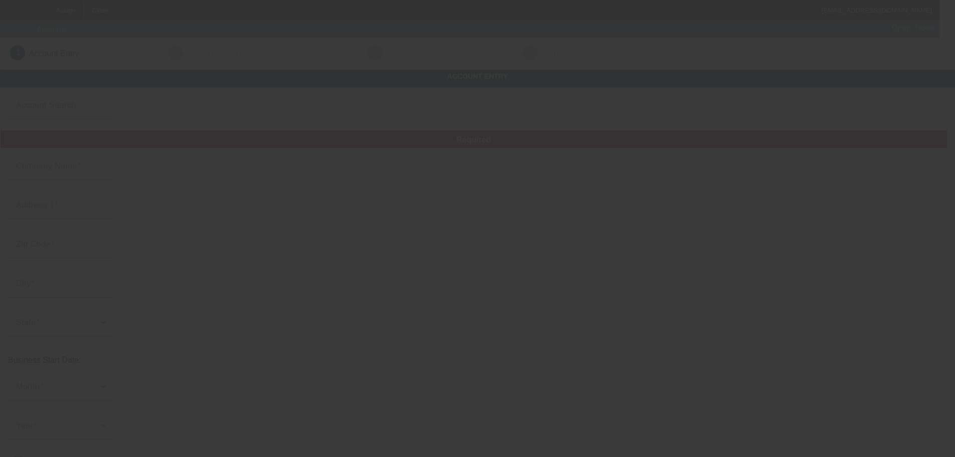
type input "[PERSON_NAME] A Good"
type input "[STREET_ADDRESS]"
type input "19507"
type input "Bethel"
type input "[PHONE_NUMBER]"
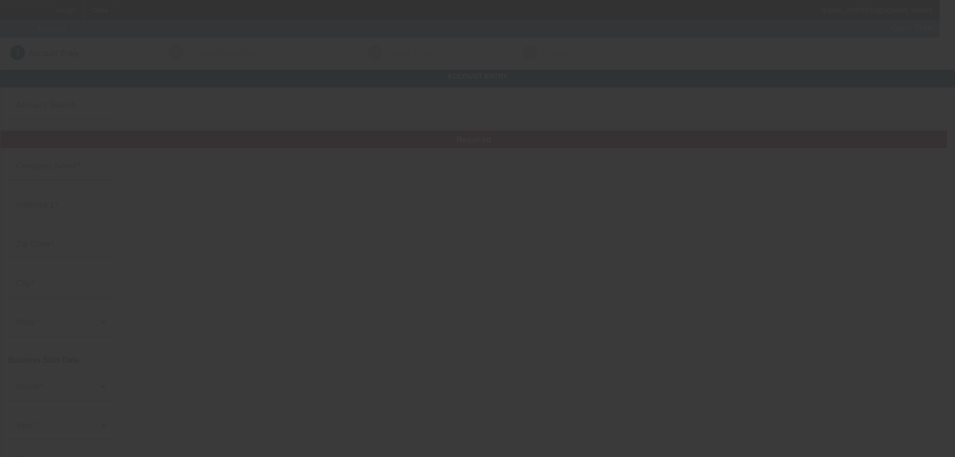
type input "[PERSON_NAME] A Good Landscaping"
type input "[EMAIL_ADDRESS][DOMAIN_NAME]"
type input "Berks"
type input "[US_EMPLOYER_IDENTIFICATION_NUMBER]"
type input "landscaping"
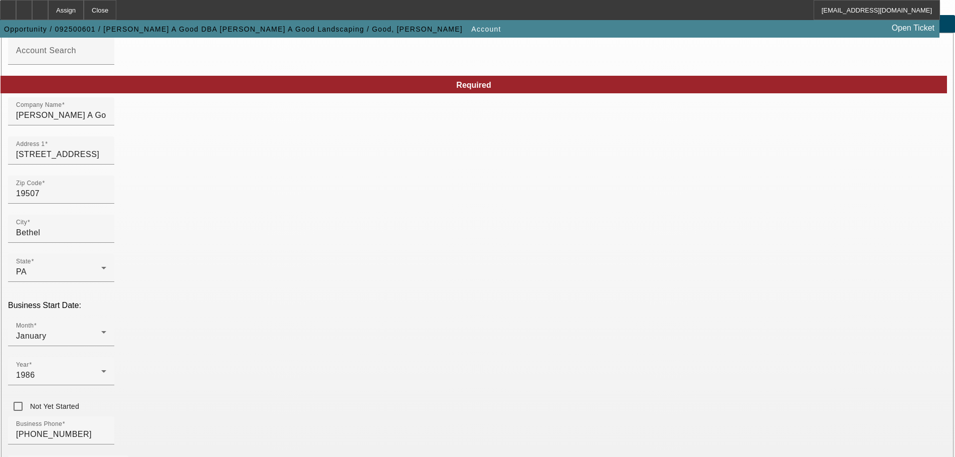
scroll to position [176, 0]
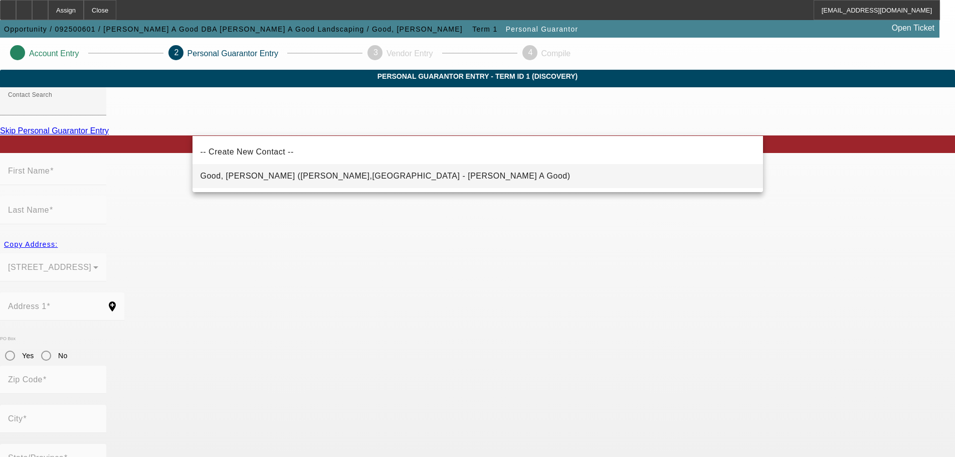
click at [226, 170] on span "Good, [PERSON_NAME] ([PERSON_NAME],[GEOGRAPHIC_DATA] - [PERSON_NAME] A Good)" at bounding box center [386, 176] width 370 height 12
type input "Good, [PERSON_NAME] ([PERSON_NAME],[GEOGRAPHIC_DATA] - [PERSON_NAME] A Good)"
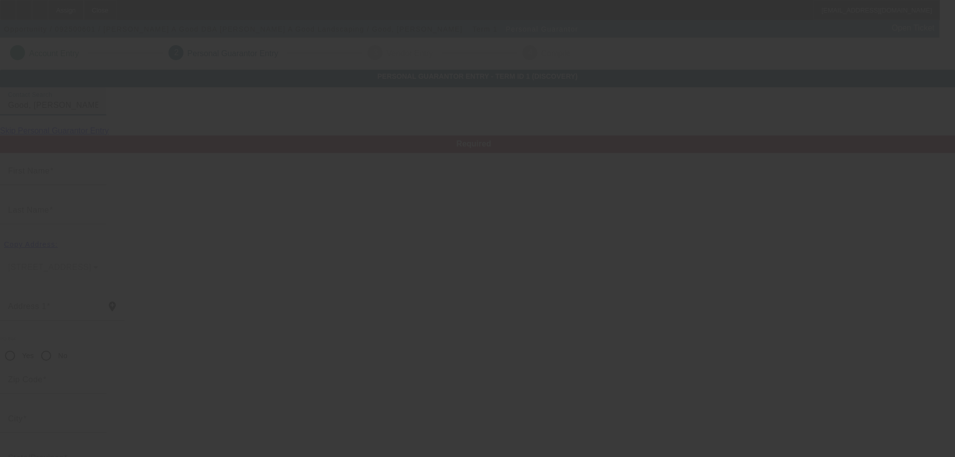
type input "[PERSON_NAME]"
type input "Good"
type input "[STREET_ADDRESS]"
radio input "true"
type input "19507"
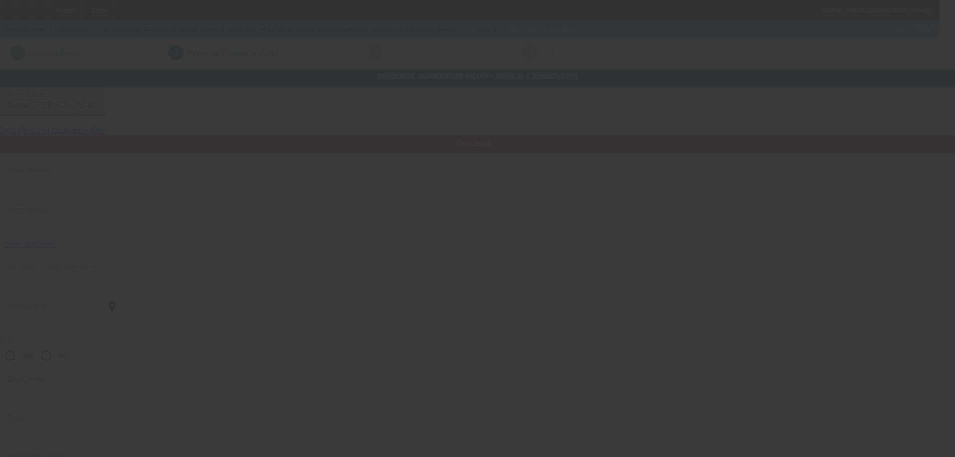
type input "Bethel"
type input "[PHONE_NUMBER]"
type input "100"
type input "191-42-1487"
type input "[EMAIL_ADDRESS][DOMAIN_NAME]"
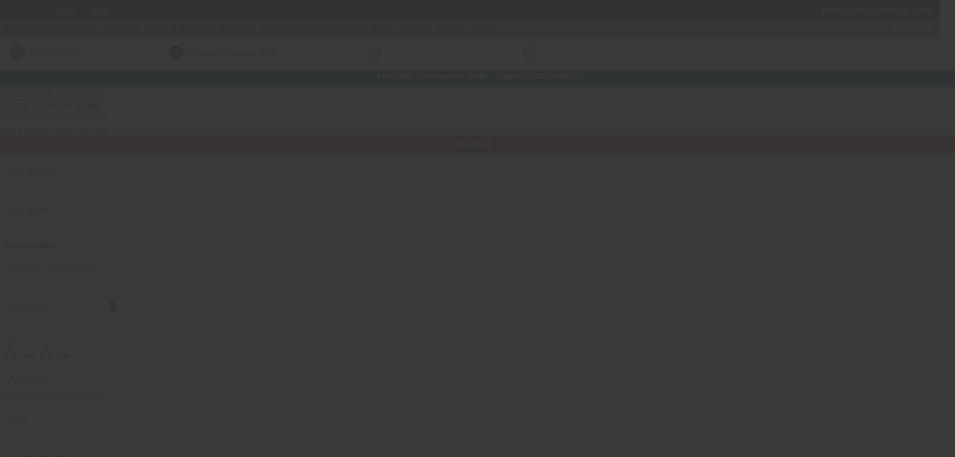
type input "A"
type input "[PHONE_NUMBER]"
type input "$0.00"
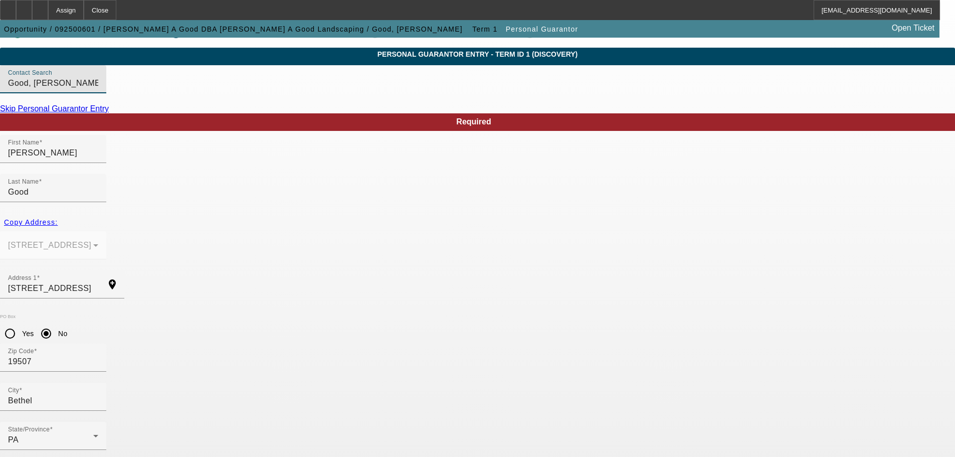
scroll to position [34, 0]
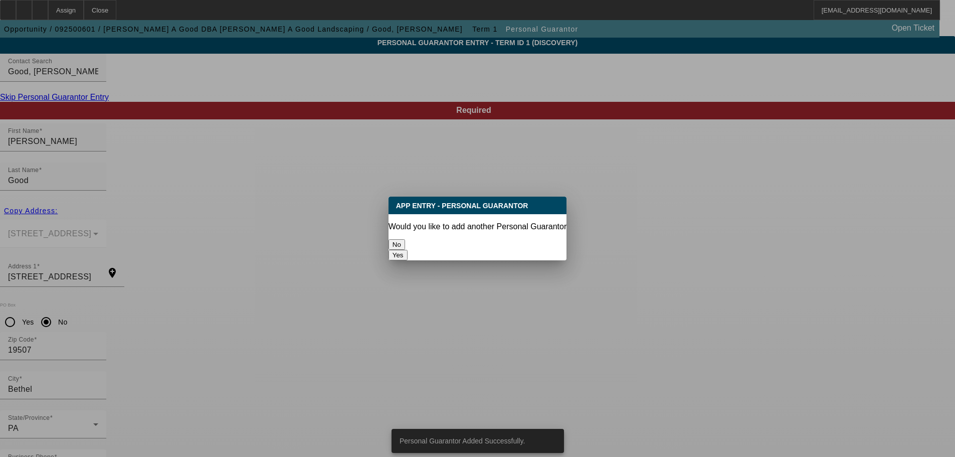
scroll to position [0, 0]
click at [405, 239] on button "No" at bounding box center [397, 244] width 17 height 11
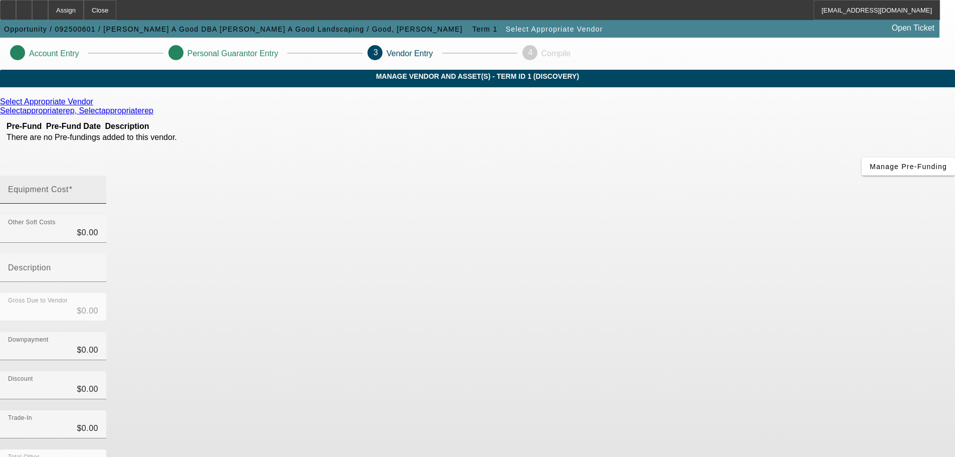
click at [98, 188] on input "Equipment Cost" at bounding box center [53, 194] width 90 height 12
type input "1"
type input "$1.00"
type input "16"
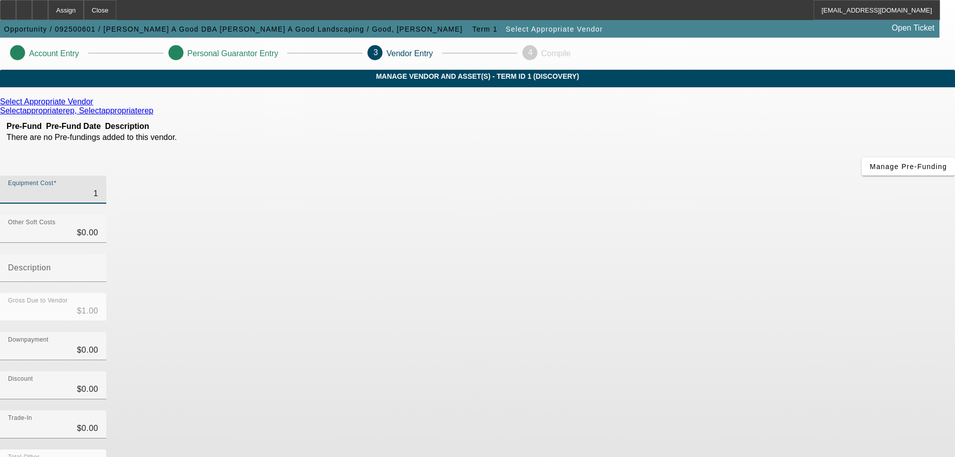
type input "$16.00"
type input "160"
type input "$160.00"
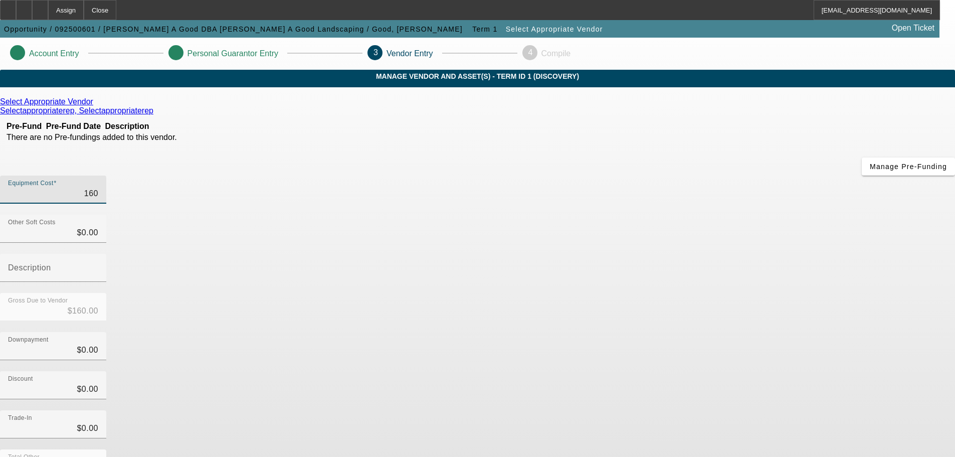
type input "1600"
type input "$1,600.00"
type input "16000"
type input "$16,000.00"
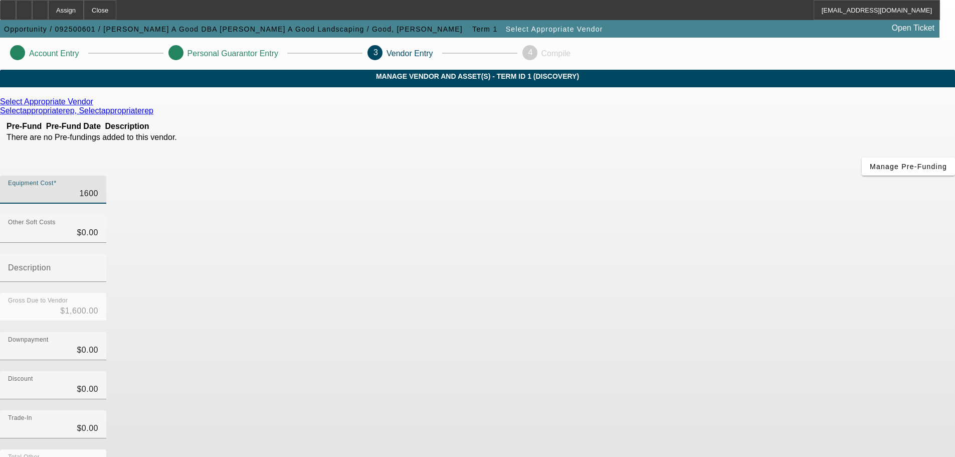
type input "$16,000.00"
click at [752, 371] on div "Discount $0.00" at bounding box center [477, 390] width 955 height 39
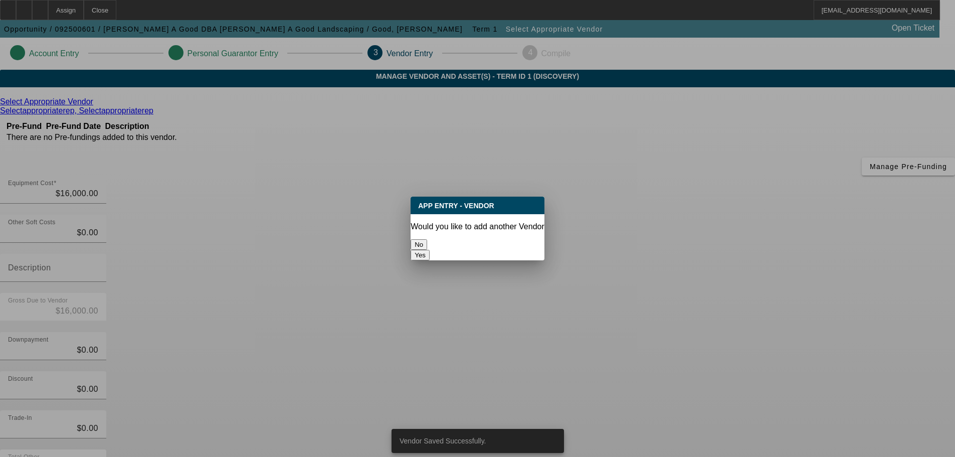
click at [427, 239] on button "No" at bounding box center [419, 244] width 17 height 11
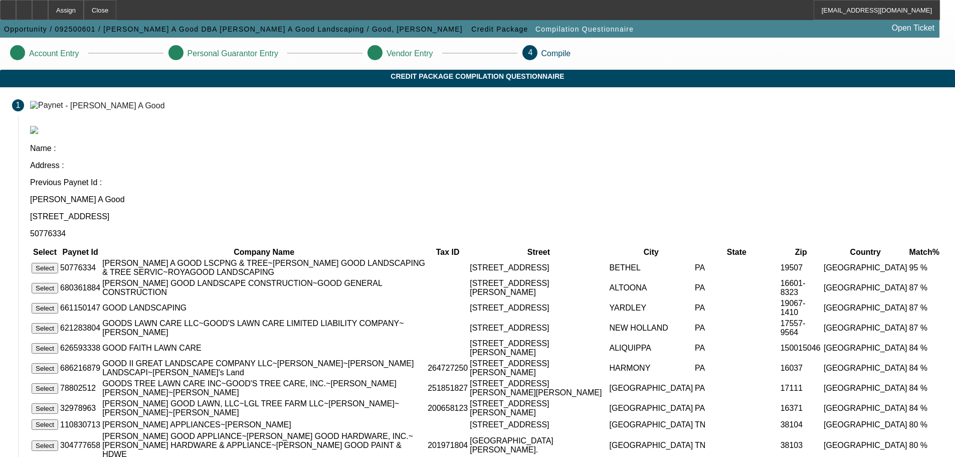
click at [58, 263] on button "Select" at bounding box center [45, 268] width 27 height 11
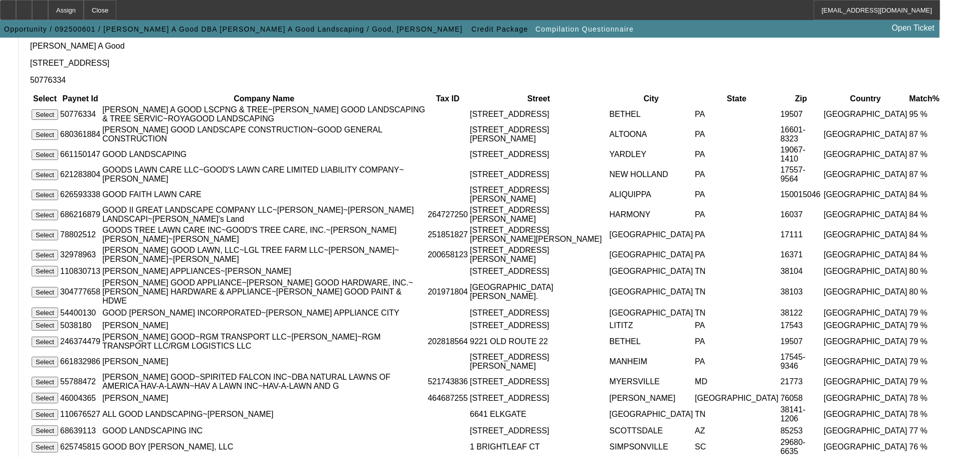
scroll to position [98, 0]
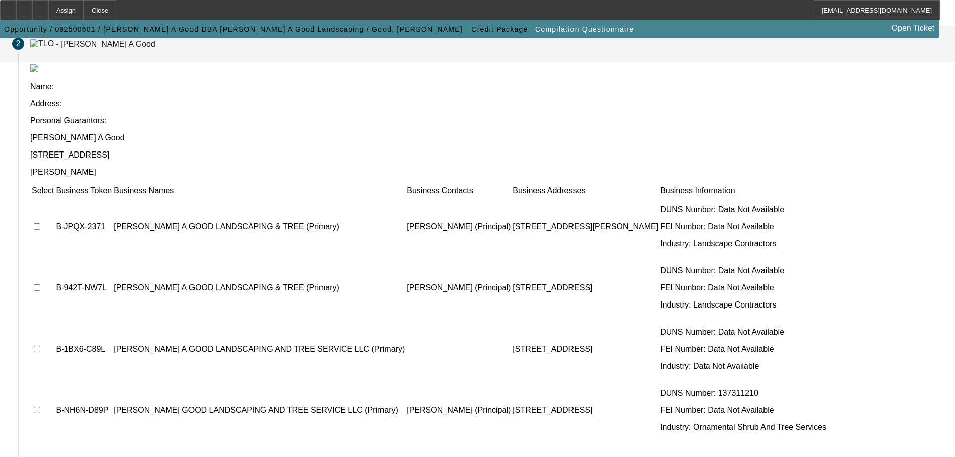
click at [54, 197] on td at bounding box center [42, 227] width 23 height 60
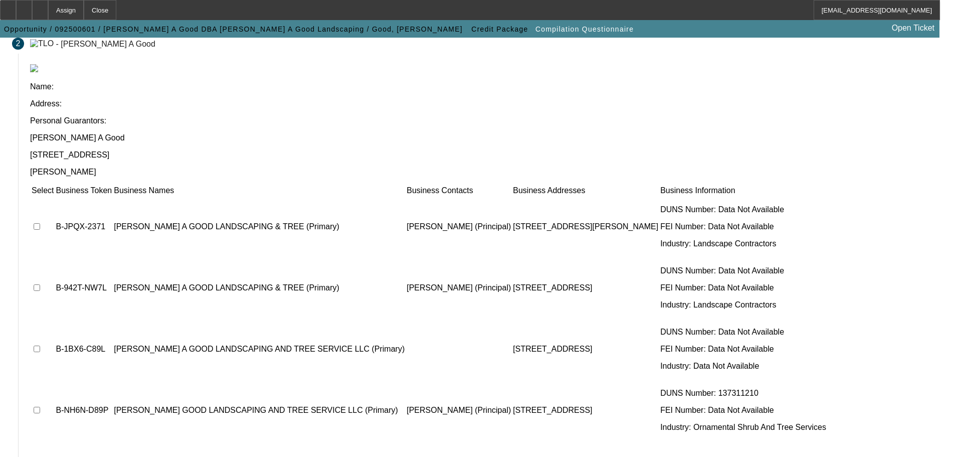
click at [54, 197] on td at bounding box center [42, 227] width 23 height 60
click at [40, 284] on input "checkbox" at bounding box center [37, 287] width 7 height 7
checkbox input "true"
click at [40, 223] on input "checkbox" at bounding box center [37, 226] width 7 height 7
checkbox input "true"
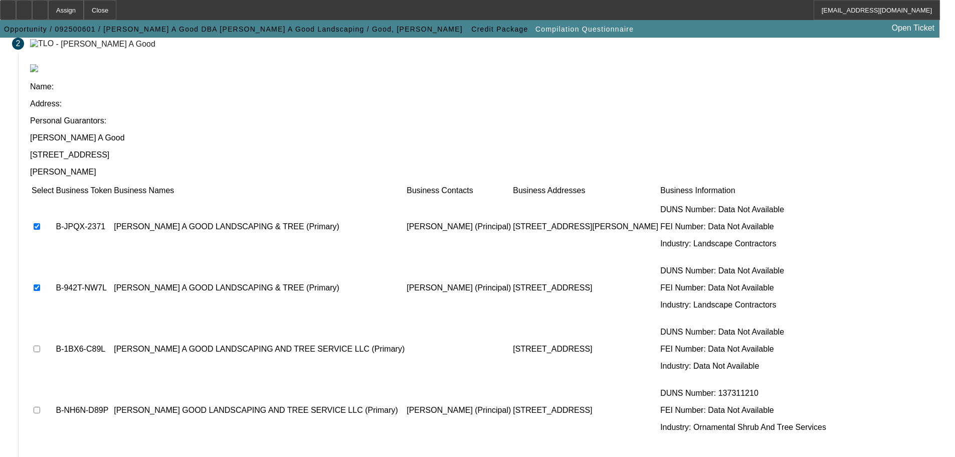
click at [40, 346] on input "checkbox" at bounding box center [37, 349] width 7 height 7
checkbox input "true"
click at [40, 407] on input "checkbox" at bounding box center [37, 410] width 7 height 7
checkbox input "true"
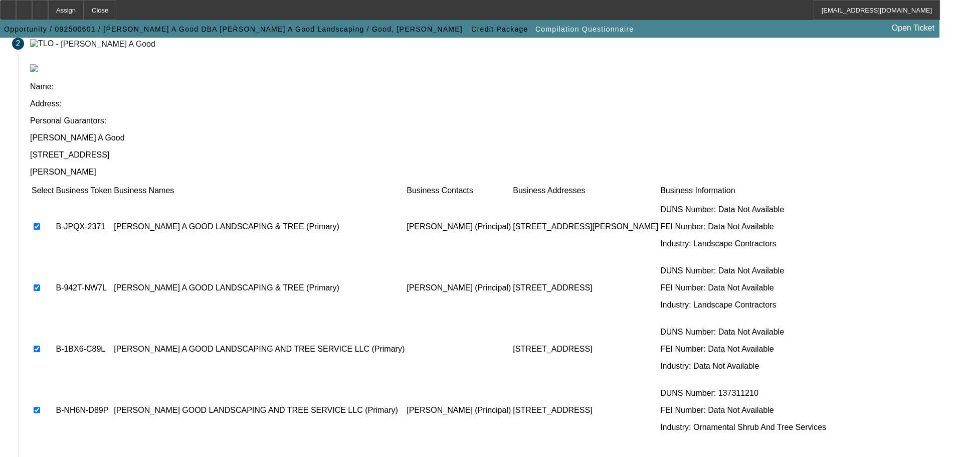
scroll to position [0, 0]
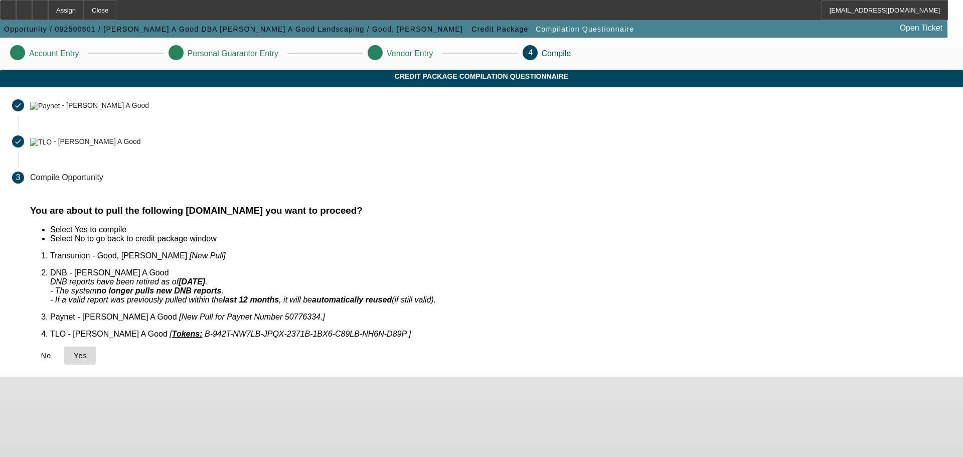
click at [74, 352] on icon at bounding box center [74, 356] width 0 height 8
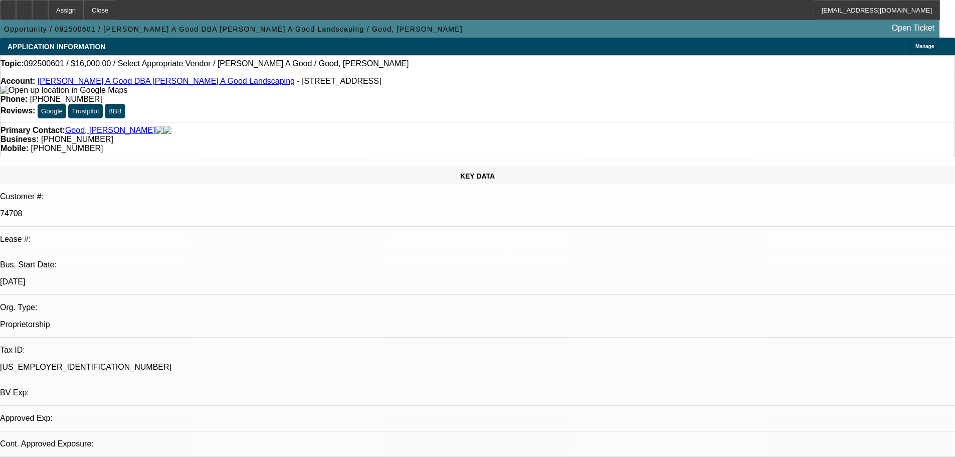
select select "0"
select select "2"
select select "0.1"
select select "4"
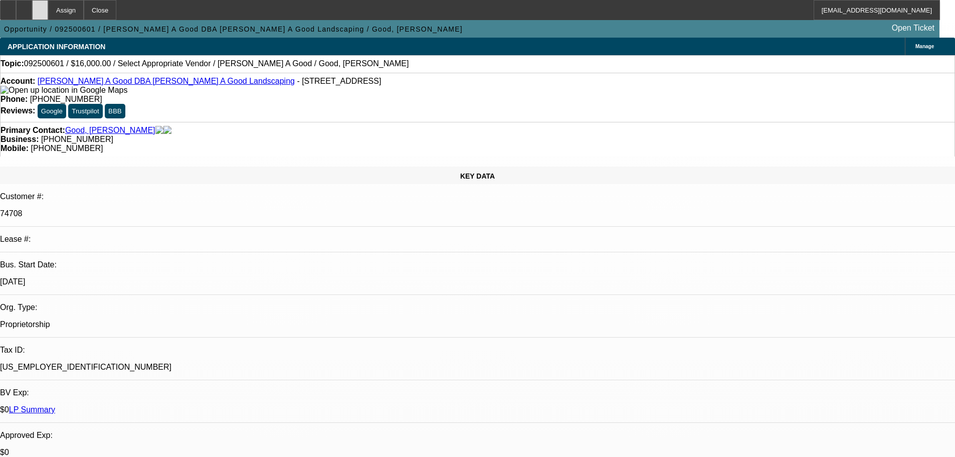
click at [48, 12] on div at bounding box center [40, 10] width 16 height 20
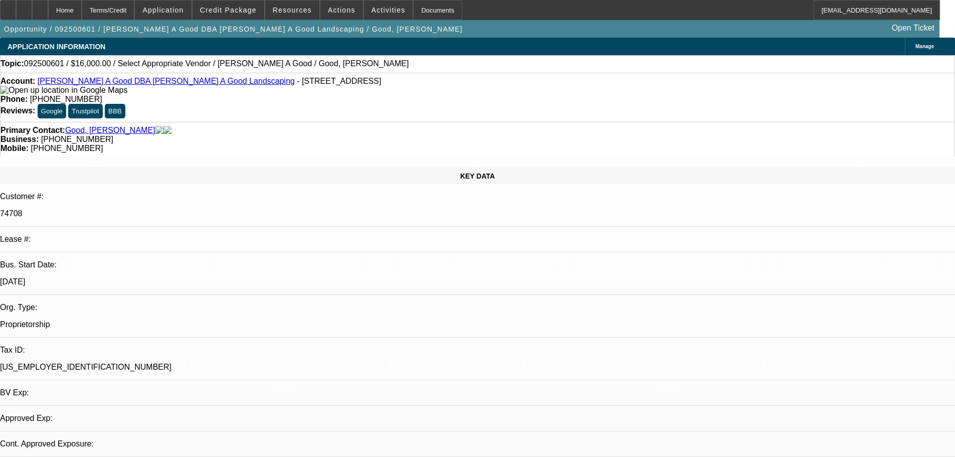
select select "0"
select select "2"
select select "0.1"
select select "1"
select select "2"
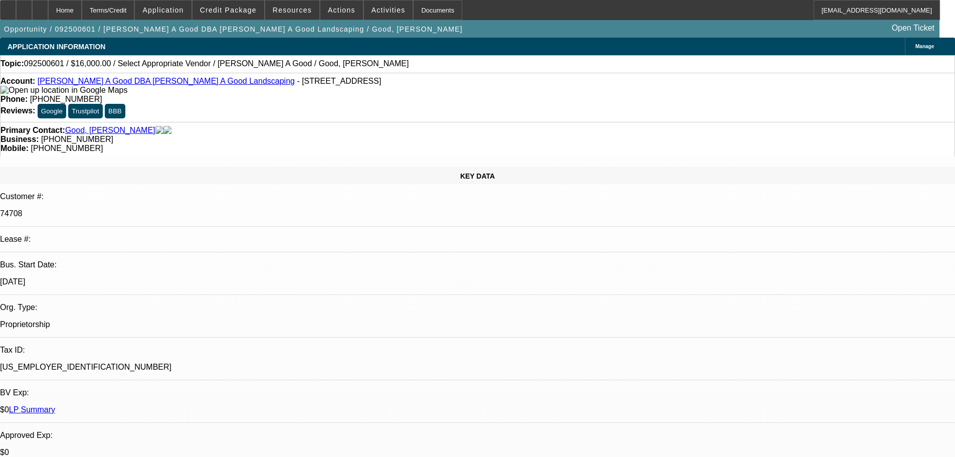
select select "4"
click at [417, 58] on div "Topic: 092500601 / $16,000.00 / Select Appropriate Vendor / [PERSON_NAME] A Goo…" at bounding box center [477, 64] width 955 height 18
